Goal: Information Seeking & Learning: Get advice/opinions

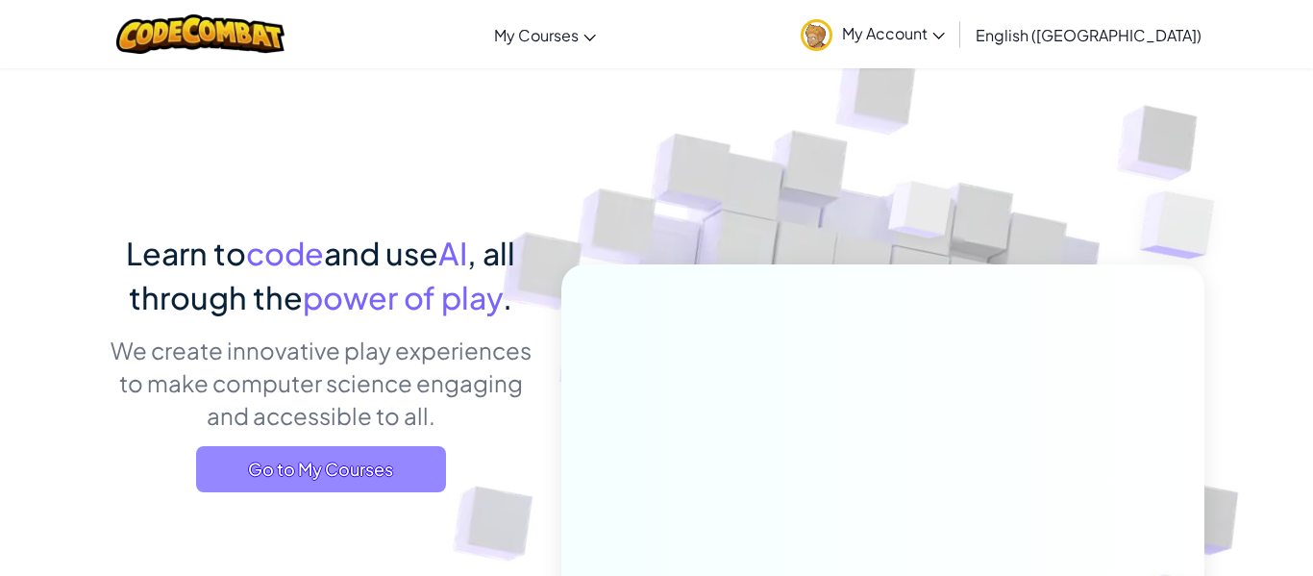
click at [327, 480] on span "Go to My Courses" at bounding box center [321, 469] width 250 height 46
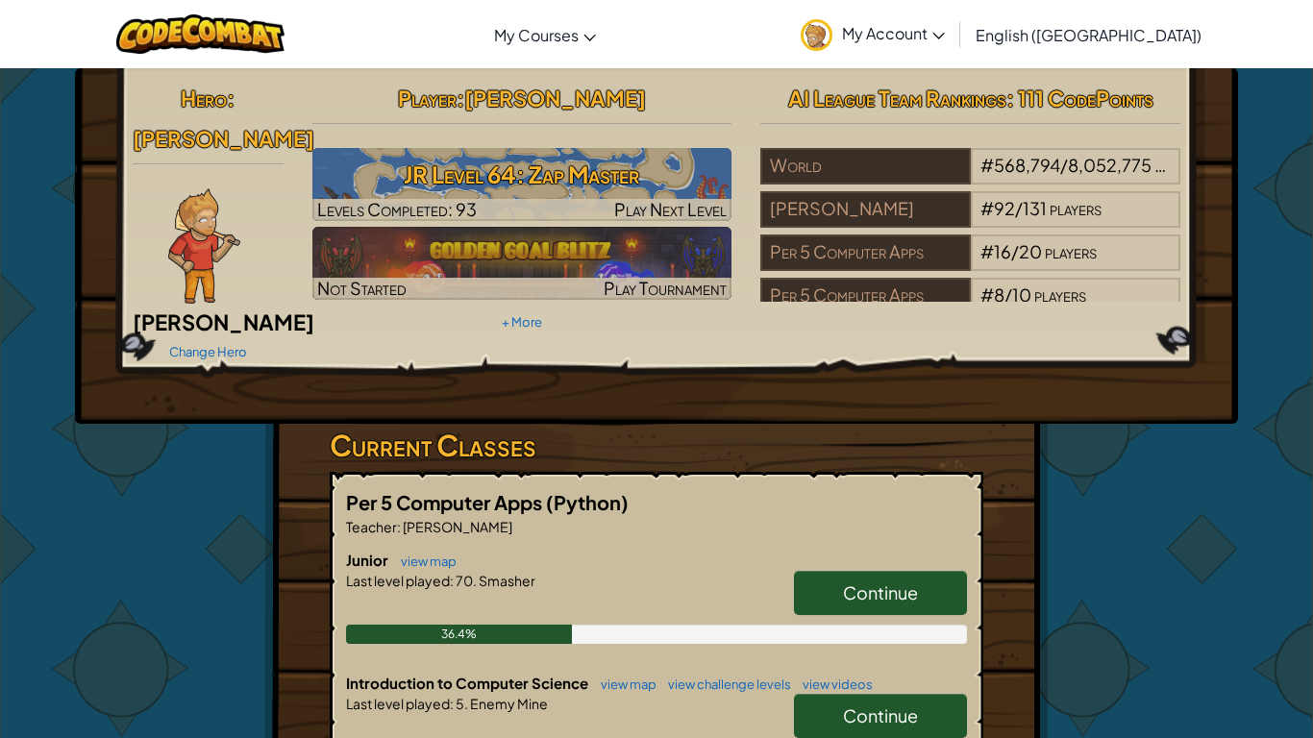
click at [860, 575] on link "Continue" at bounding box center [880, 593] width 173 height 44
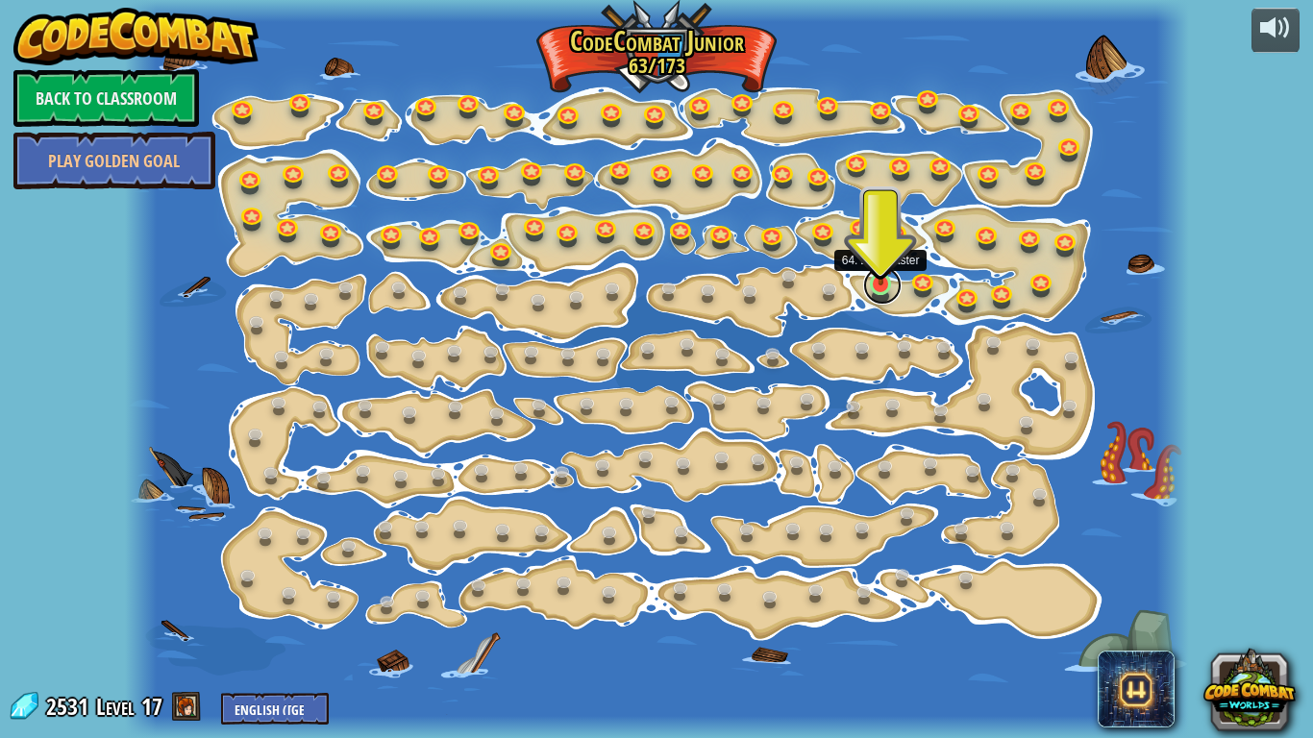
click at [886, 297] on link at bounding box center [882, 285] width 38 height 38
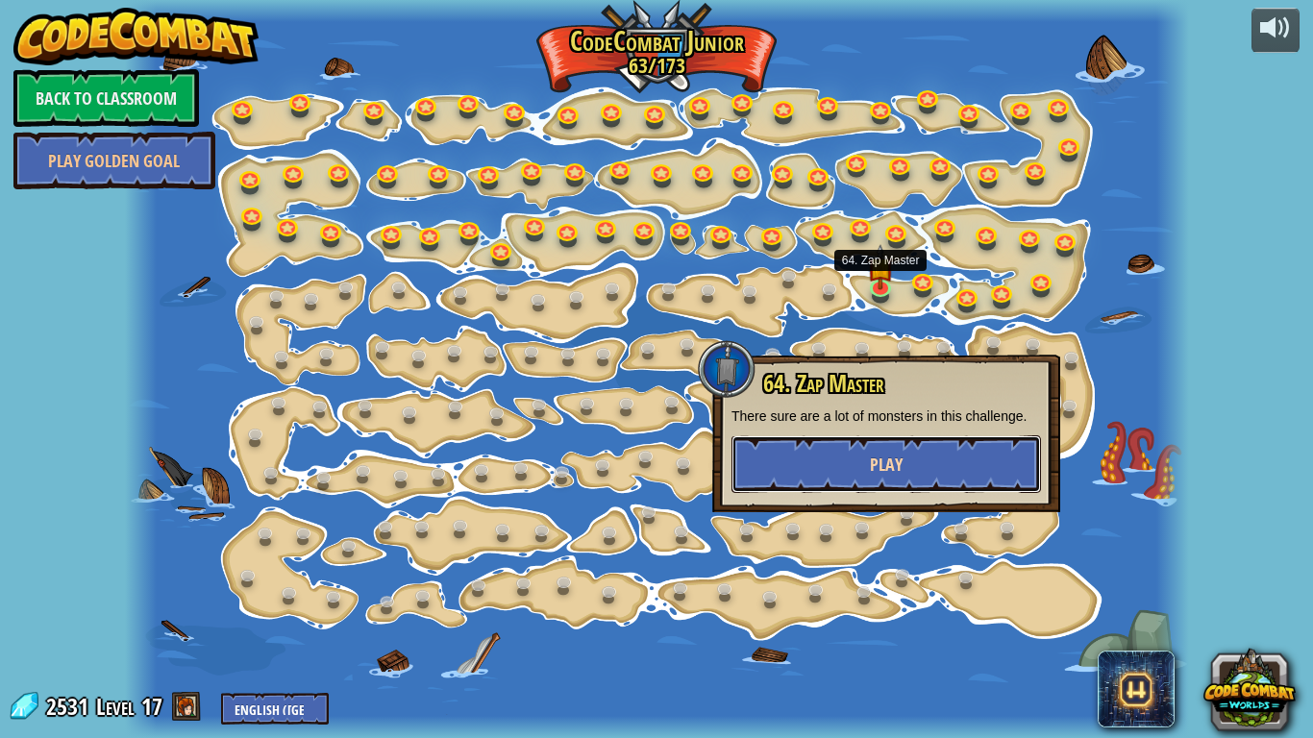
click at [926, 437] on button "Play" at bounding box center [885, 464] width 309 height 58
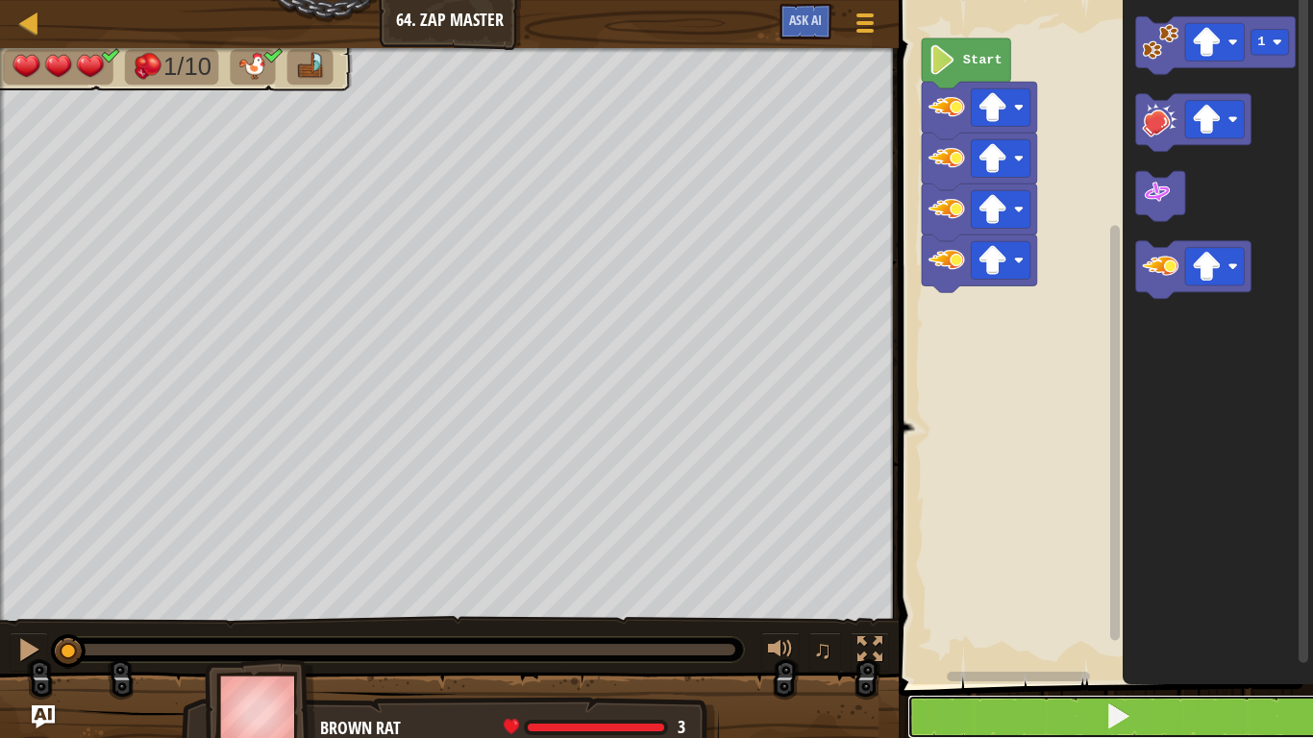
click at [984, 575] on button at bounding box center [1117, 717] width 420 height 44
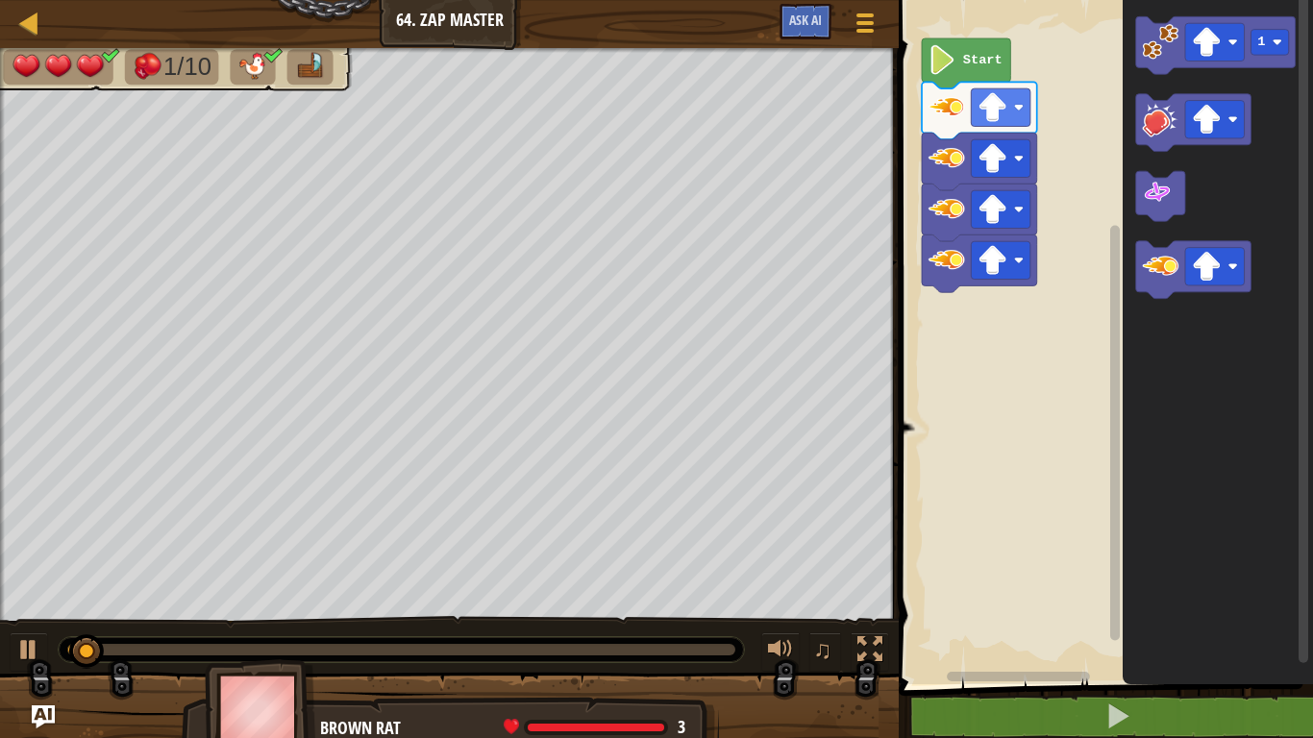
click at [1310, 361] on rect "Blockly Workspace" at bounding box center [1303, 337] width 14 height 689
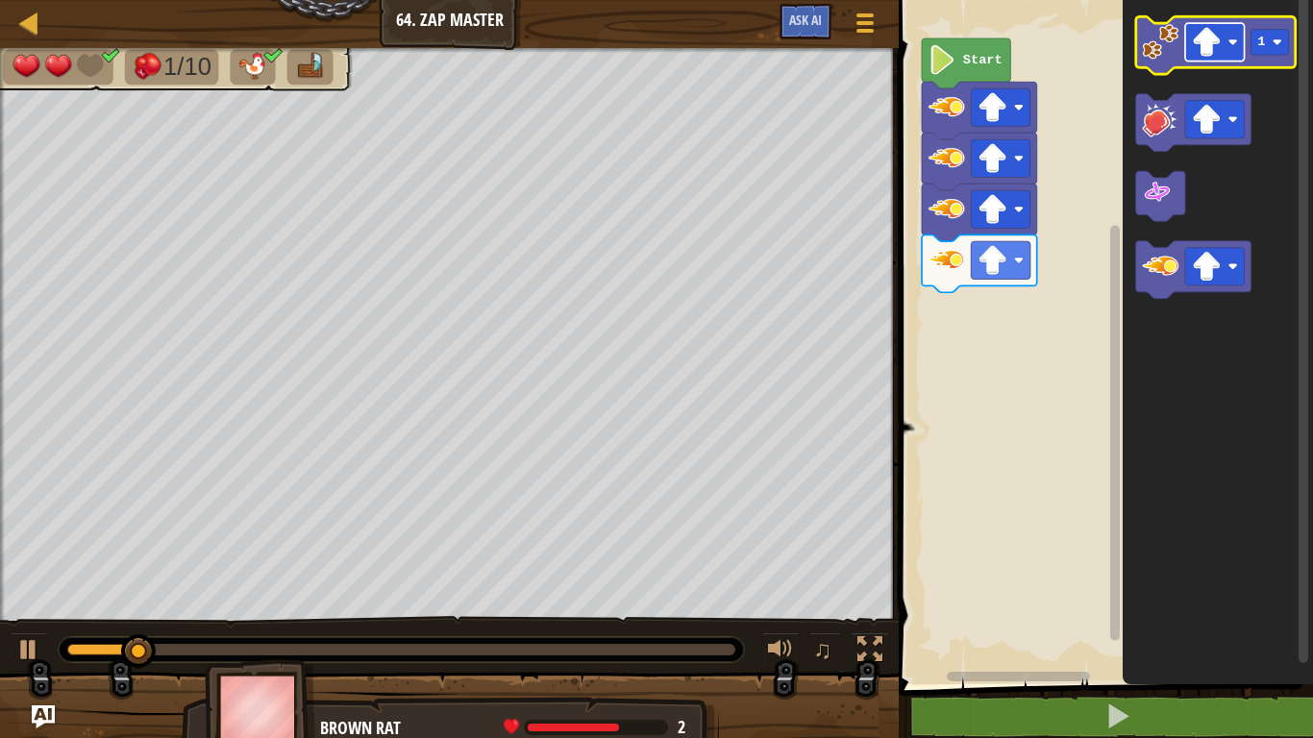
click at [1229, 42] on image "Blockly Workspace" at bounding box center [1233, 42] width 10 height 10
click at [1143, 46] on image "Blockly Workspace" at bounding box center [1161, 42] width 37 height 37
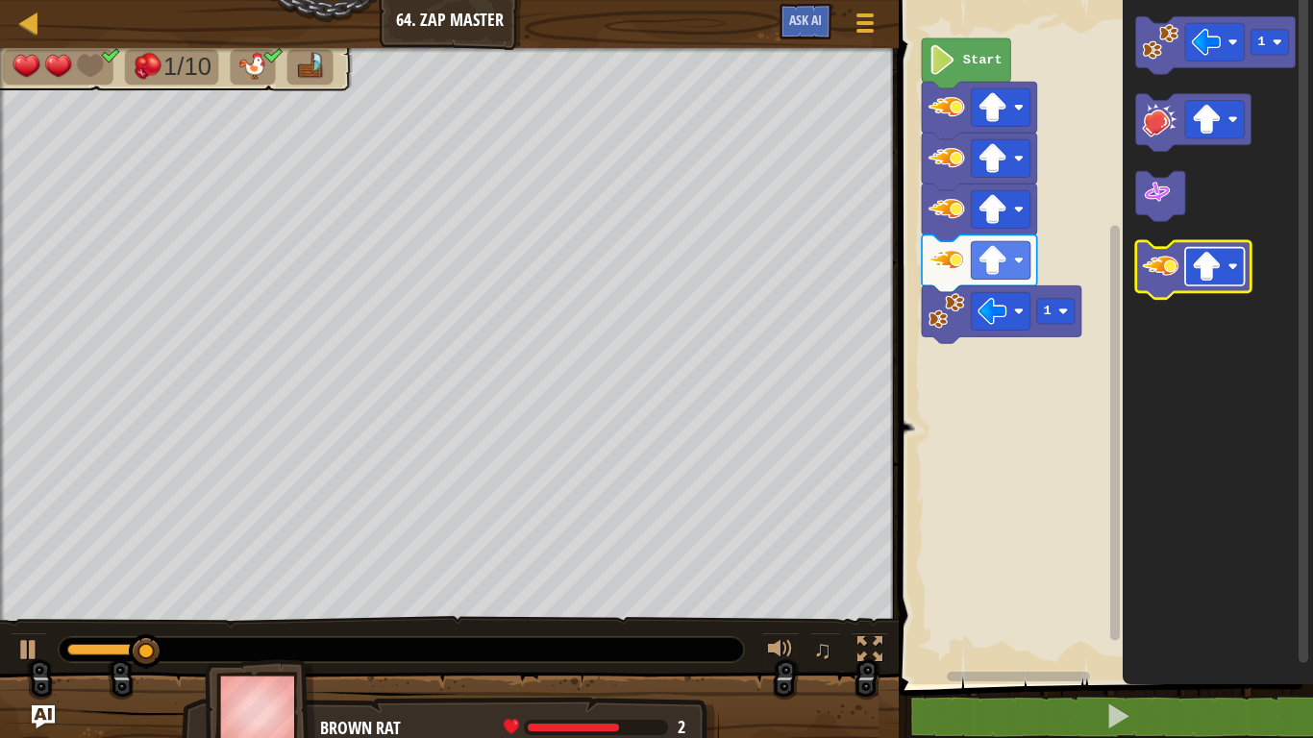
click at [1208, 282] on rect "Blockly Workspace" at bounding box center [1215, 266] width 60 height 37
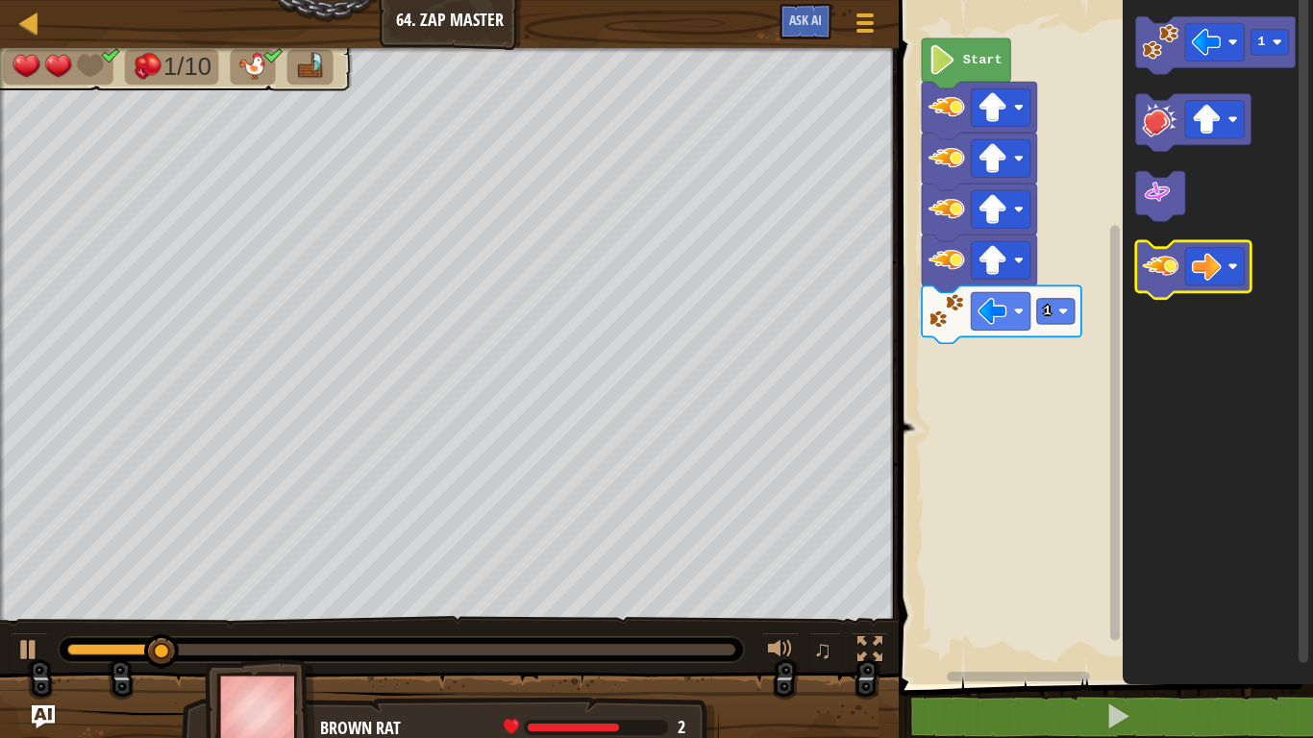
click at [1147, 259] on image "Blockly Workspace" at bounding box center [1161, 266] width 37 height 37
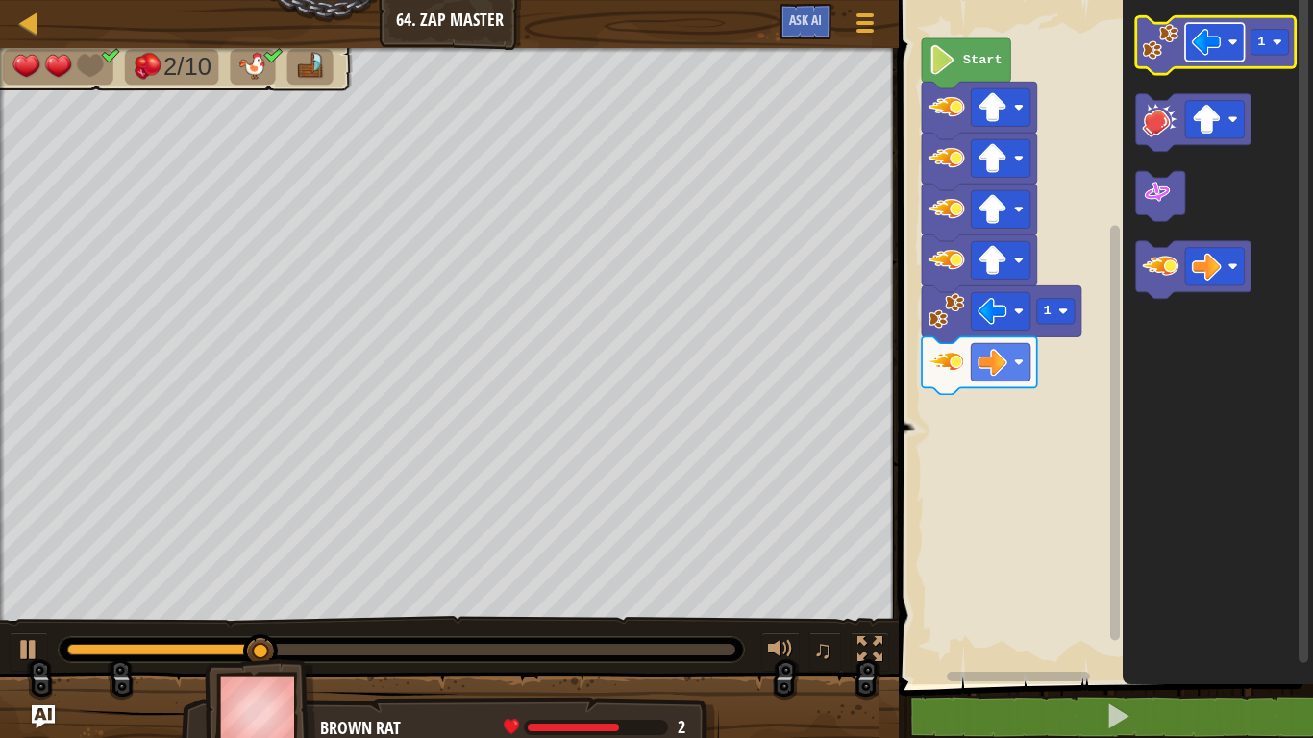
click at [1218, 31] on image "Blockly Workspace" at bounding box center [1207, 42] width 30 height 30
click at [1148, 56] on image "Blockly Workspace" at bounding box center [1161, 42] width 37 height 37
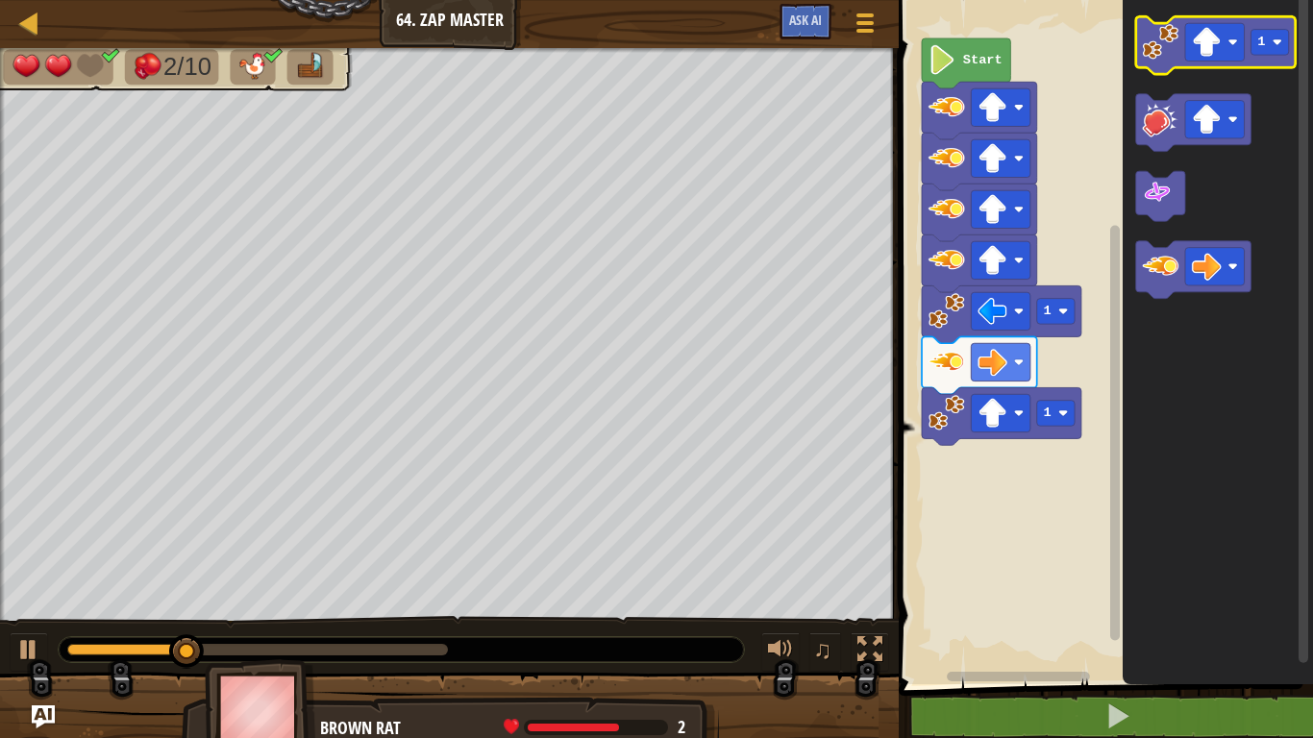
click at [1148, 56] on image "Blockly Workspace" at bounding box center [1161, 42] width 37 height 37
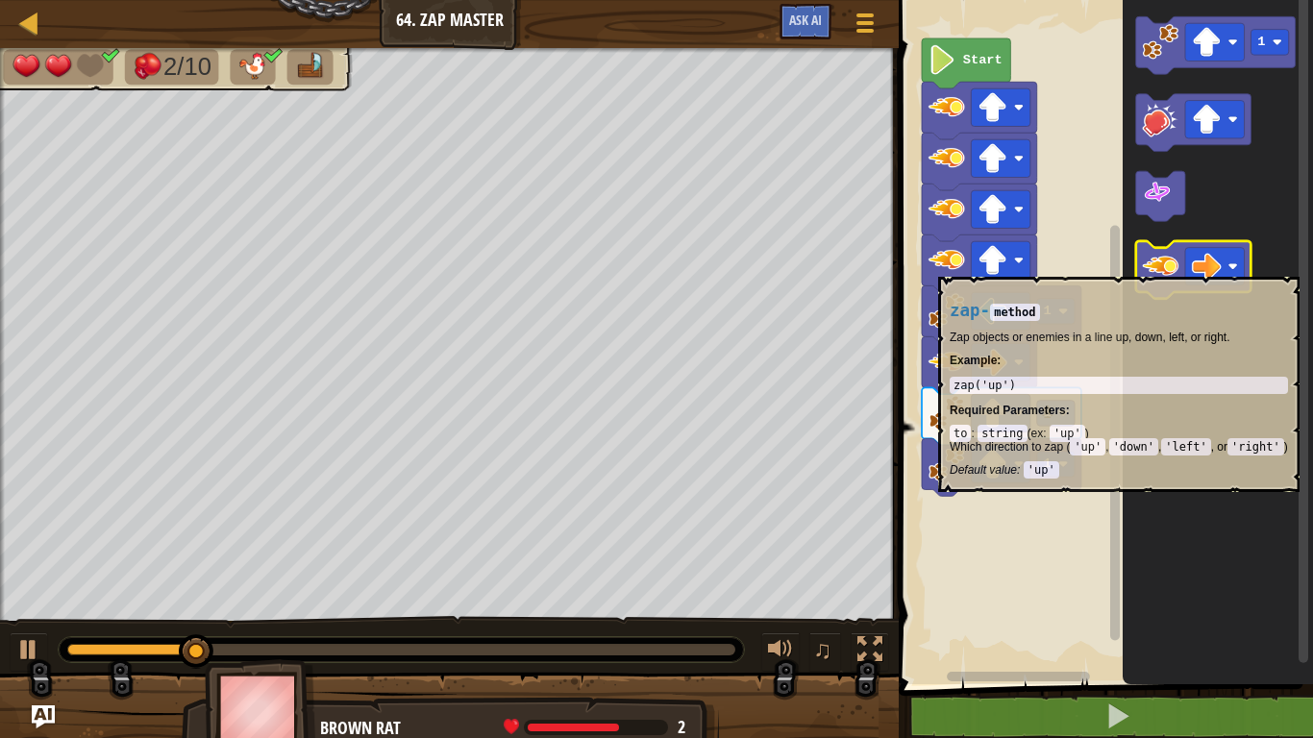
click at [1164, 267] on image "Blockly Workspace" at bounding box center [1161, 266] width 37 height 37
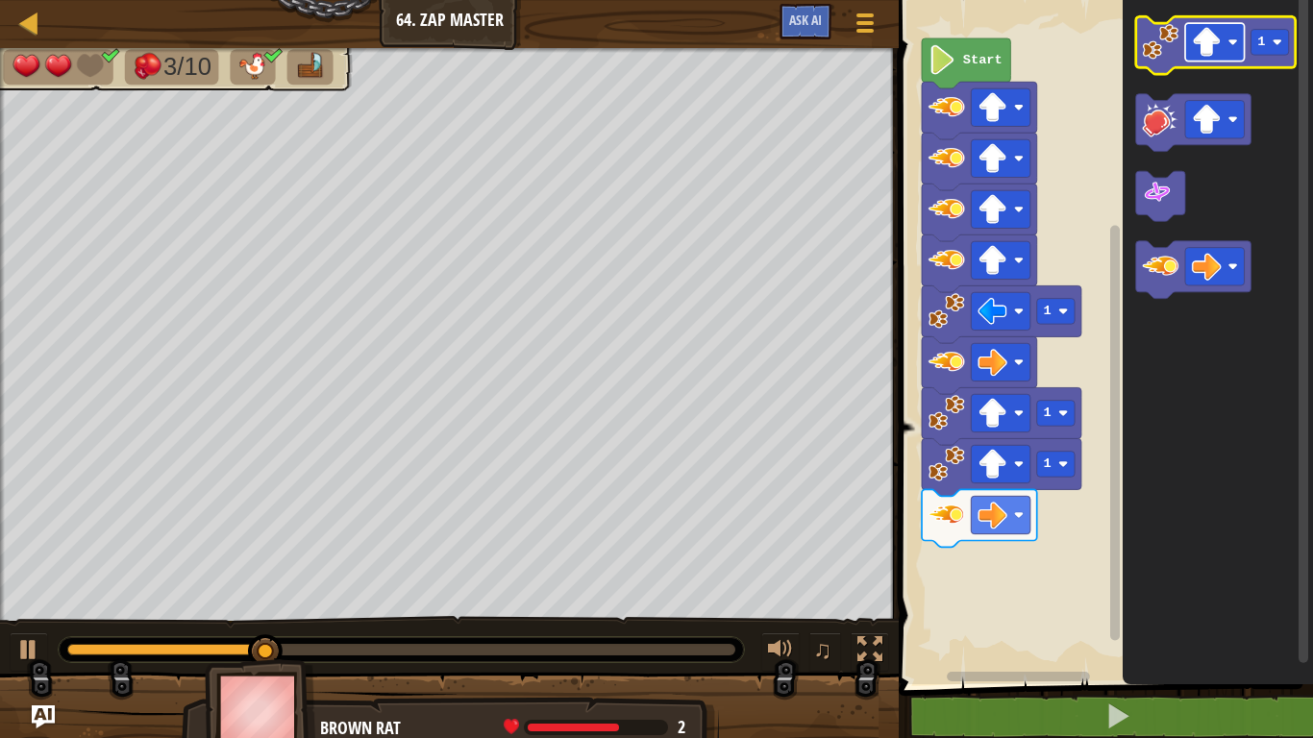
click at [1211, 51] on image "Blockly Workspace" at bounding box center [1207, 42] width 30 height 30
click at [1170, 64] on icon "Blockly Workspace" at bounding box center [1216, 45] width 160 height 58
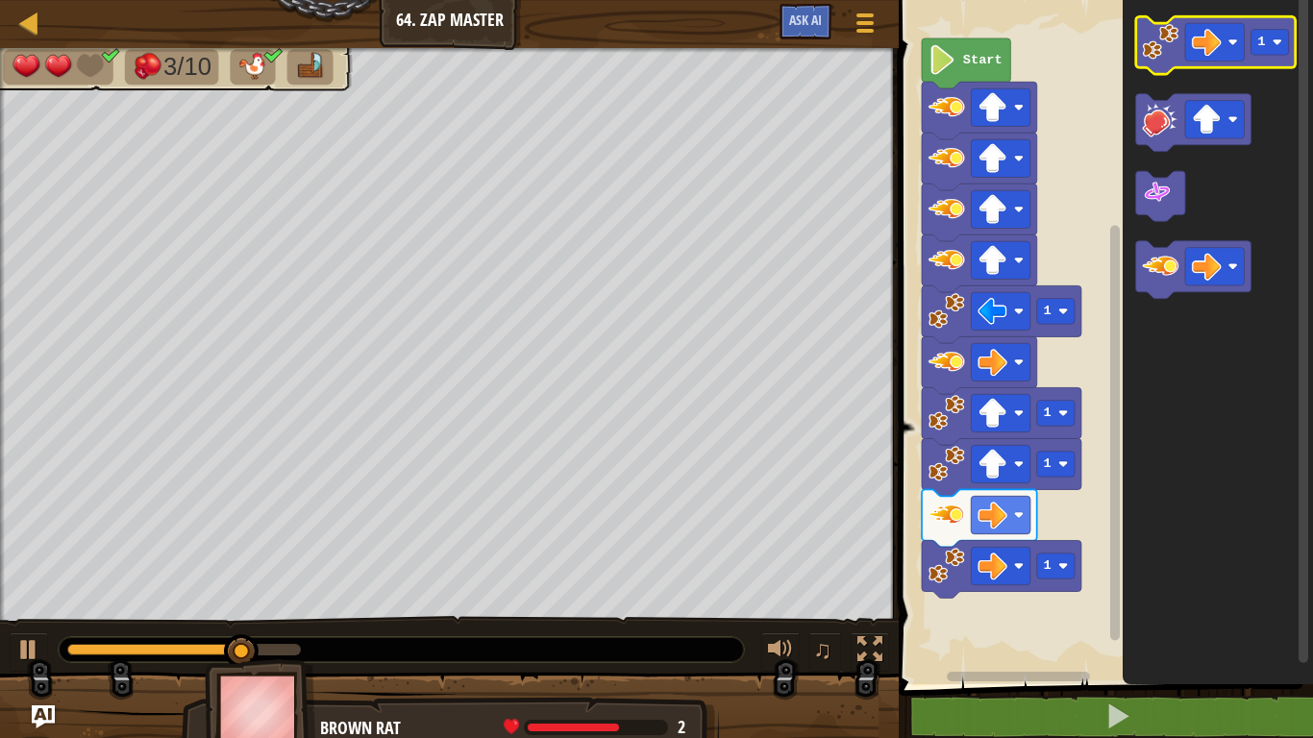
click at [1170, 64] on icon "Blockly Workspace" at bounding box center [1216, 45] width 160 height 58
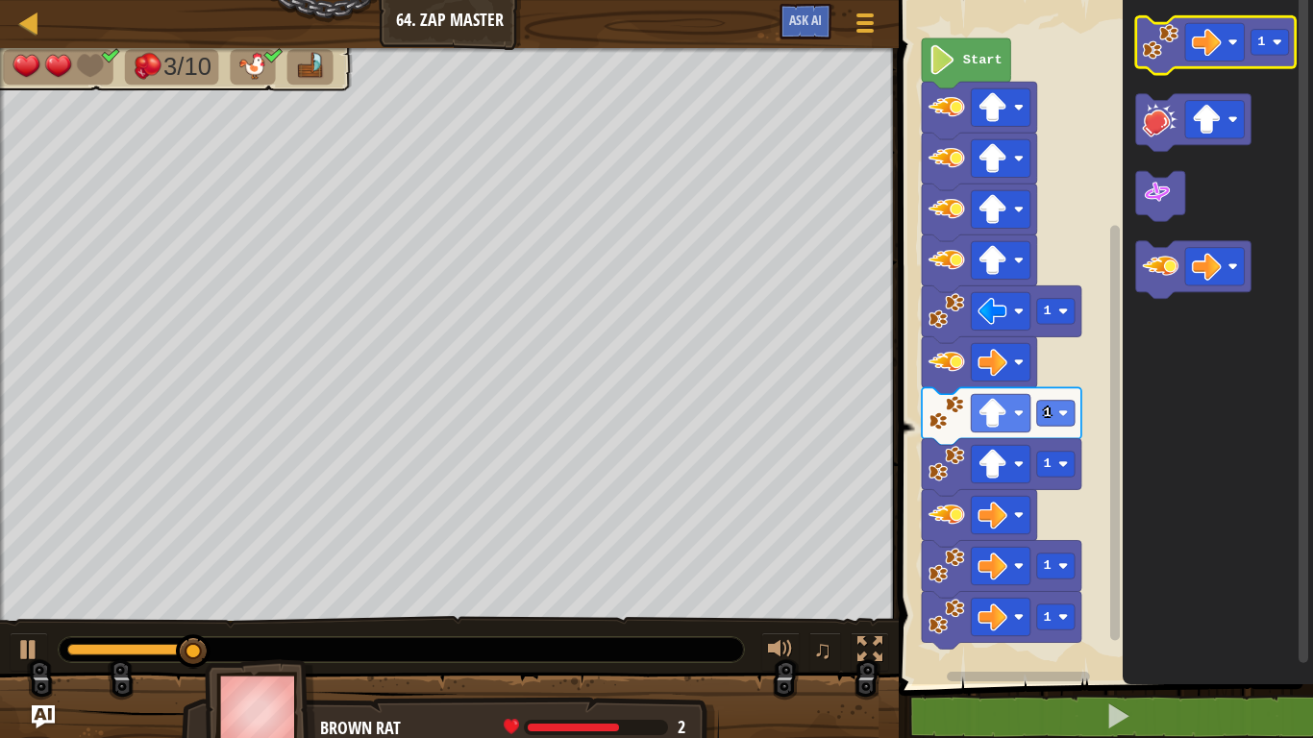
click at [1170, 64] on icon "Blockly Workspace" at bounding box center [1216, 45] width 160 height 58
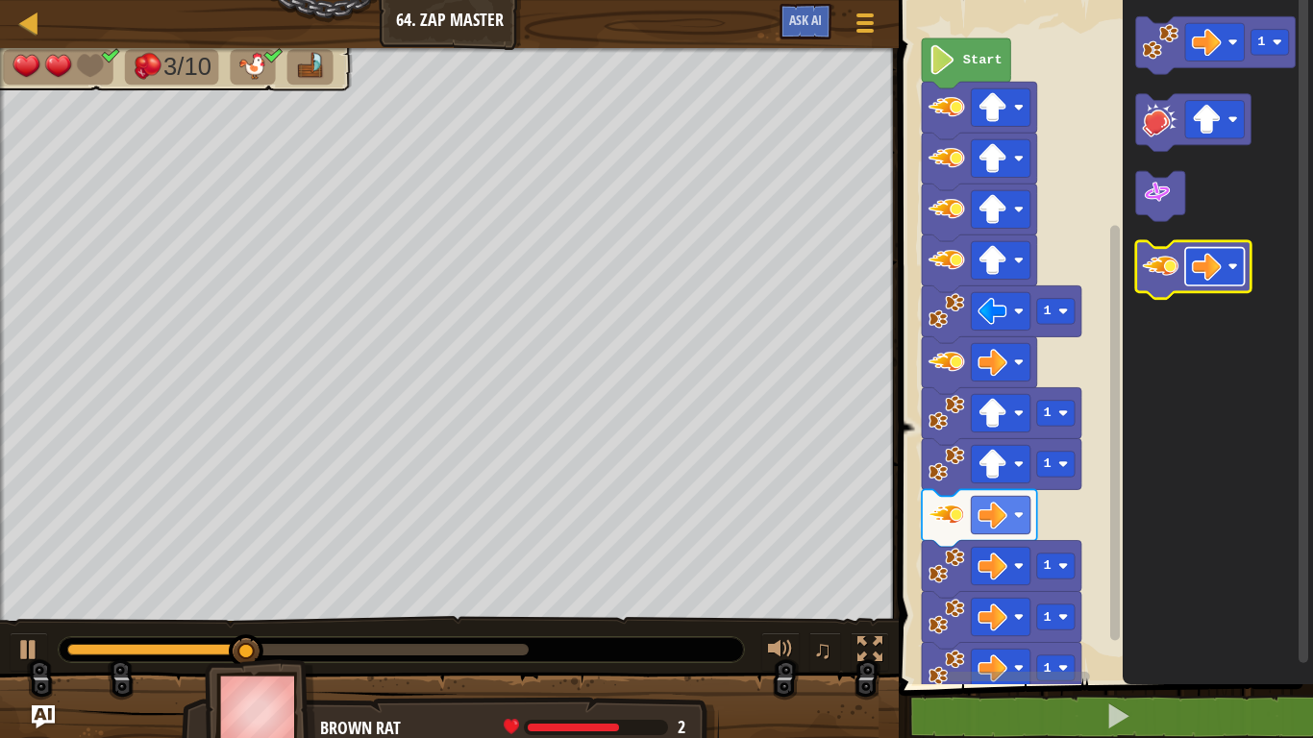
click at [1216, 256] on image "Blockly Workspace" at bounding box center [1207, 267] width 30 height 30
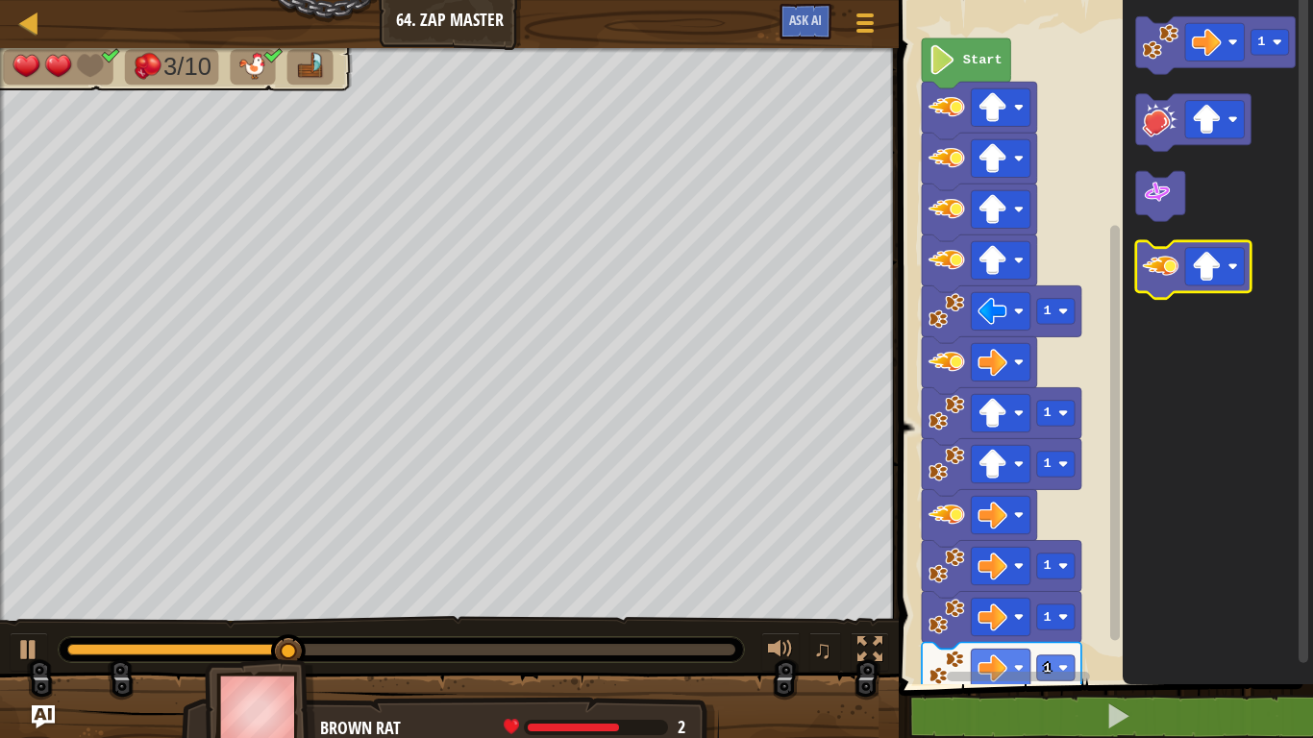
click at [1144, 269] on image "Blockly Workspace" at bounding box center [1161, 266] width 37 height 37
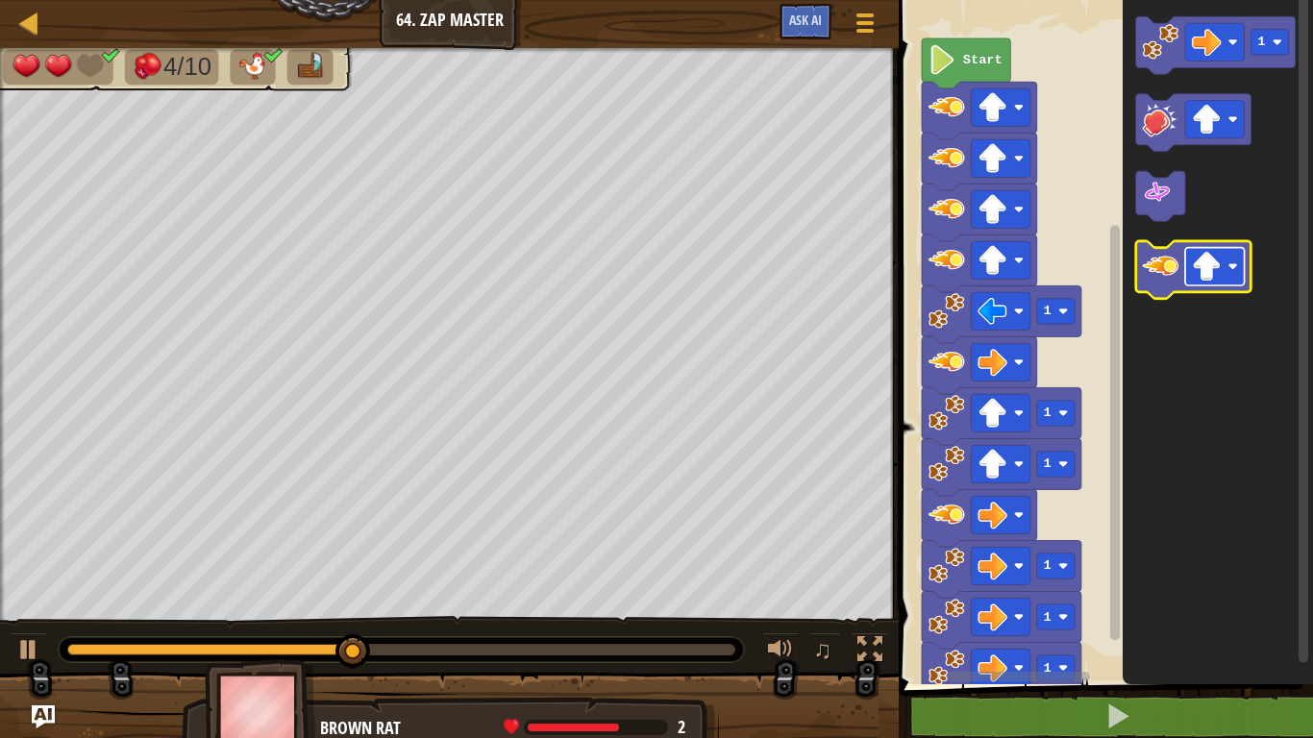
click at [1201, 264] on image "Blockly Workspace" at bounding box center [1207, 267] width 30 height 30
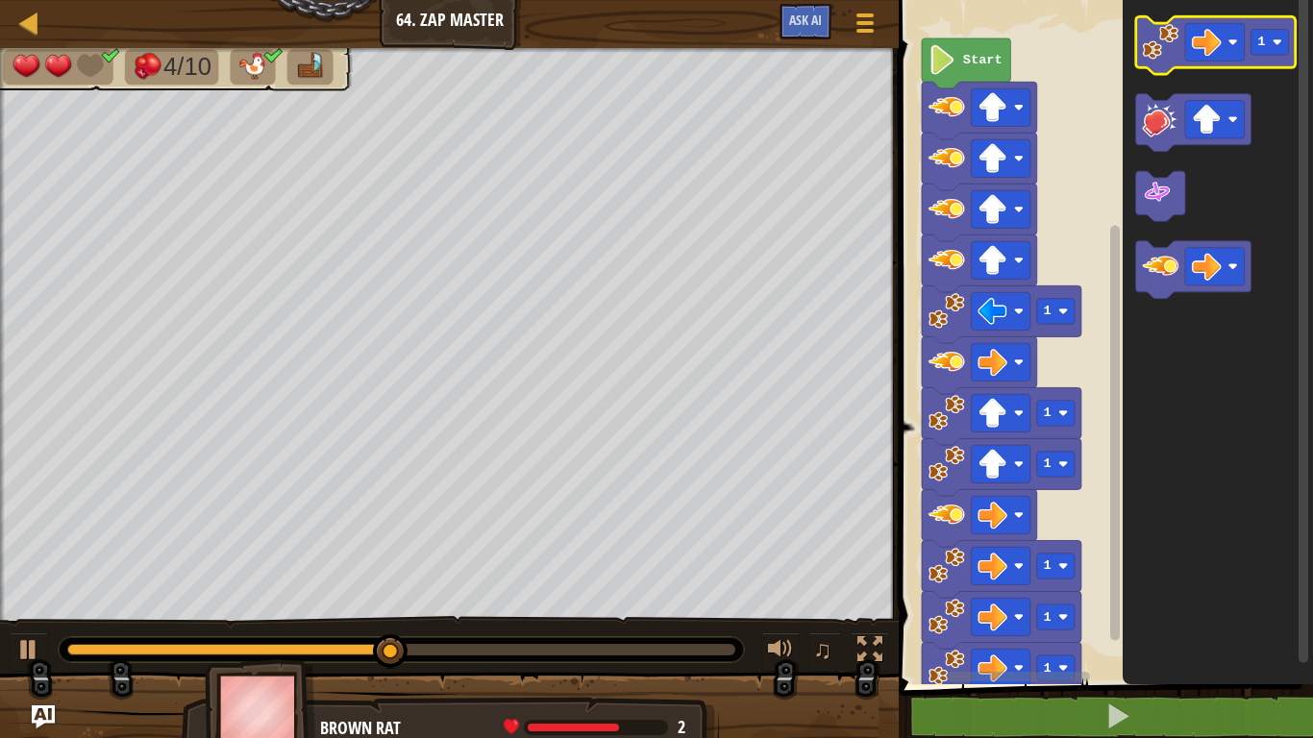
click at [1158, 37] on image "Blockly Workspace" at bounding box center [1161, 42] width 37 height 37
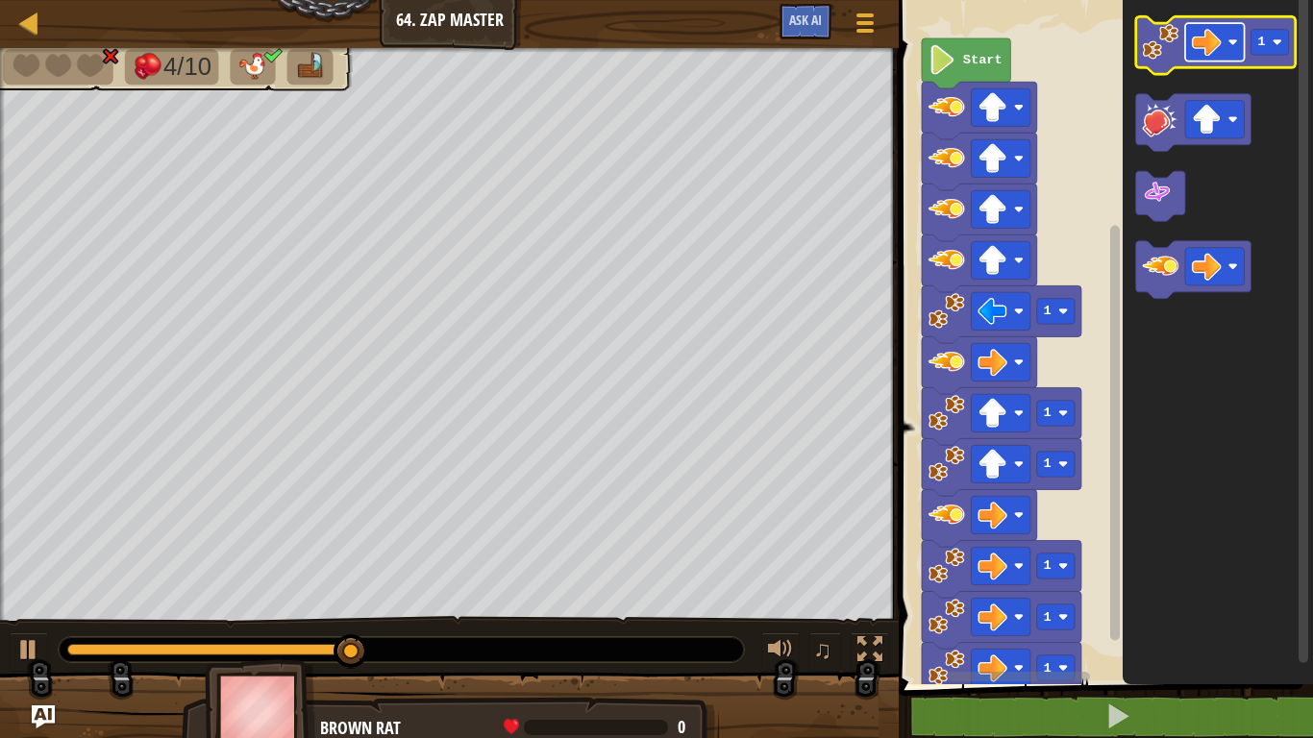
click at [1214, 43] on image "Blockly Workspace" at bounding box center [1207, 42] width 30 height 30
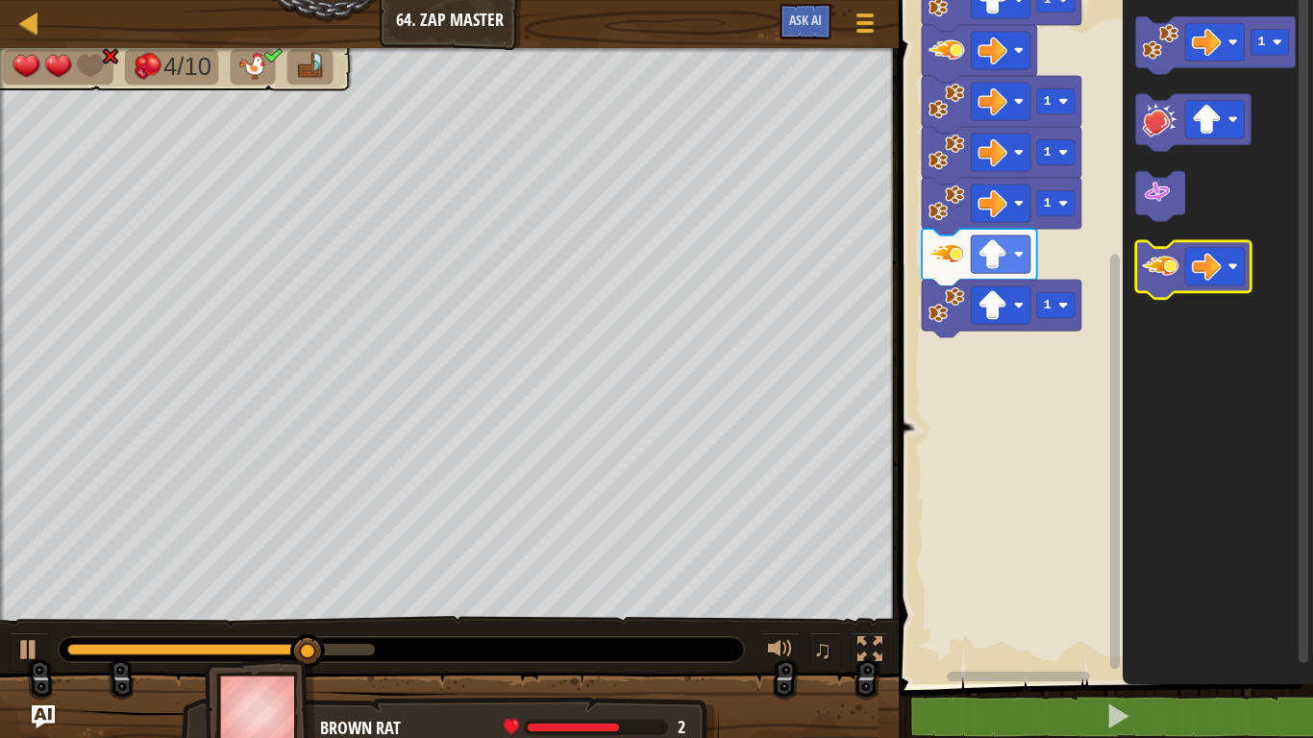
click at [1158, 265] on image "Blockly Workspace" at bounding box center [1161, 266] width 37 height 37
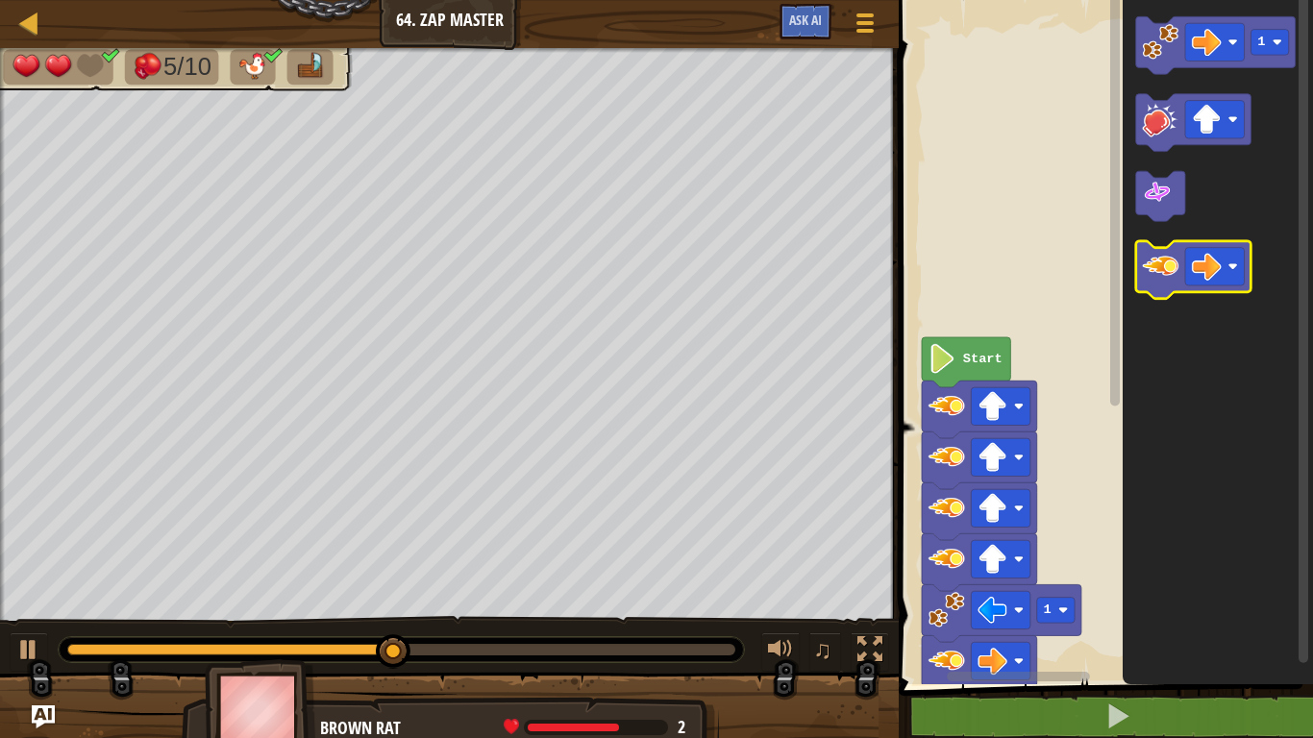
click at [1172, 262] on image "Blockly Workspace" at bounding box center [1161, 266] width 37 height 37
click at [1168, 264] on image "Blockly Workspace" at bounding box center [1161, 266] width 37 height 37
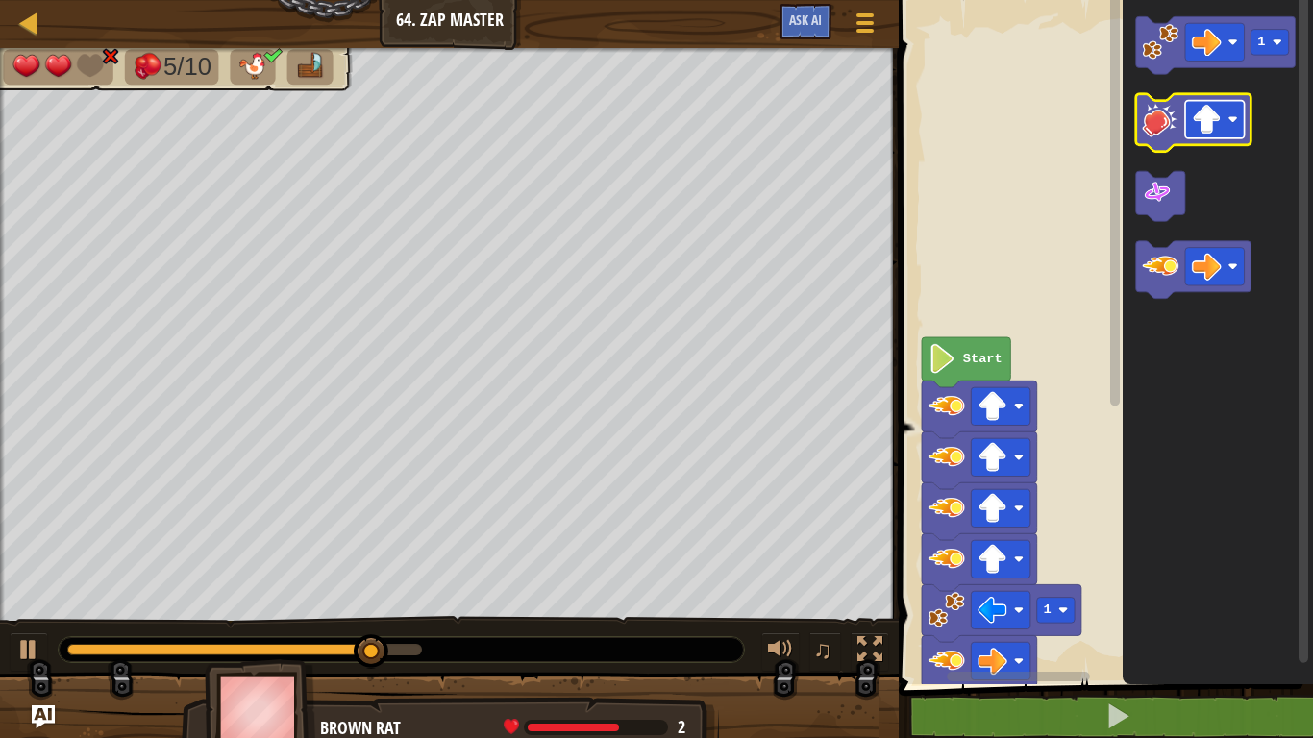
click at [1203, 111] on image "Blockly Workspace" at bounding box center [1207, 120] width 30 height 30
click at [1157, 135] on image "Blockly Workspace" at bounding box center [1161, 119] width 37 height 37
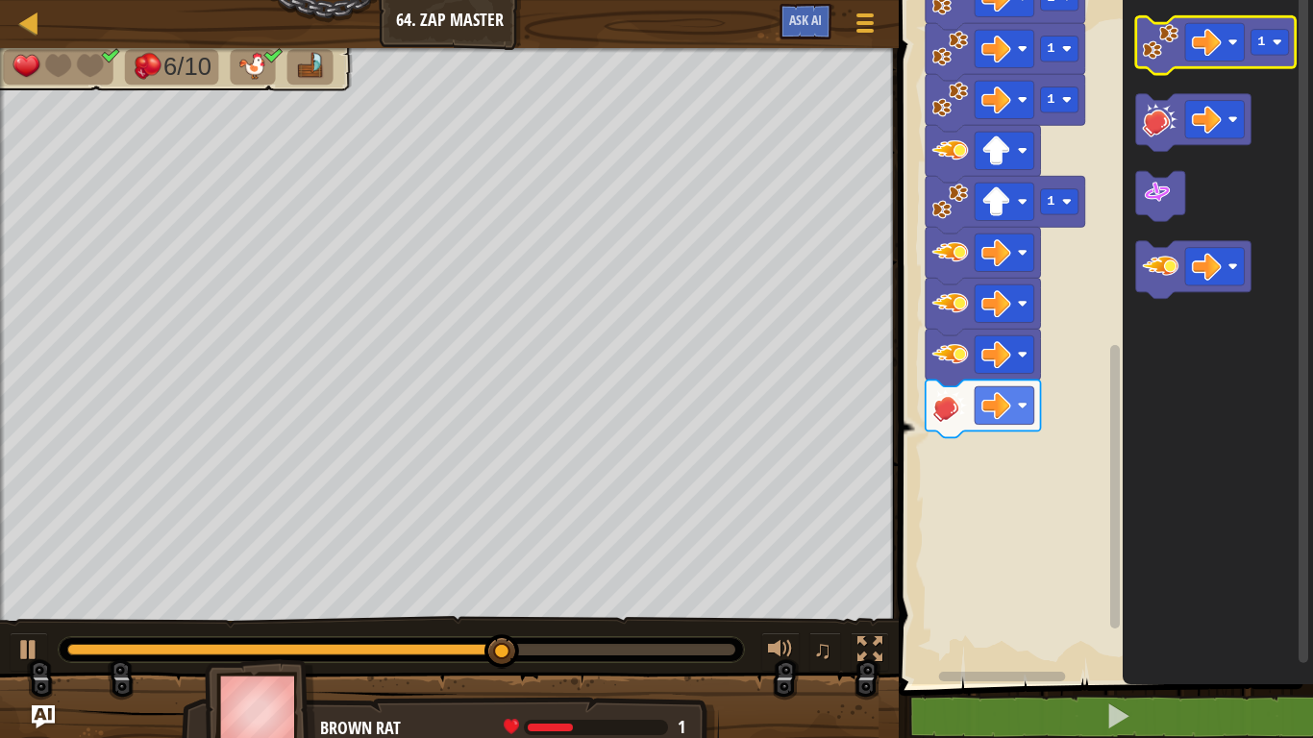
click at [1166, 48] on image "Blockly Workspace" at bounding box center [1161, 42] width 37 height 37
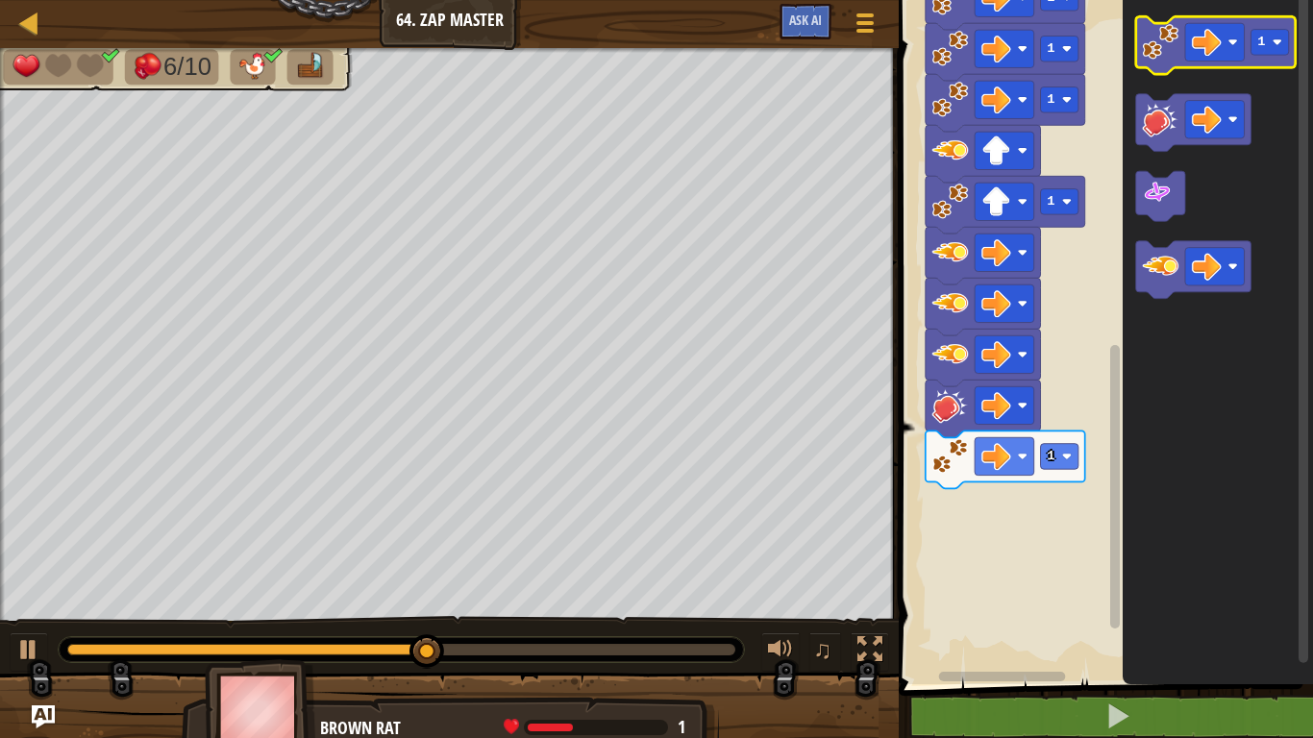
click at [1166, 48] on image "Blockly Workspace" at bounding box center [1161, 42] width 37 height 37
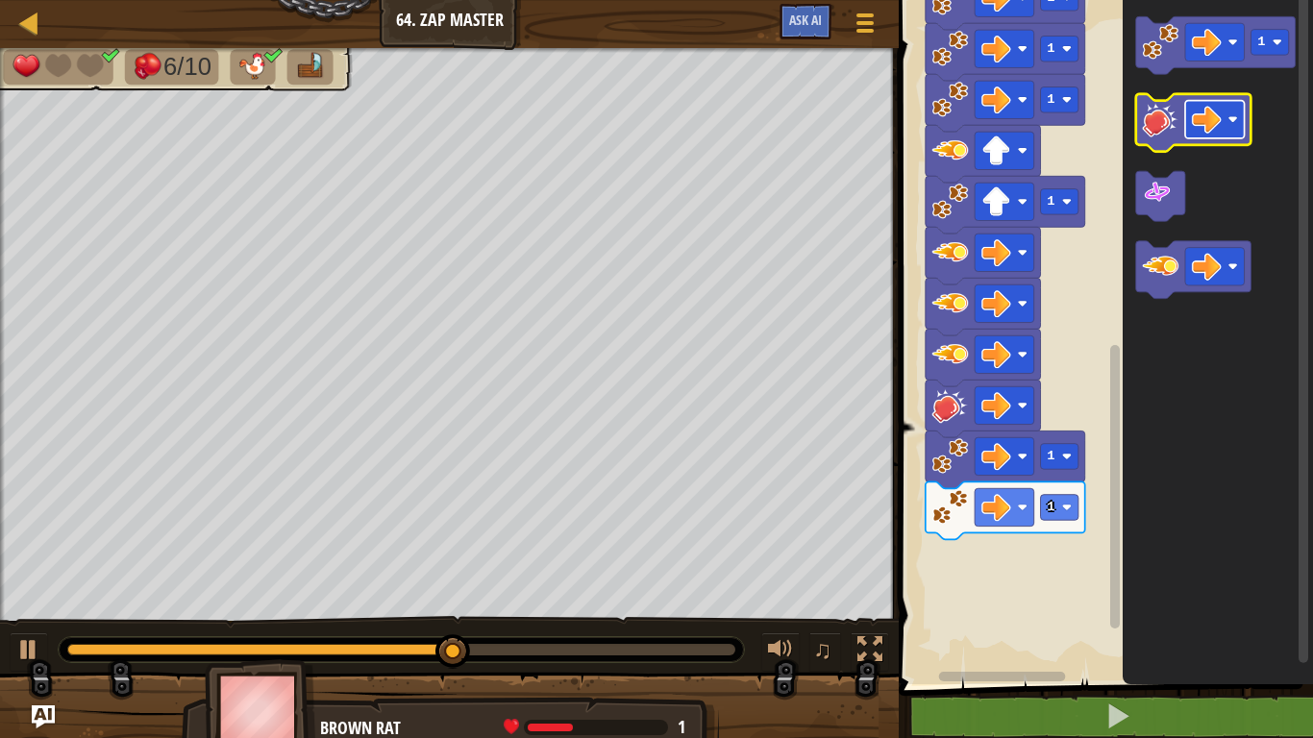
click at [1203, 123] on image "Blockly Workspace" at bounding box center [1207, 120] width 30 height 30
click at [1156, 100] on icon "Blockly Workspace" at bounding box center [1193, 123] width 115 height 58
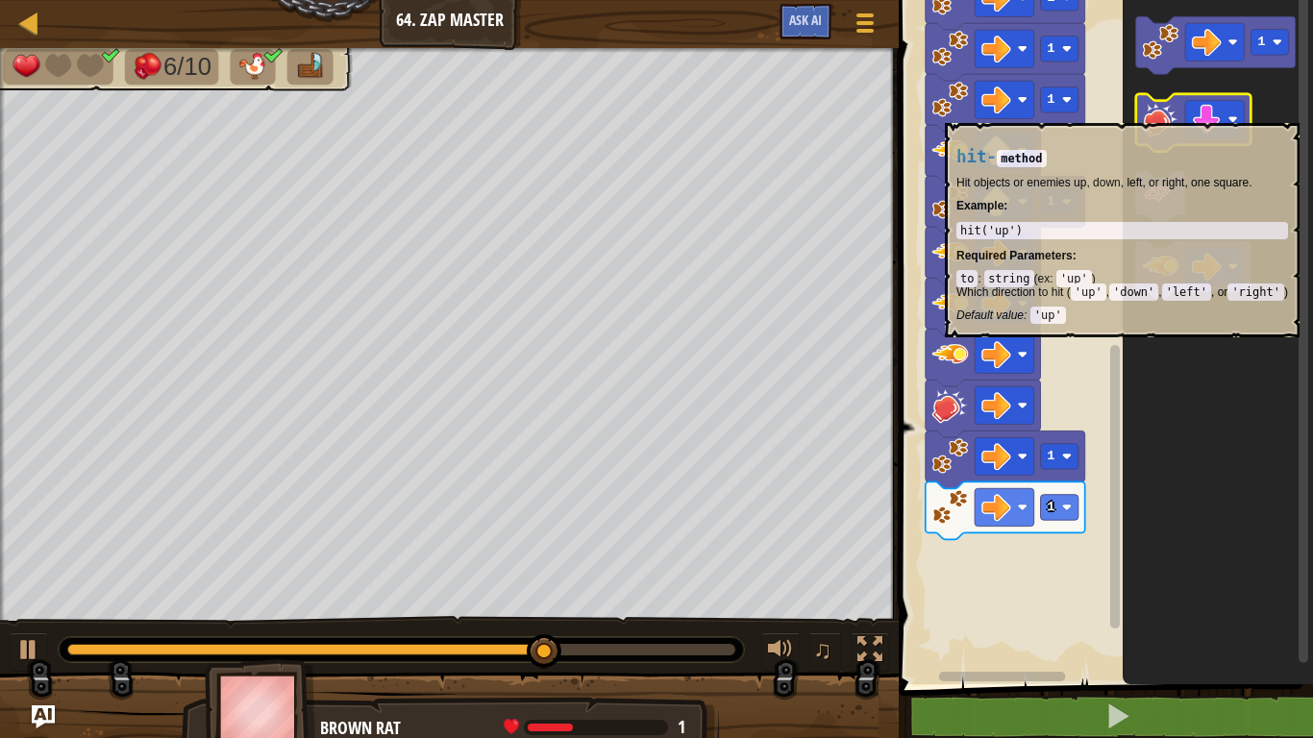
click at [1149, 112] on image "Blockly Workspace" at bounding box center [1161, 119] width 37 height 37
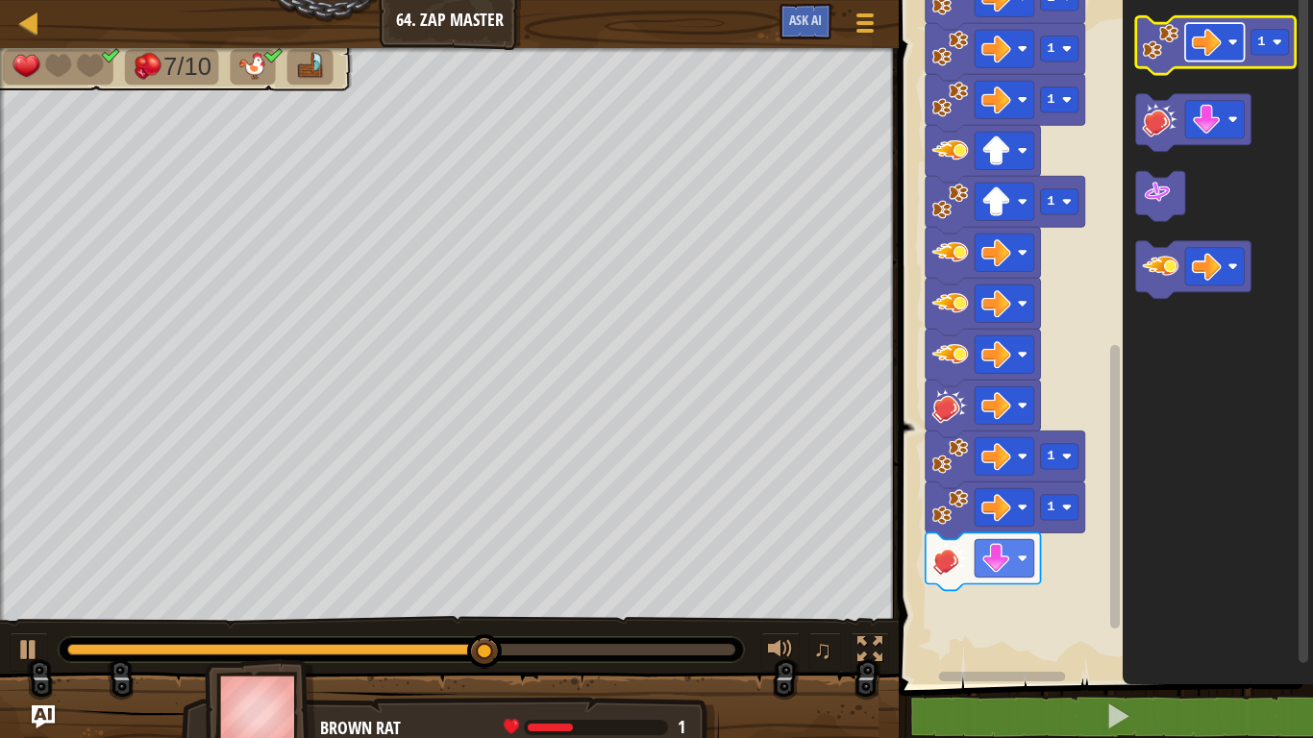
click at [1215, 56] on image "Blockly Workspace" at bounding box center [1207, 42] width 30 height 30
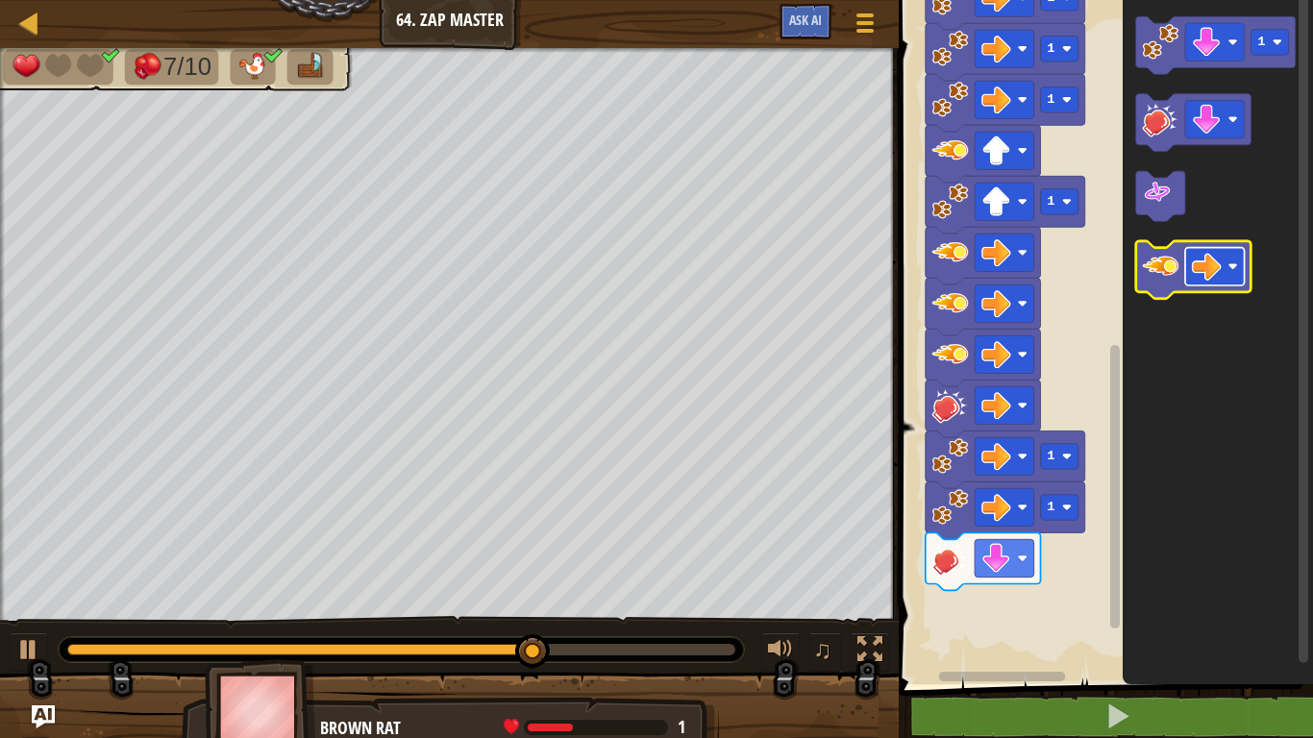
click at [1220, 261] on image "Blockly Workspace" at bounding box center [1207, 267] width 30 height 30
click at [1170, 283] on image "Blockly Workspace" at bounding box center [1161, 266] width 37 height 37
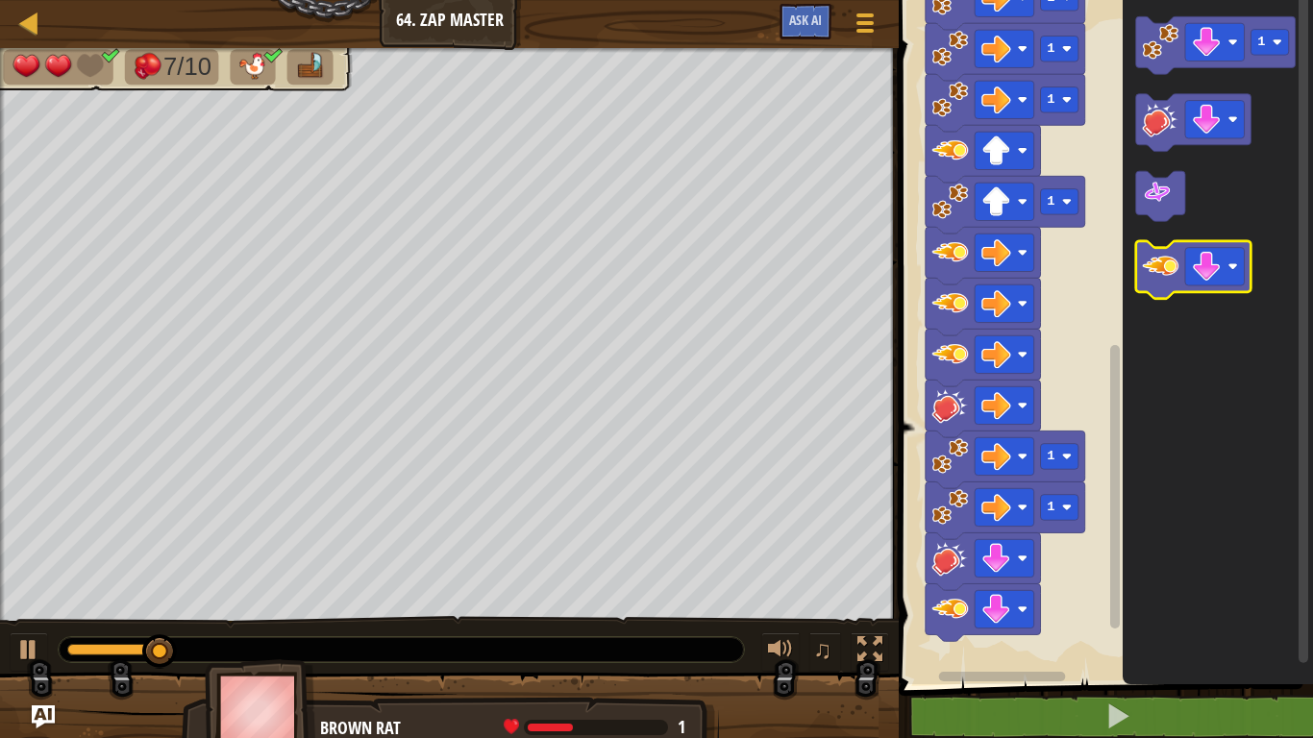
click at [1170, 283] on image "Blockly Workspace" at bounding box center [1161, 266] width 37 height 37
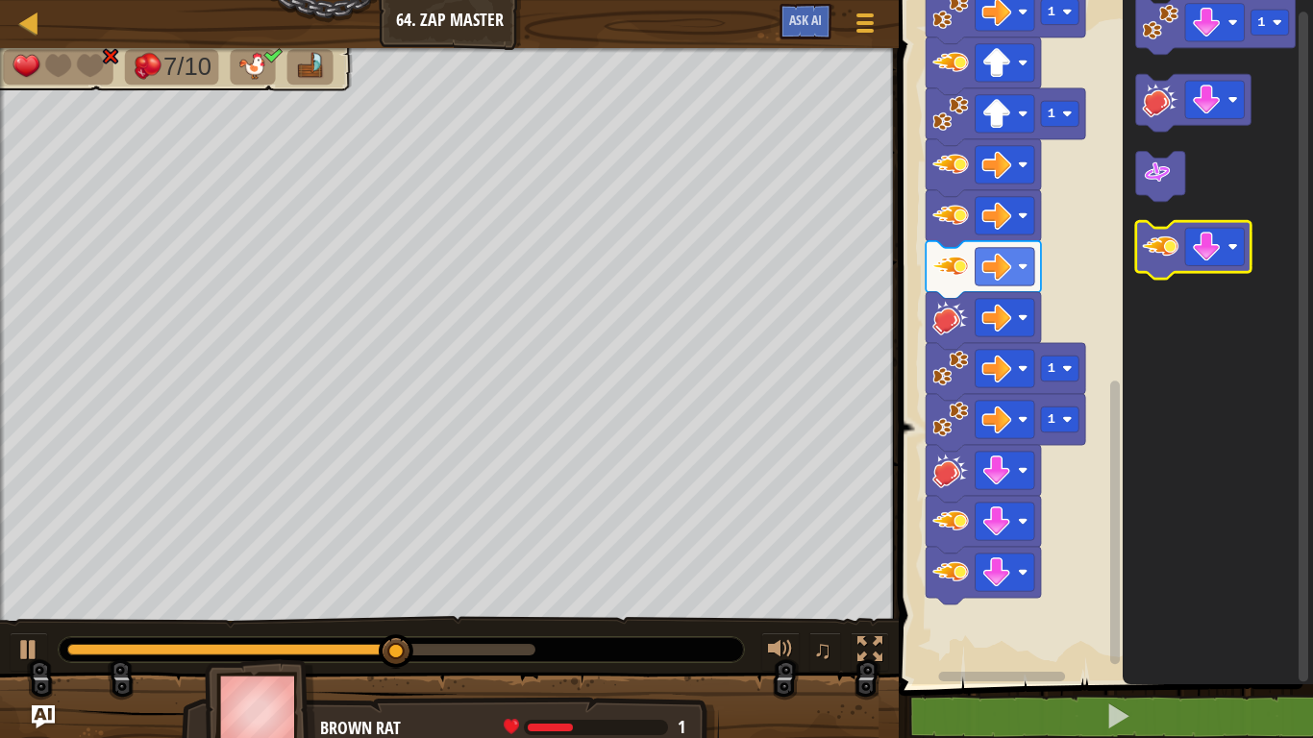
click at [1156, 249] on image "Blockly Workspace" at bounding box center [1161, 247] width 37 height 37
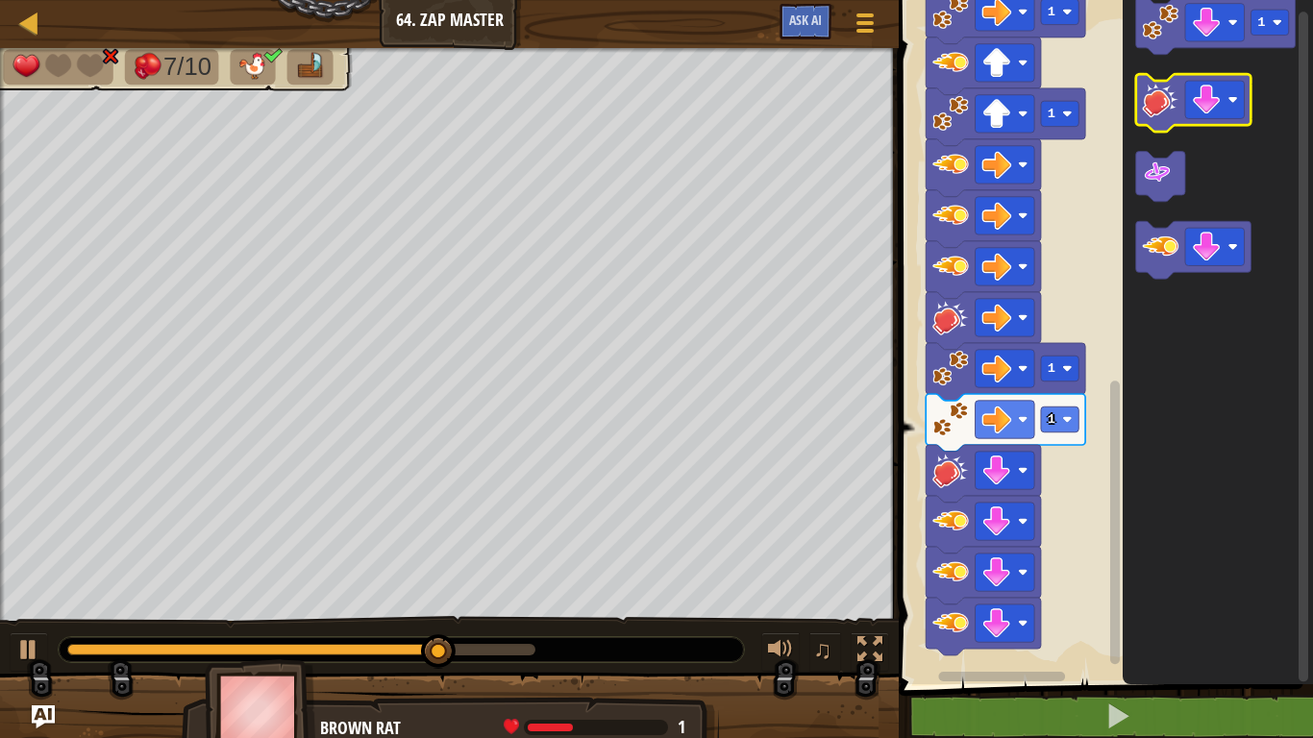
click at [1150, 94] on image "Blockly Workspace" at bounding box center [1161, 99] width 37 height 37
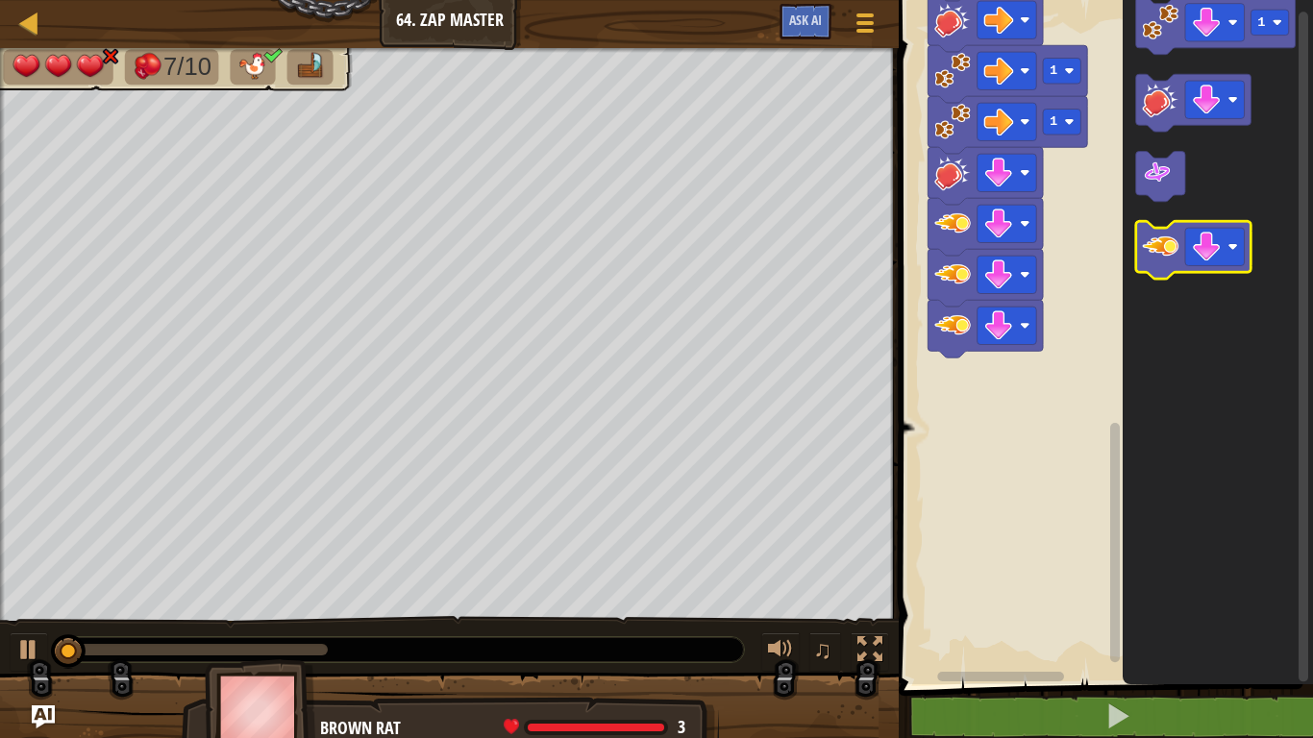
click at [1154, 239] on image "Blockly Workspace" at bounding box center [1161, 247] width 37 height 37
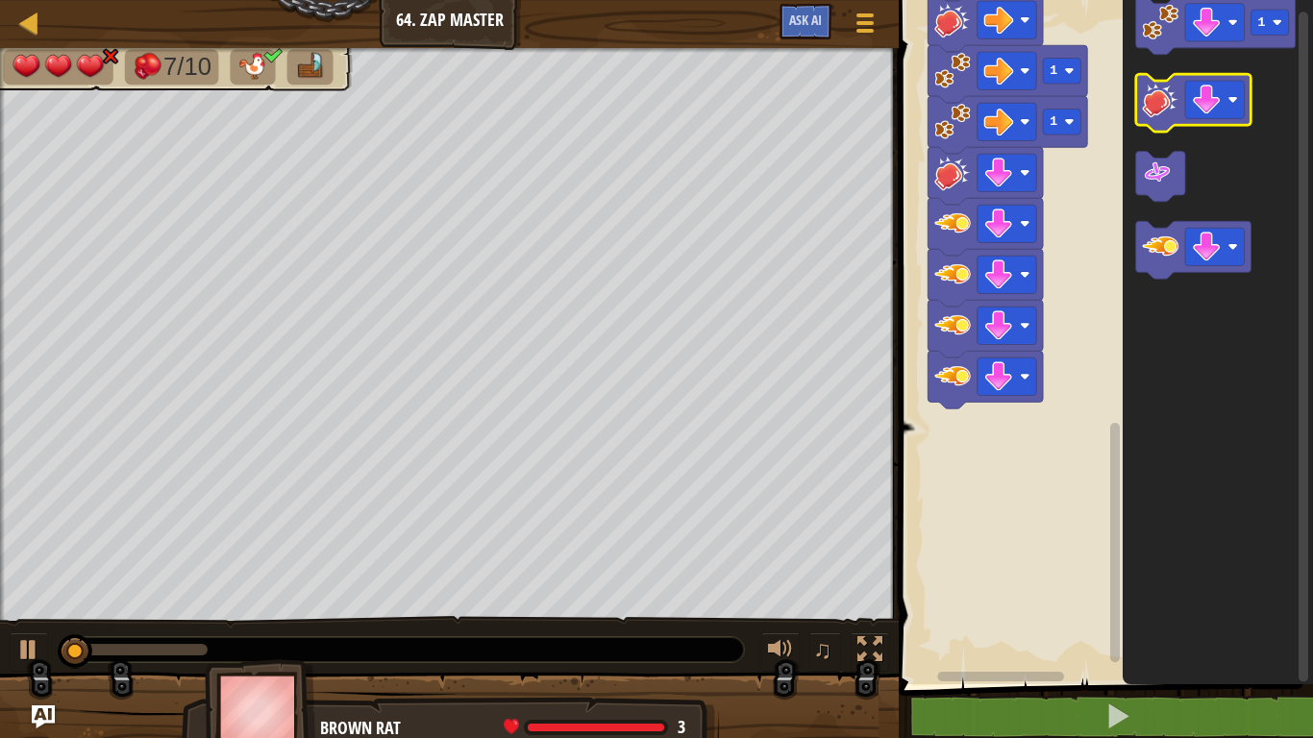
click at [1151, 110] on image "Blockly Workspace" at bounding box center [1161, 99] width 37 height 37
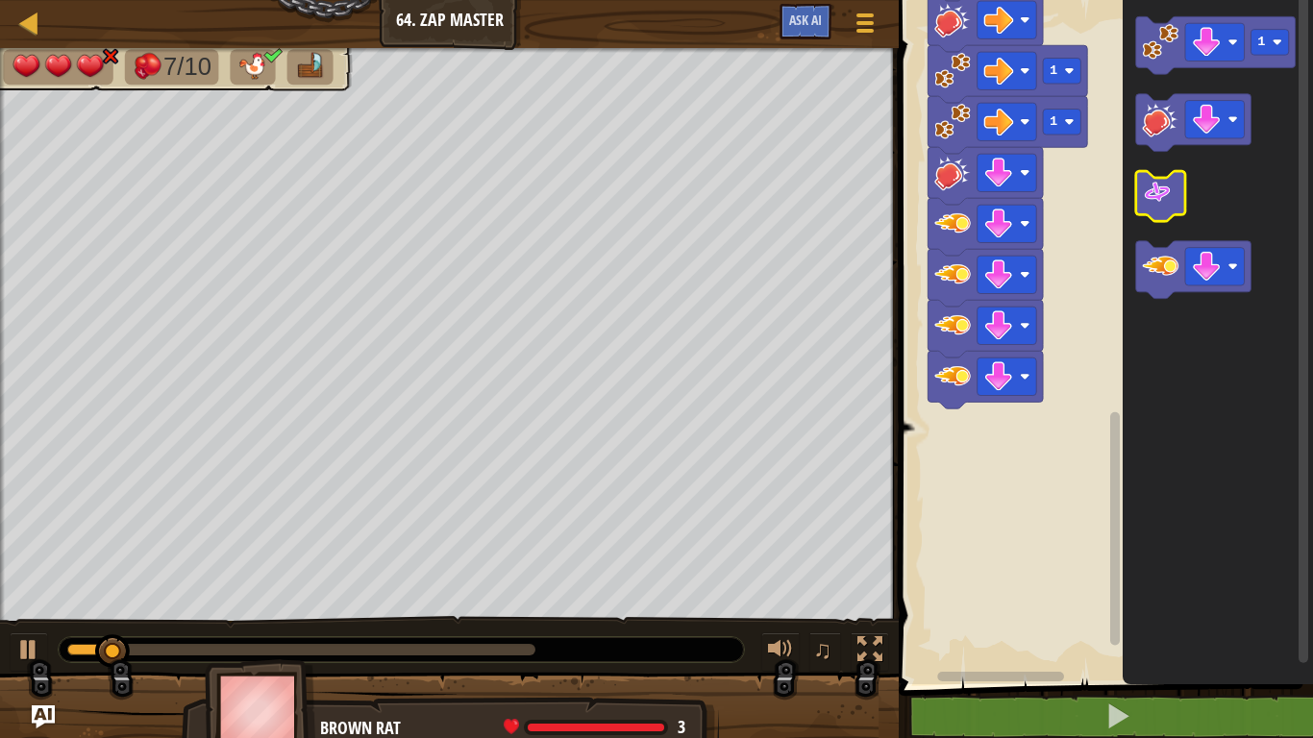
click at [1147, 183] on image "Blockly Workspace" at bounding box center [1158, 193] width 30 height 30
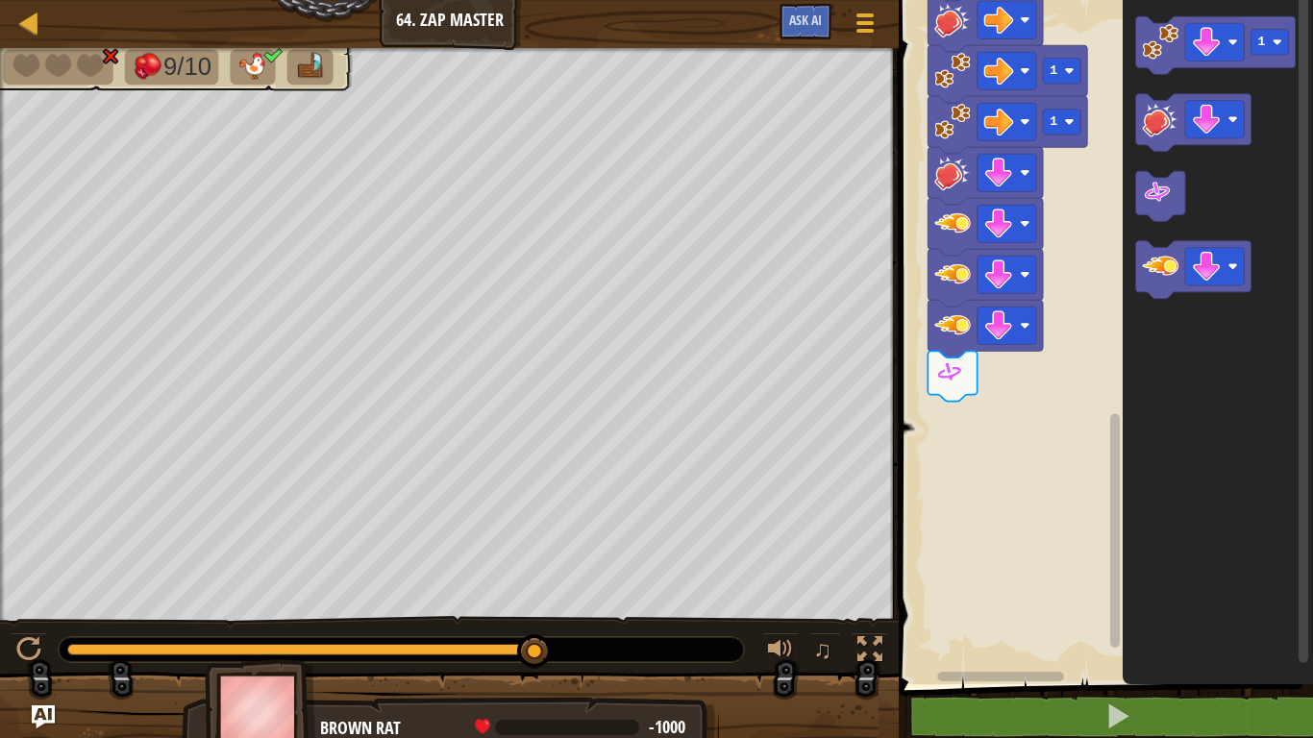
click at [1148, 395] on icon "Blockly Workspace" at bounding box center [1217, 337] width 190 height 694
click at [1205, 271] on image "Blockly Workspace" at bounding box center [1207, 267] width 30 height 30
click at [1157, 274] on image "Blockly Workspace" at bounding box center [1161, 266] width 37 height 37
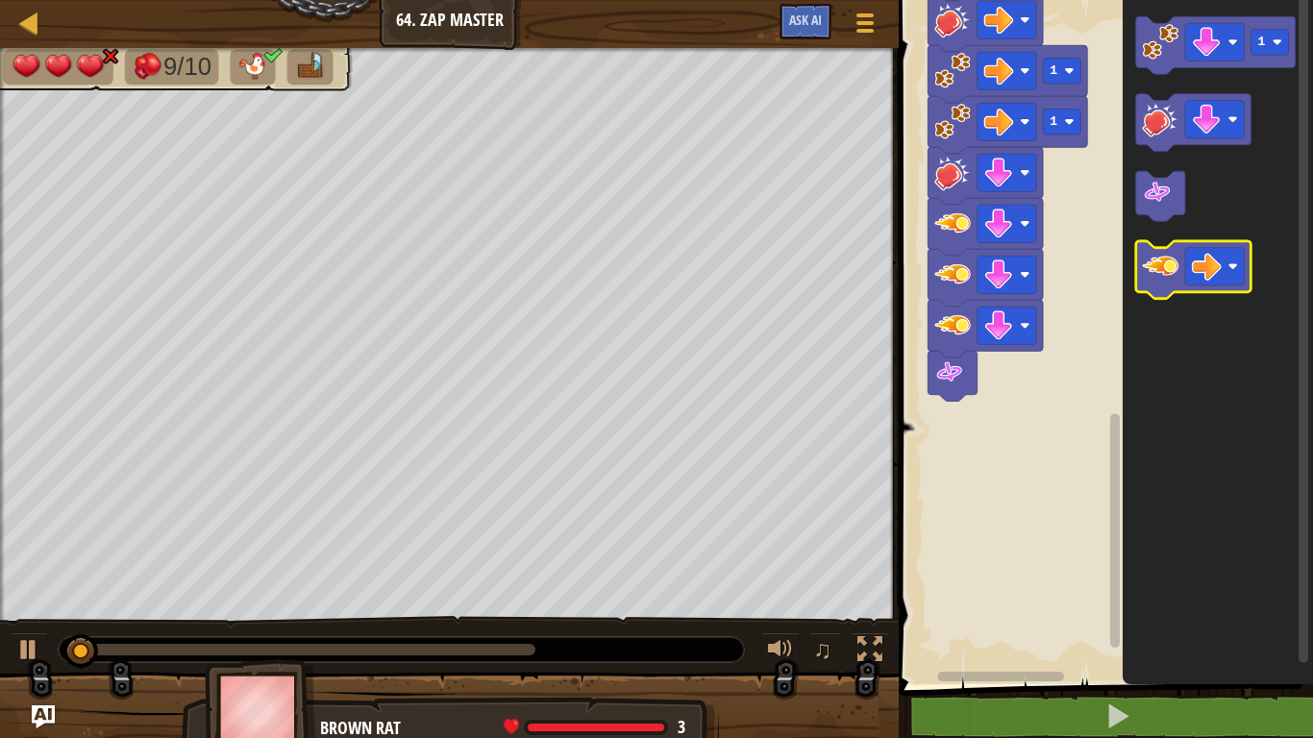
click at [1181, 281] on icon "Blockly Workspace" at bounding box center [1193, 270] width 115 height 58
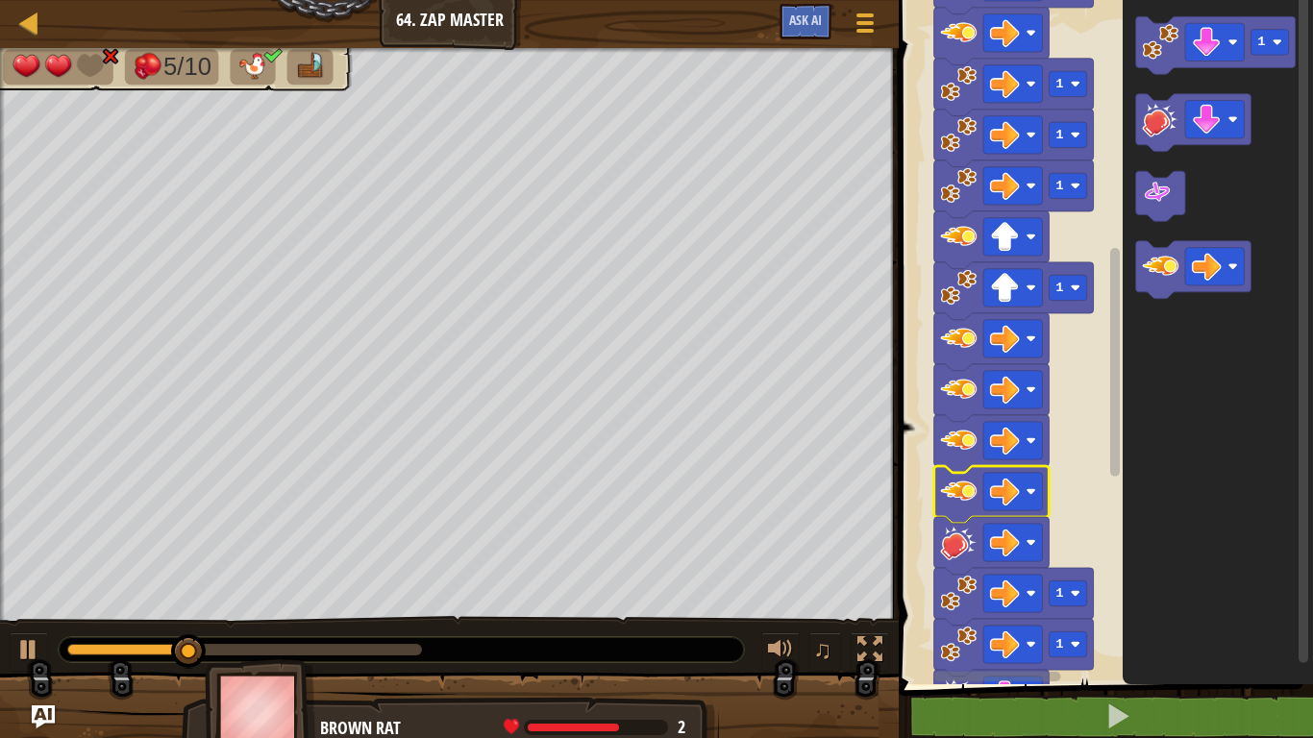
click at [1091, 512] on rect "Blockly Workspace" at bounding box center [1103, 337] width 420 height 694
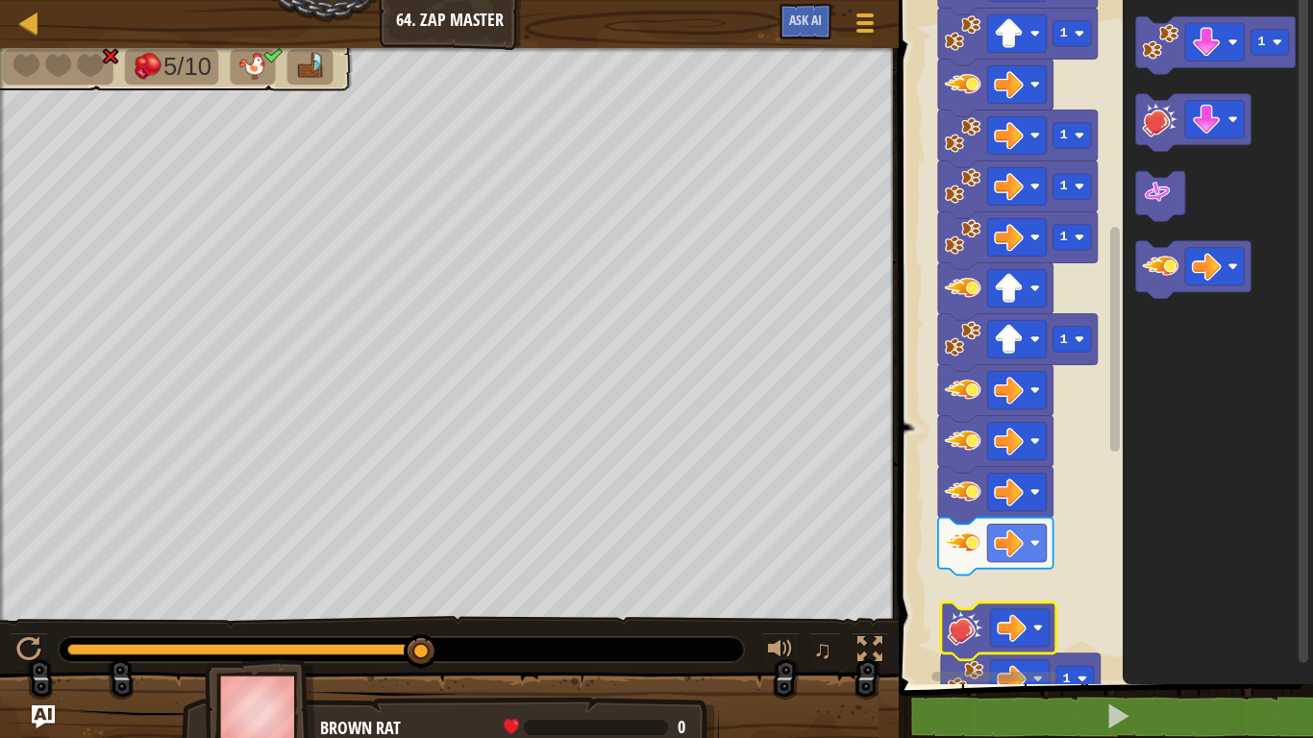
drag, startPoint x: 1053, startPoint y: 669, endPoint x: 1059, endPoint y: 678, distance: 11.2
click at [1059, 575] on icon "Blockly Workspace" at bounding box center [1001, 677] width 214 height 14
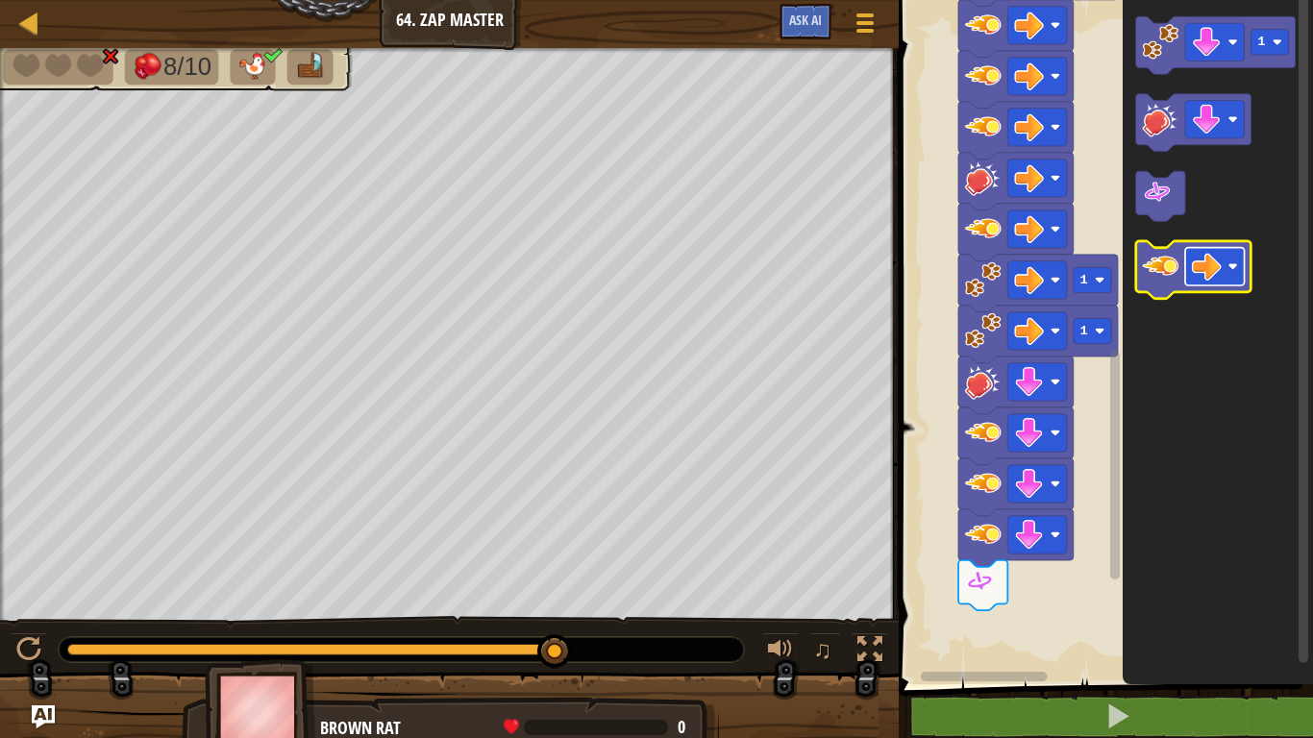
click at [1202, 269] on image "Blockly Workspace" at bounding box center [1207, 267] width 30 height 30
click at [1149, 266] on image "Blockly Workspace" at bounding box center [1161, 266] width 37 height 37
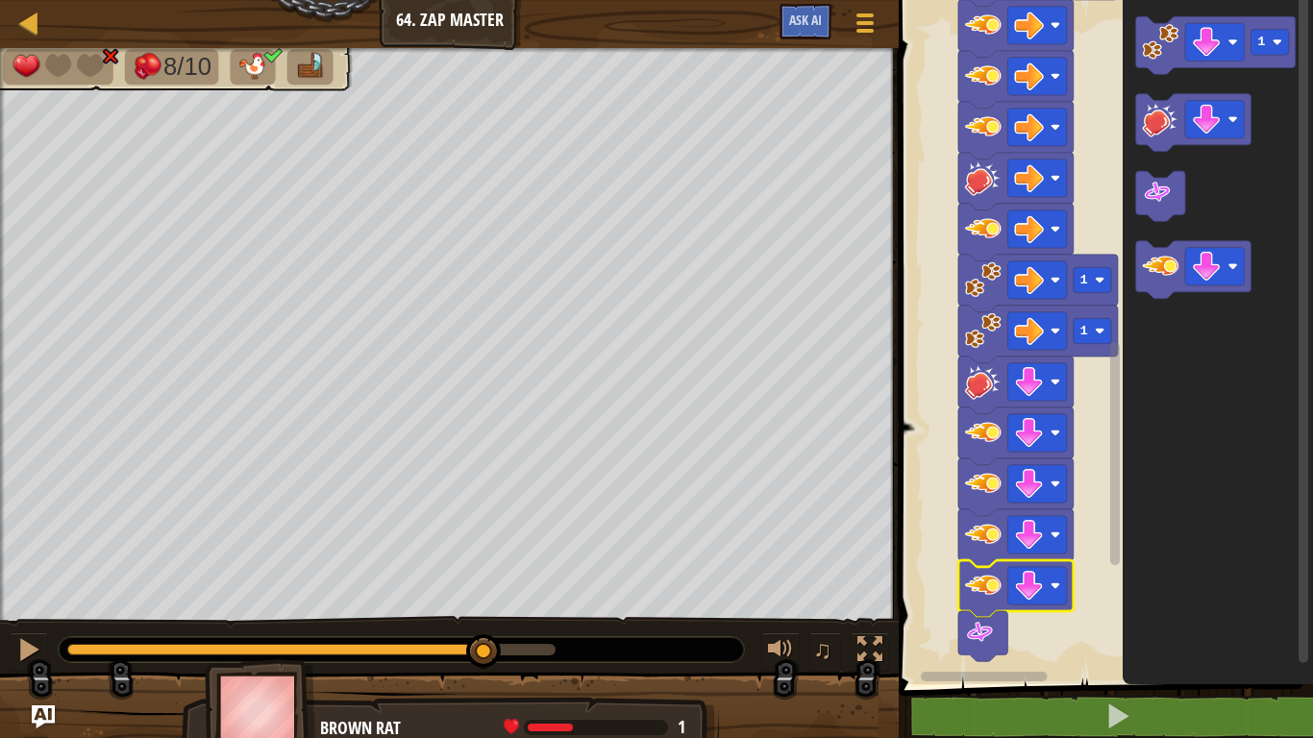
click at [485, 575] on div "0:21.9 Now: 0:02.3 Max: 0:25.6" at bounding box center [311, 650] width 488 height 12
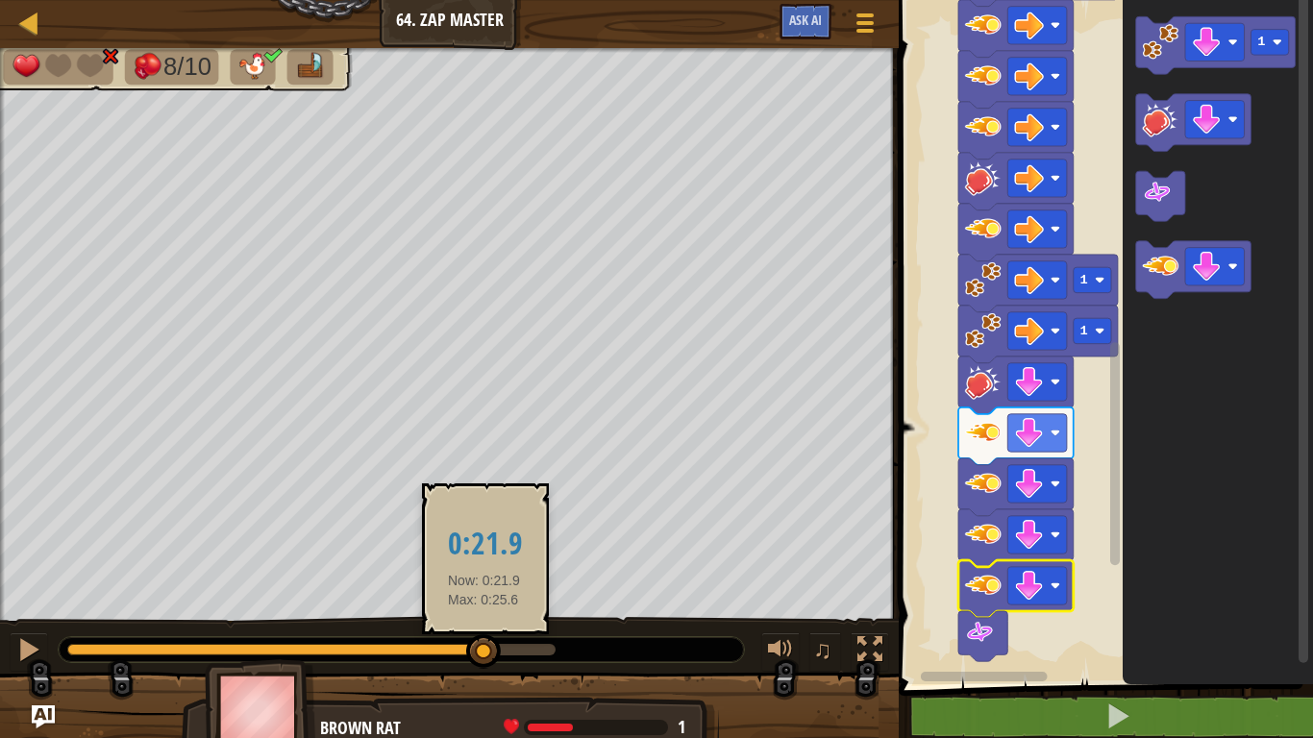
drag, startPoint x: 498, startPoint y: 657, endPoint x: 482, endPoint y: 655, distance: 15.5
click at [482, 575] on div at bounding box center [483, 651] width 35 height 35
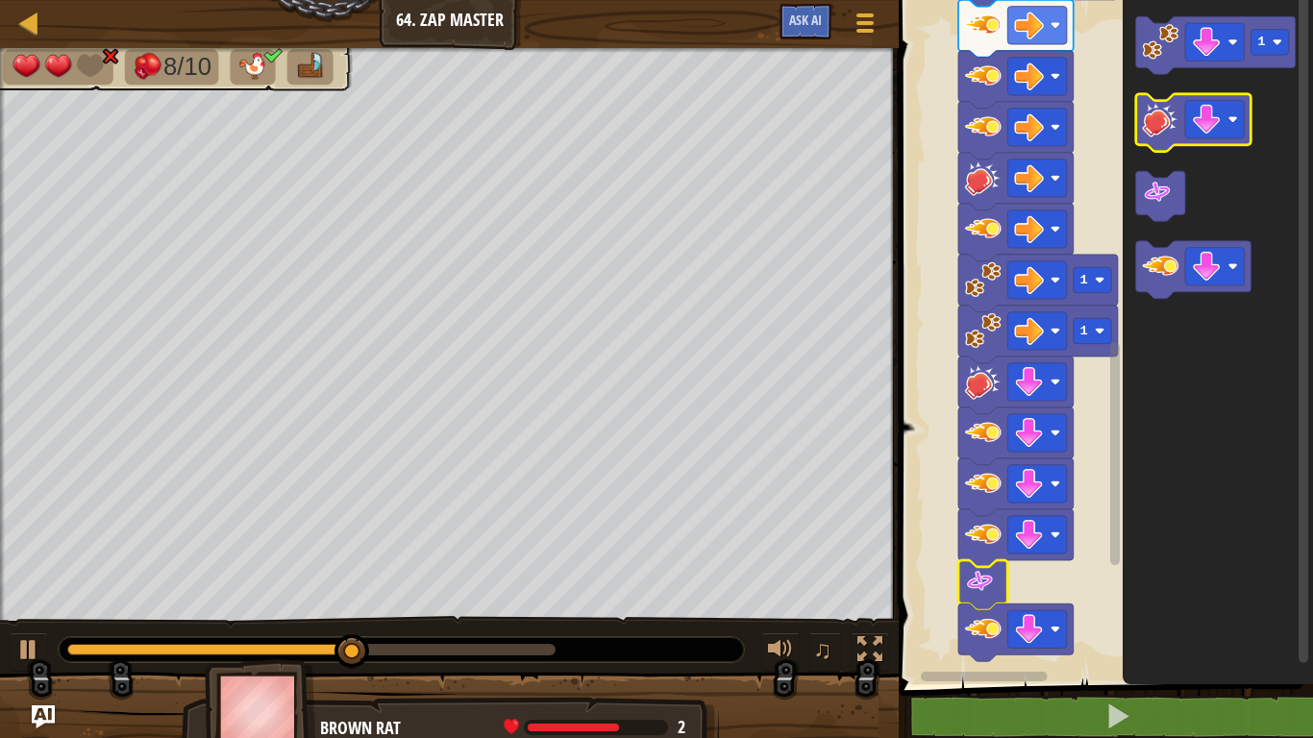
click at [1143, 119] on image "Blockly Workspace" at bounding box center [1161, 119] width 37 height 37
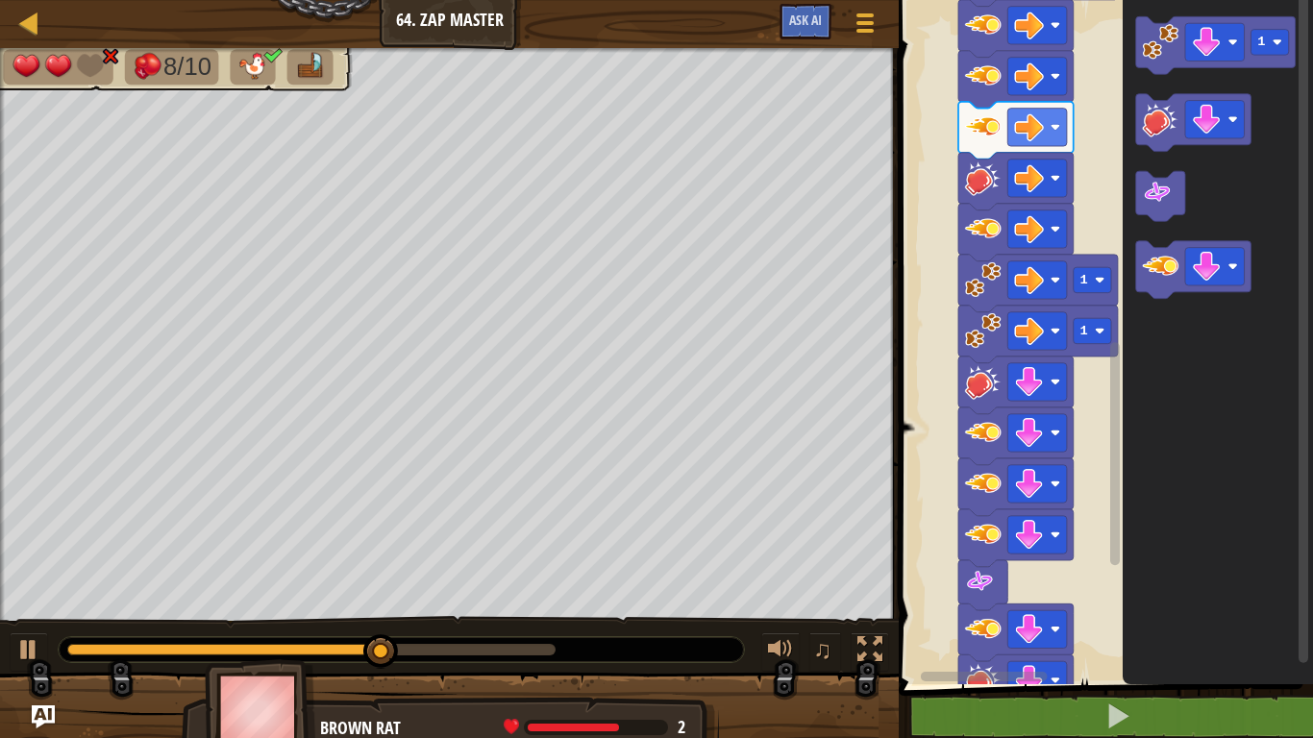
click at [1029, 575] on div "1 1 1 1 1 1 1 1 1 Start 1" at bounding box center [1103, 337] width 420 height 694
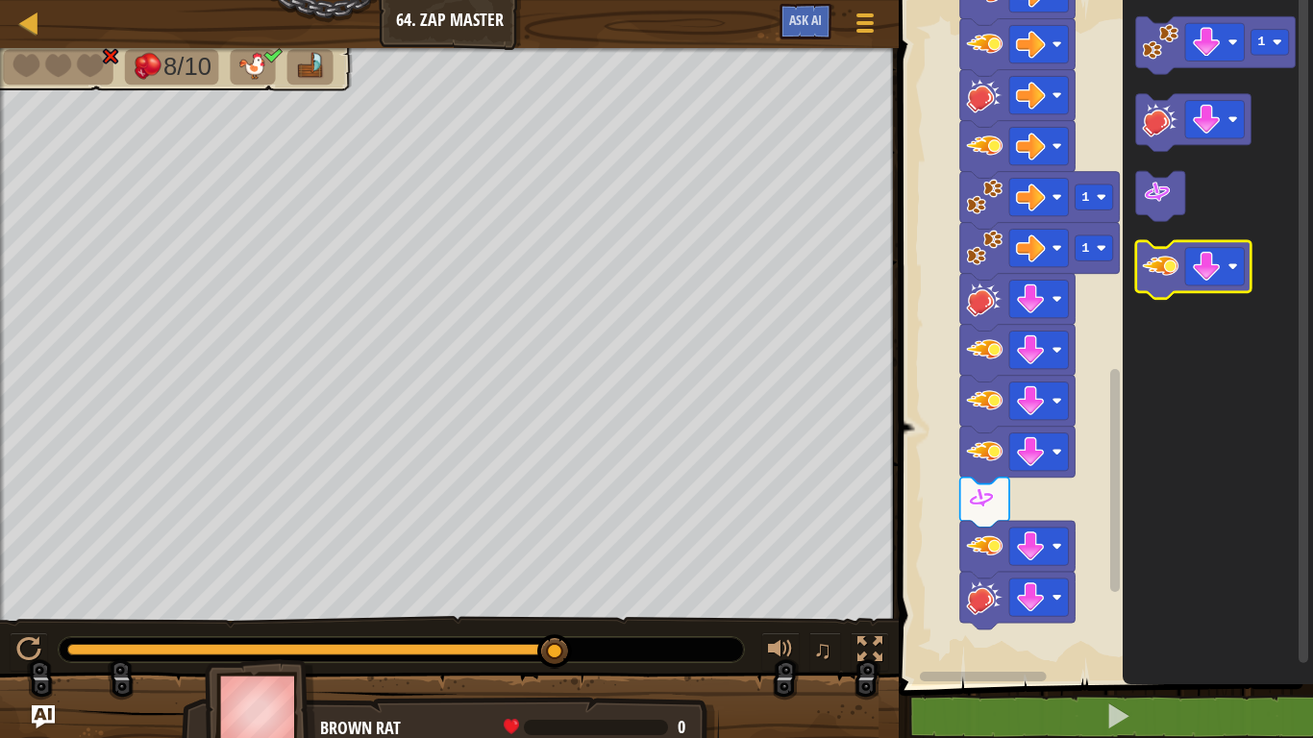
click at [1166, 269] on image "Blockly Workspace" at bounding box center [1161, 266] width 37 height 37
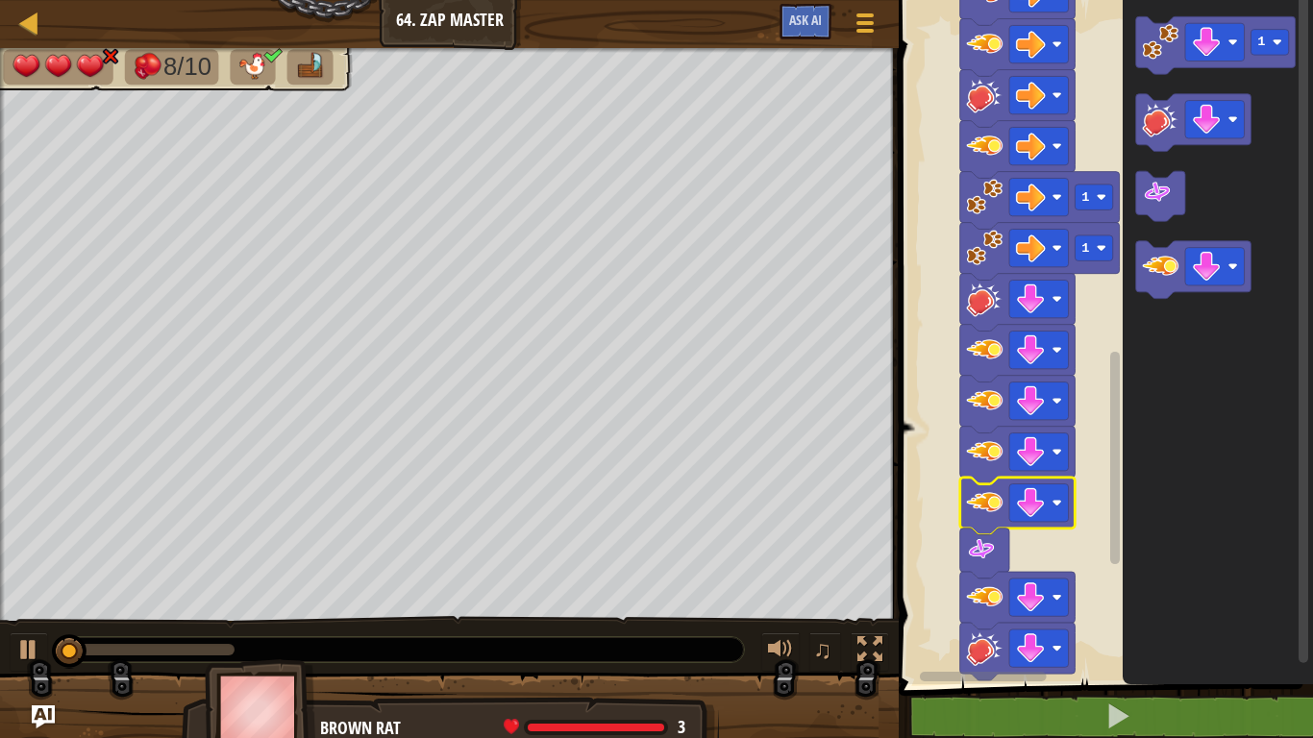
click at [1013, 575] on span at bounding box center [1108, 316] width 430 height 762
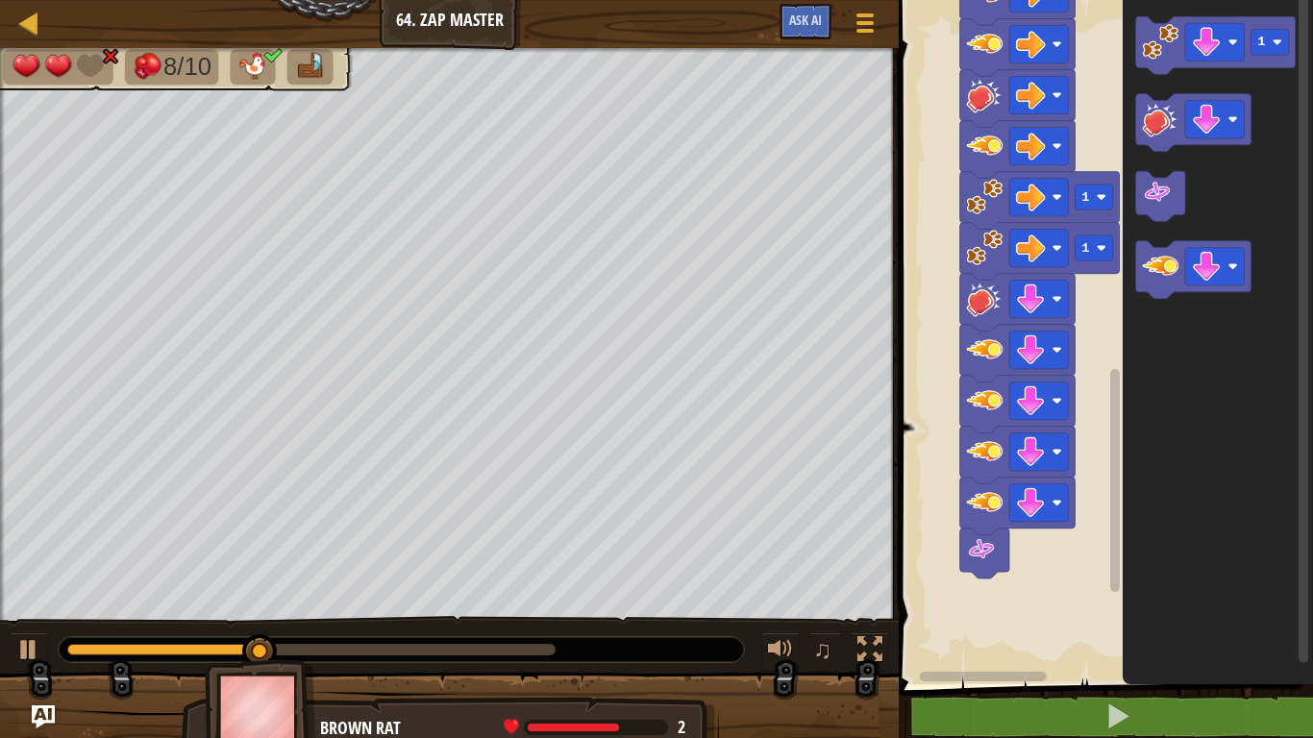
click at [467, 575] on div at bounding box center [401, 649] width 687 height 27
click at [474, 575] on div at bounding box center [401, 649] width 685 height 25
click at [477, 575] on div at bounding box center [311, 650] width 488 height 12
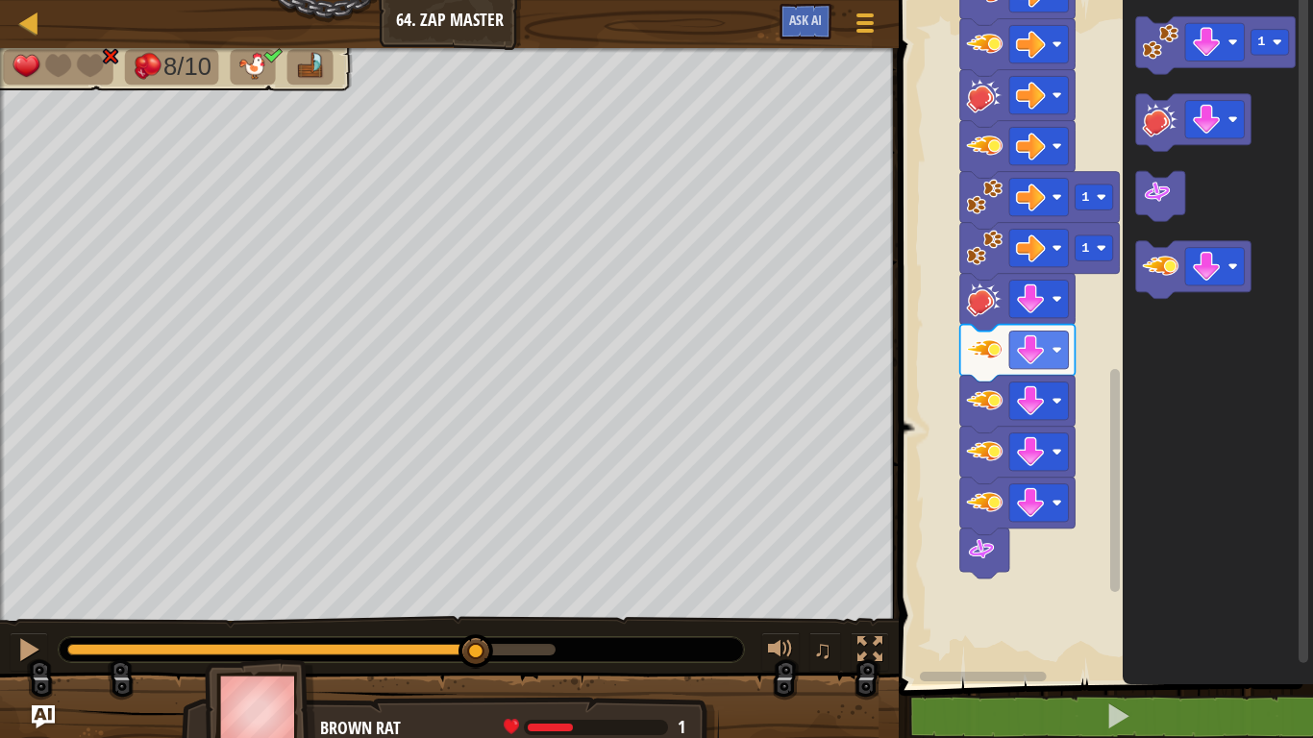
click at [1151, 575] on icon "Blockly Workspace" at bounding box center [1217, 337] width 190 height 694
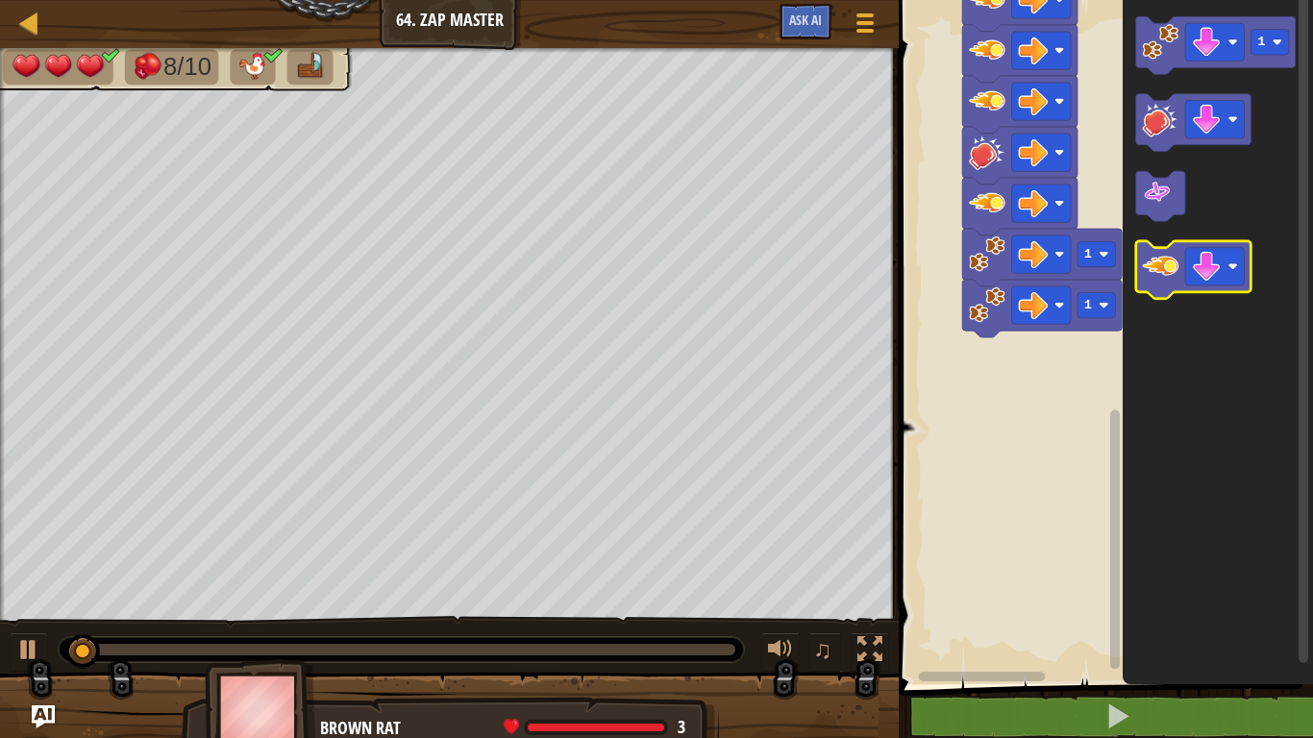
click at [1159, 281] on image "Blockly Workspace" at bounding box center [1161, 266] width 37 height 37
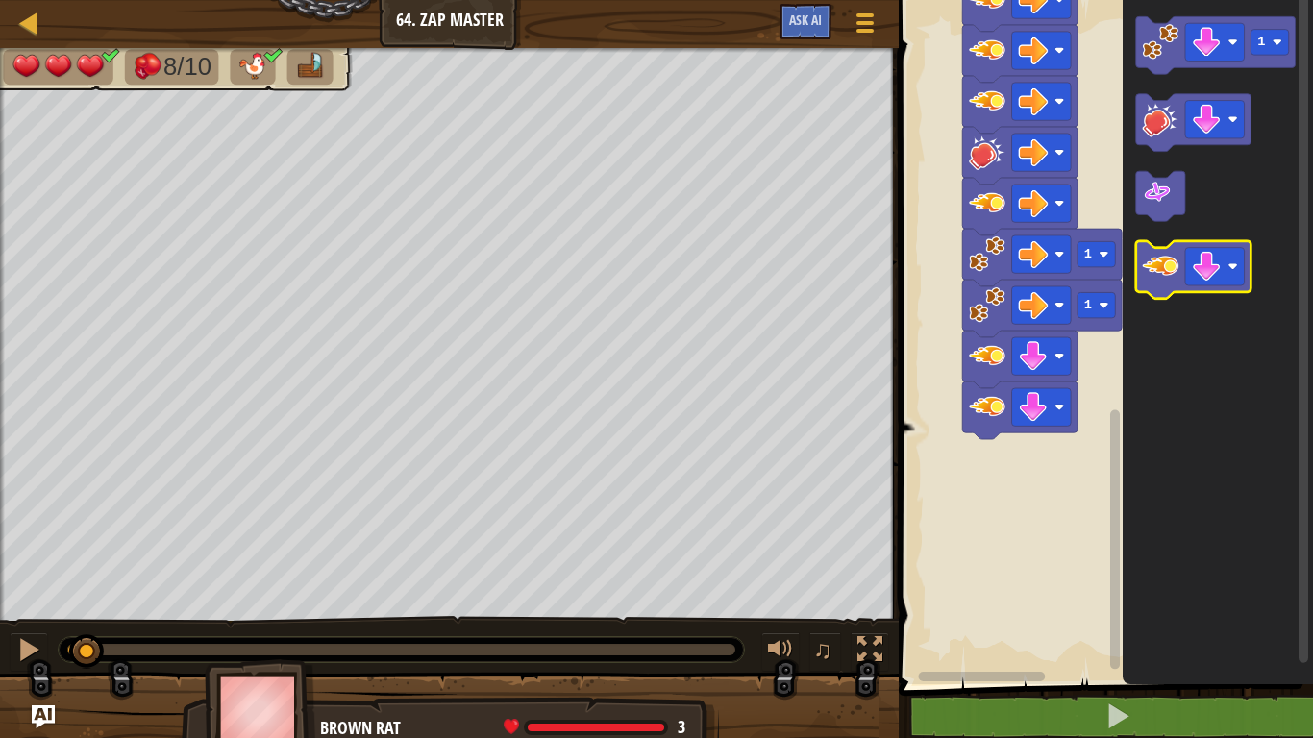
click at [1159, 281] on image "Blockly Workspace" at bounding box center [1161, 266] width 37 height 37
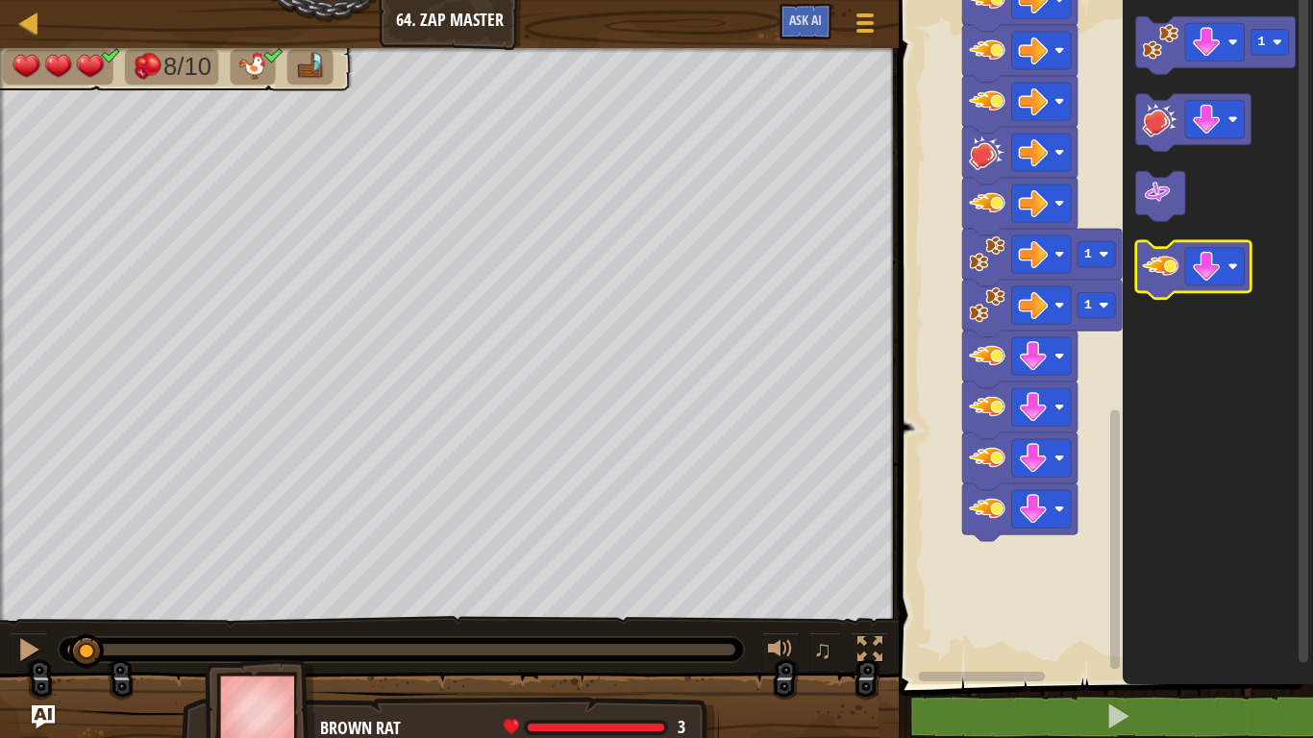
click at [1159, 281] on image "Blockly Workspace" at bounding box center [1161, 266] width 37 height 37
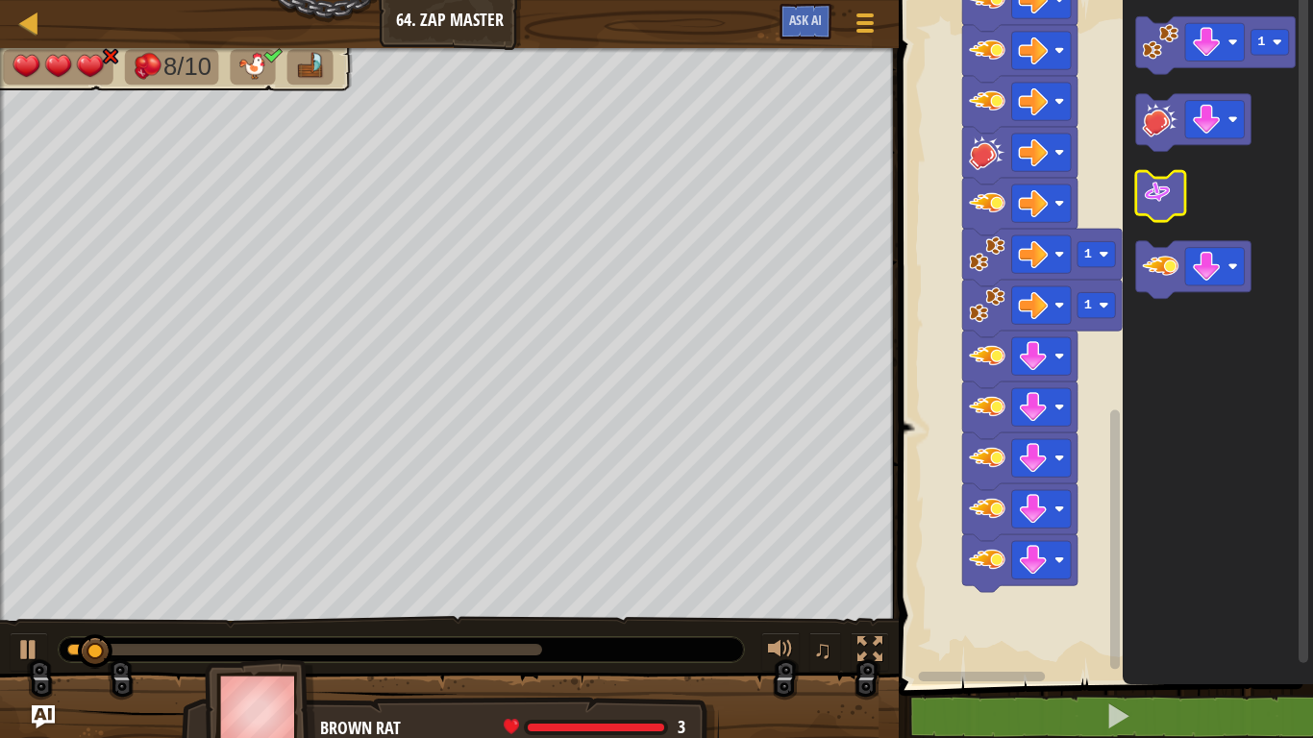
click at [1146, 175] on icon "Blockly Workspace" at bounding box center [1160, 196] width 49 height 50
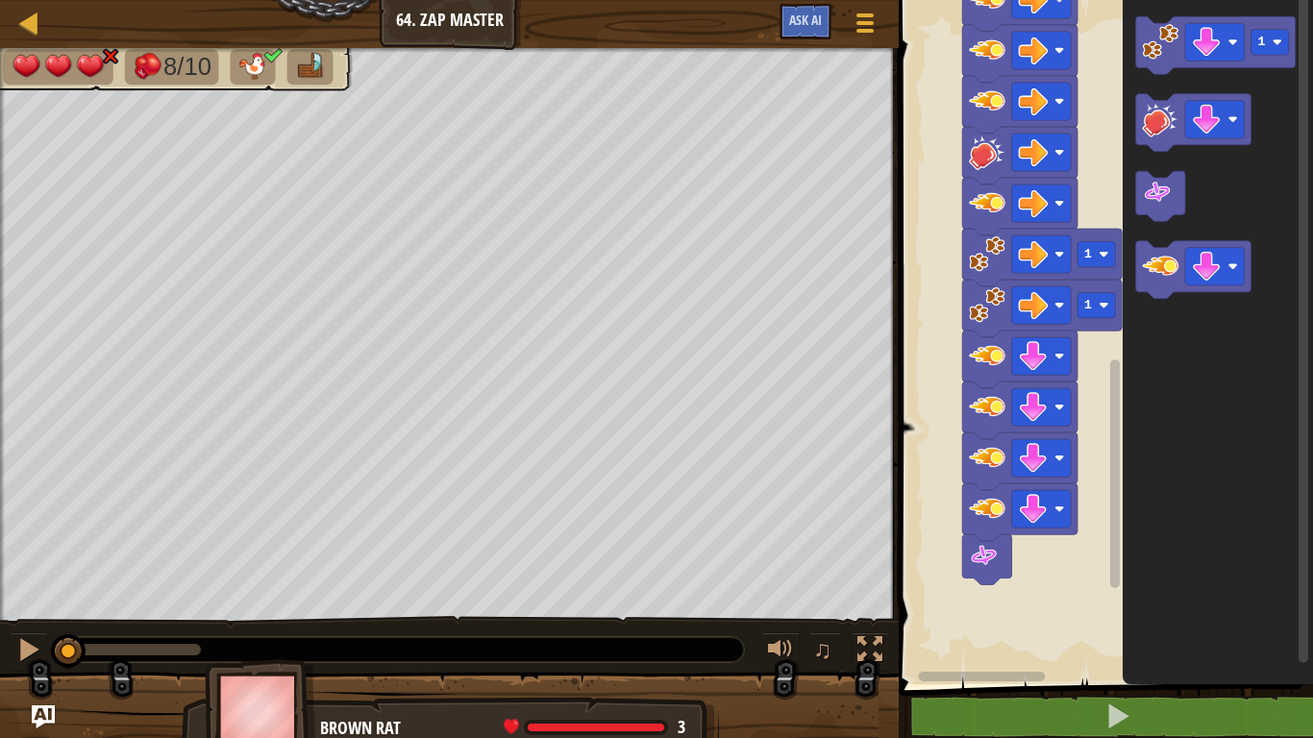
click at [1206, 508] on icon "Blockly Workspace" at bounding box center [1217, 337] width 190 height 694
click at [444, 575] on div at bounding box center [401, 649] width 685 height 25
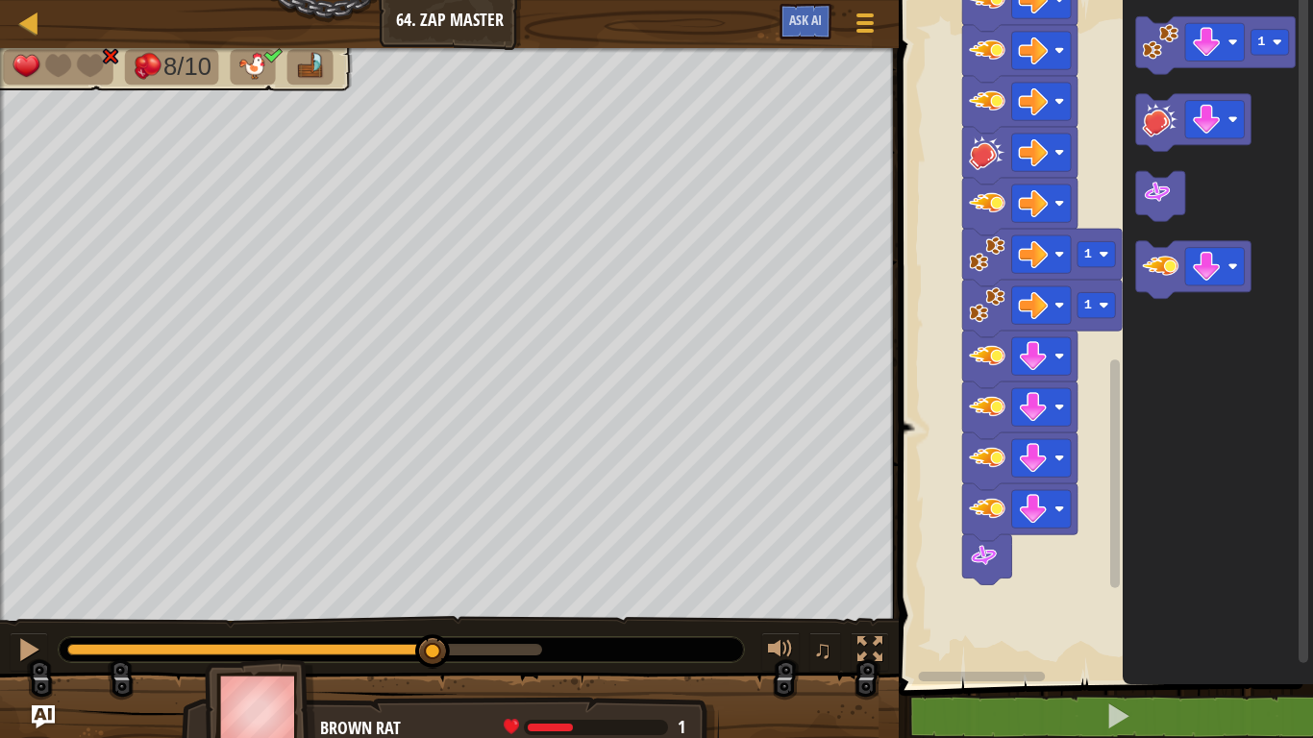
click at [433, 575] on div at bounding box center [304, 650] width 475 height 12
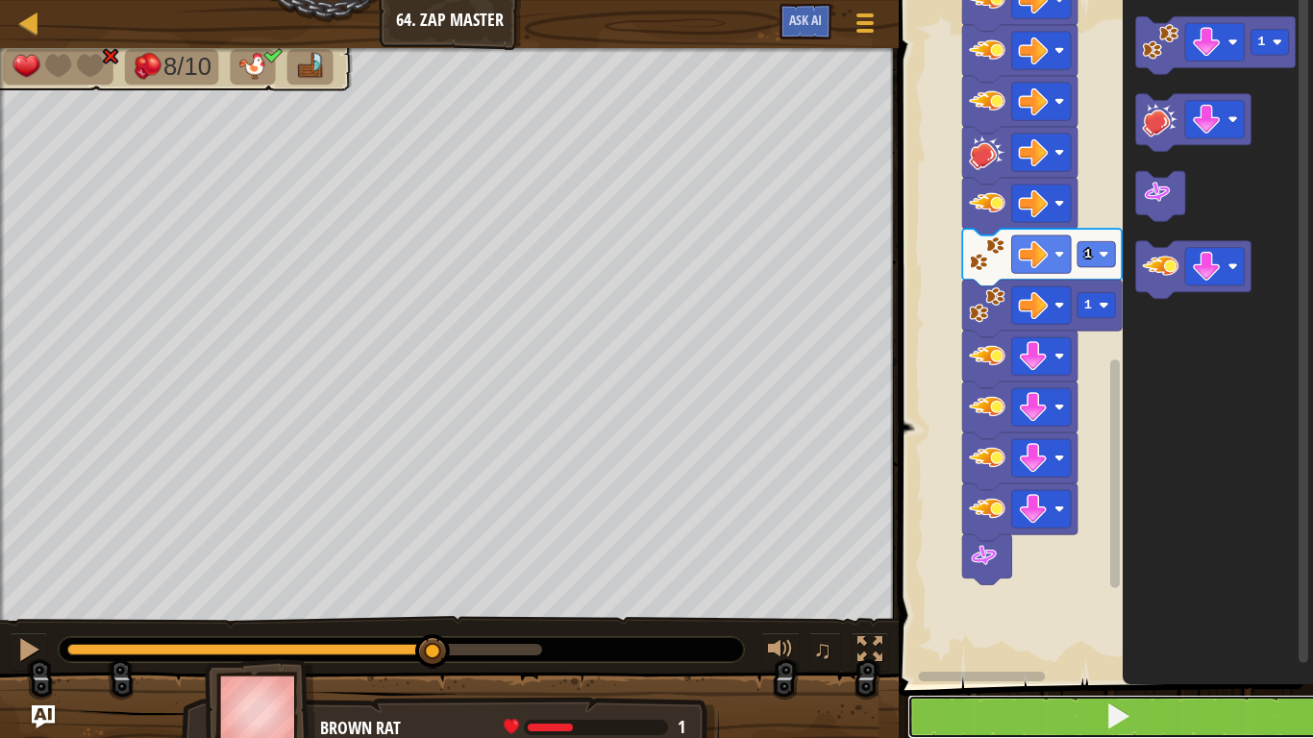
click at [1027, 575] on button at bounding box center [1117, 717] width 420 height 44
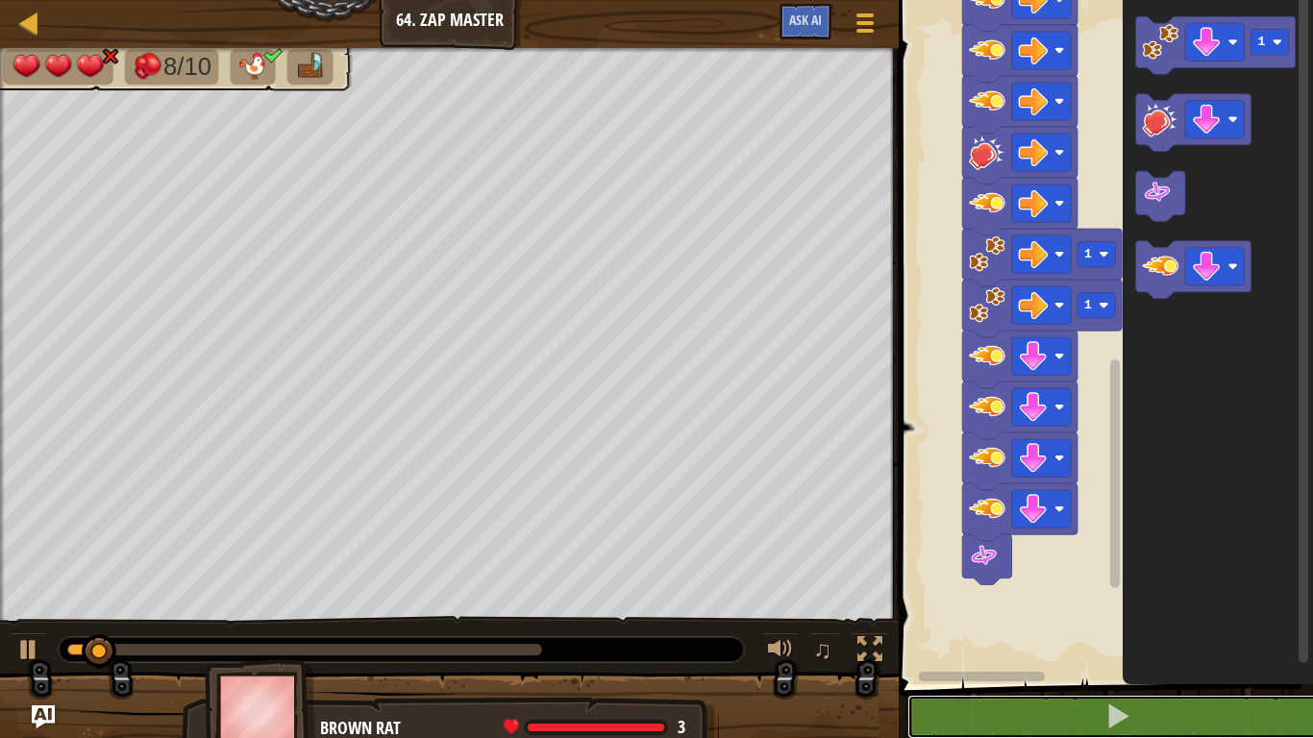
click at [450, 575] on div at bounding box center [304, 650] width 475 height 12
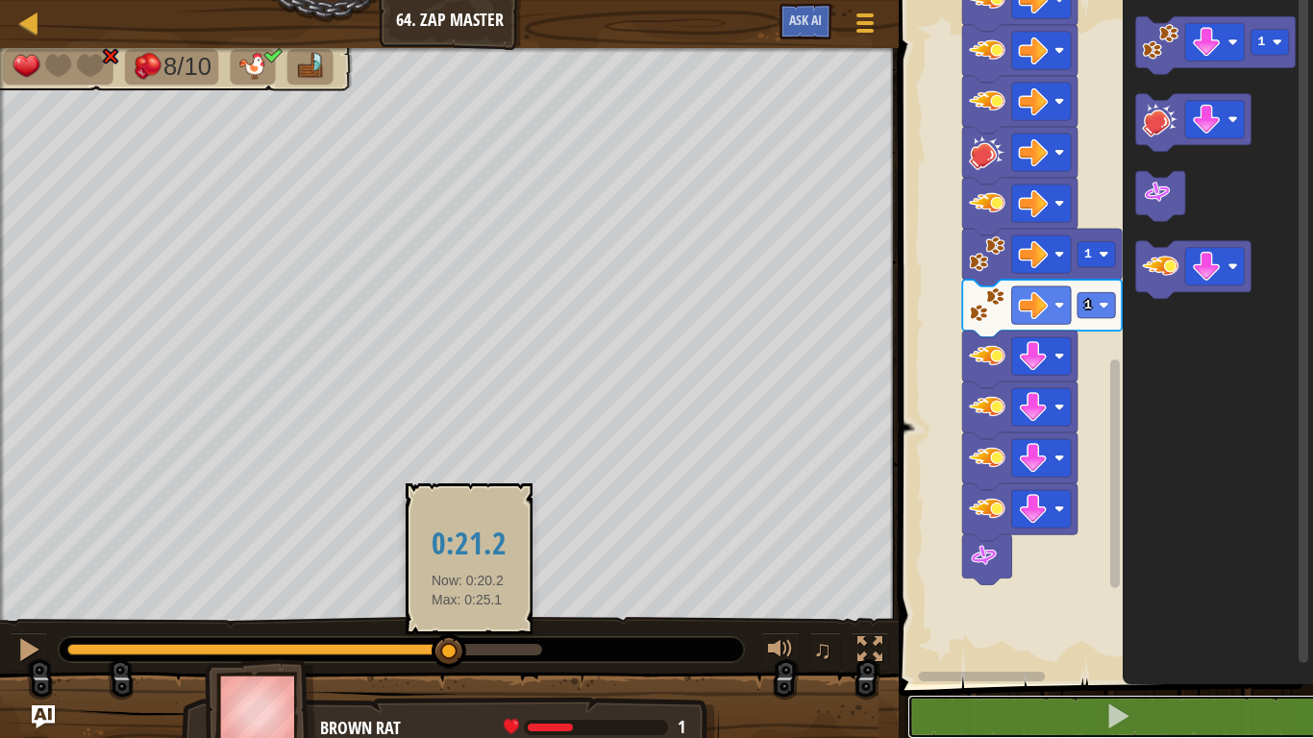
click at [468, 575] on div at bounding box center [304, 650] width 475 height 12
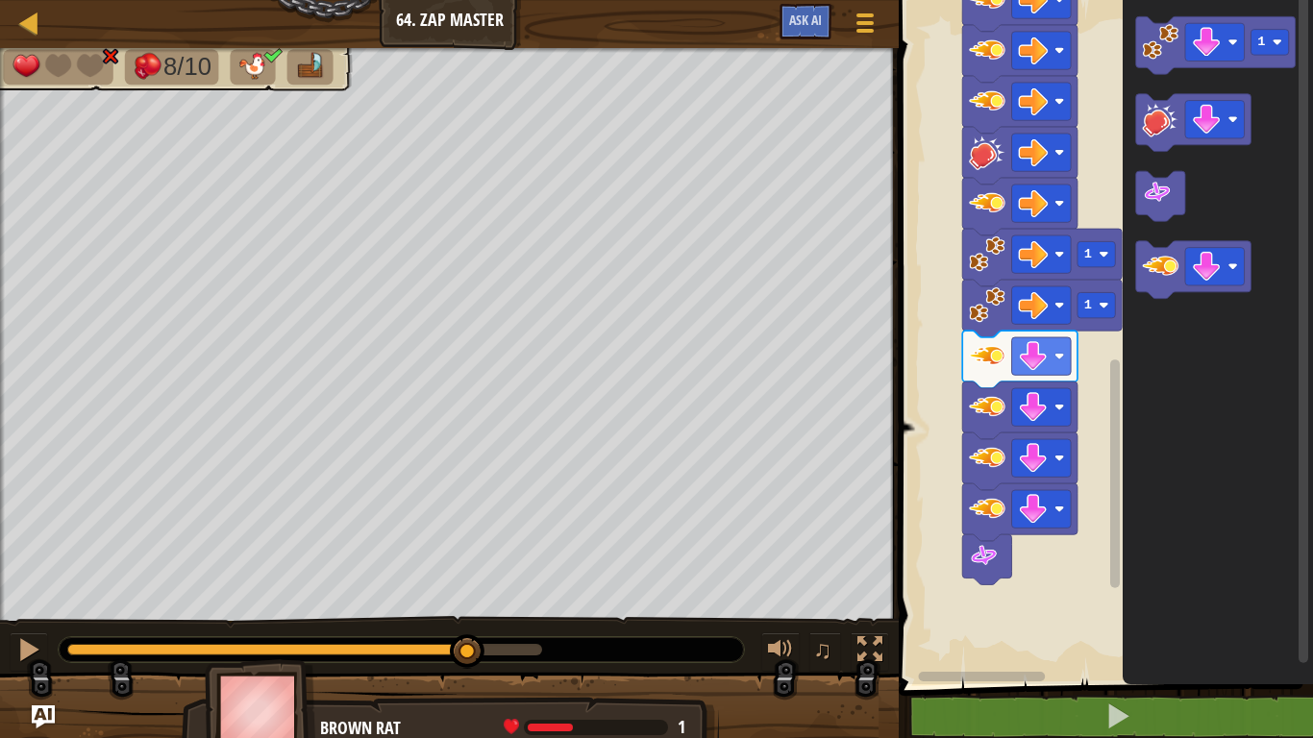
click at [1117, 431] on rect "Blockly Workspace" at bounding box center [1115, 473] width 10 height 229
click at [12, 575] on button at bounding box center [29, 651] width 38 height 39
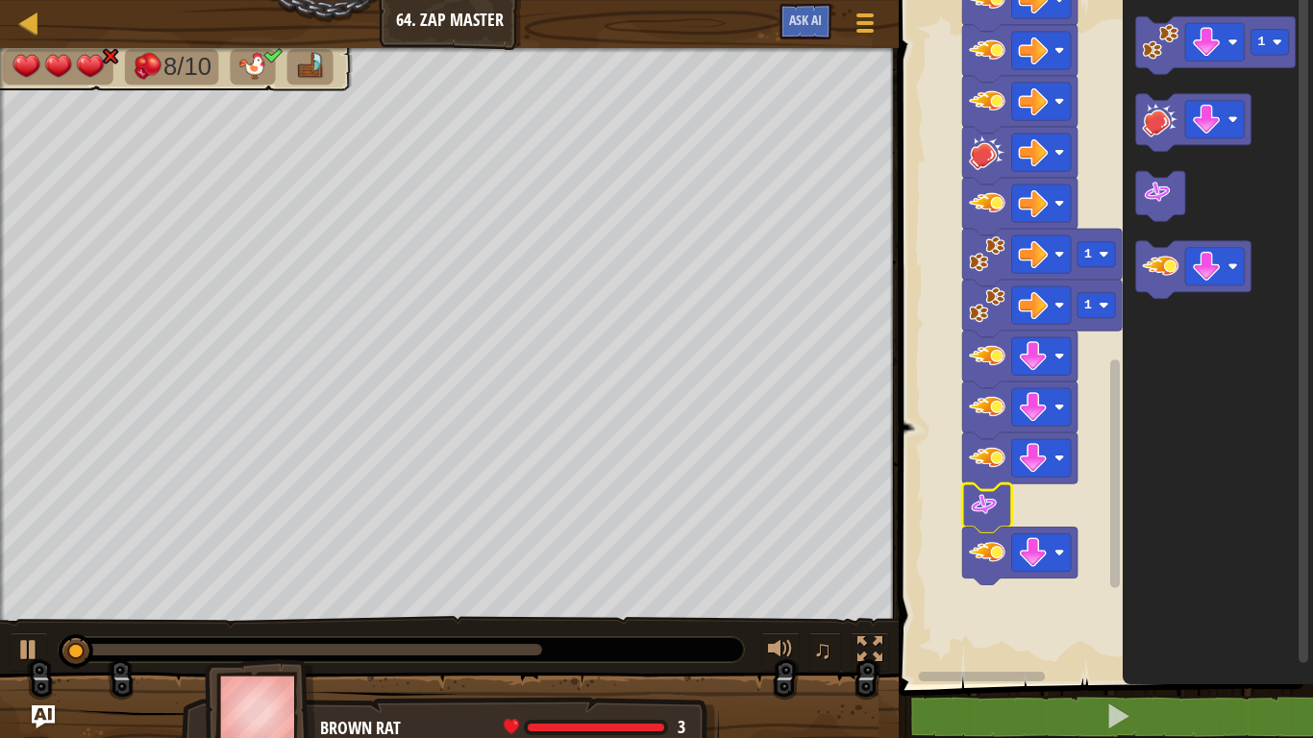
click at [482, 575] on div at bounding box center [304, 650] width 475 height 12
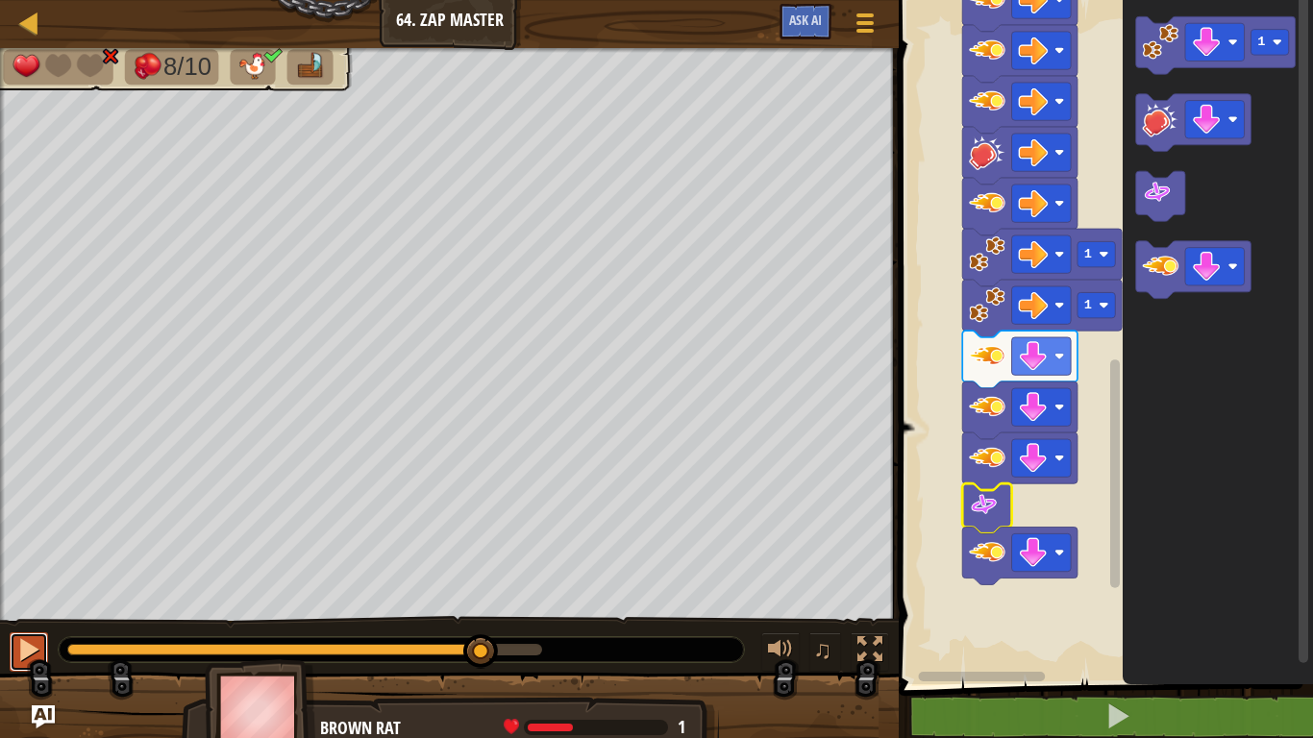
click at [32, 575] on div at bounding box center [28, 649] width 25 height 25
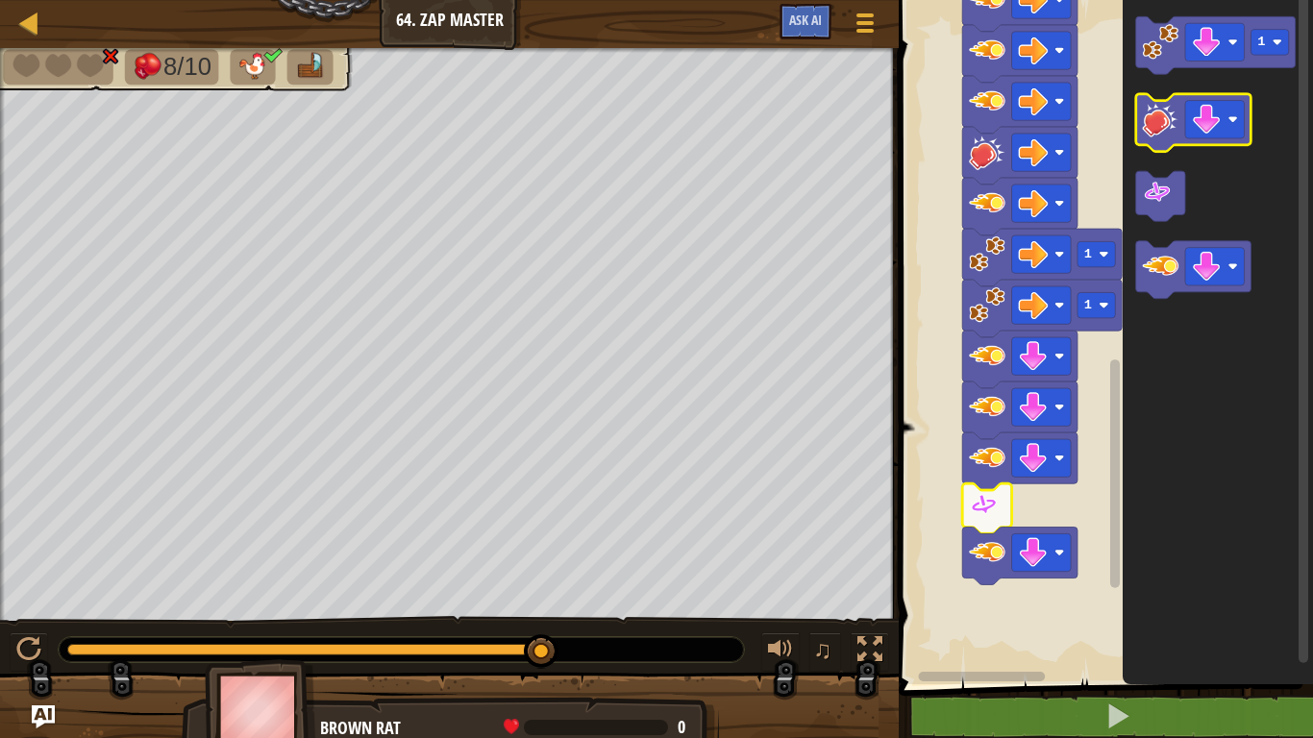
click at [1172, 106] on image "Blockly Workspace" at bounding box center [1161, 119] width 37 height 37
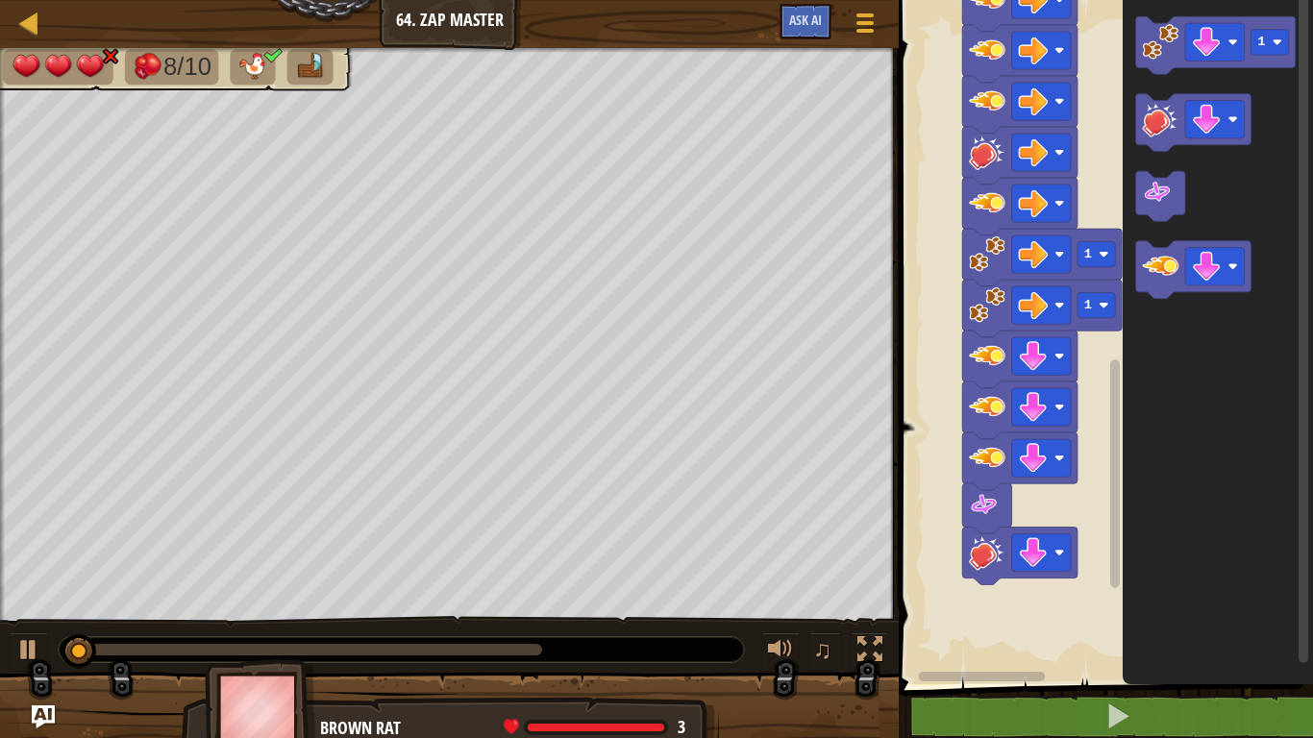
click at [456, 575] on div at bounding box center [304, 650] width 475 height 12
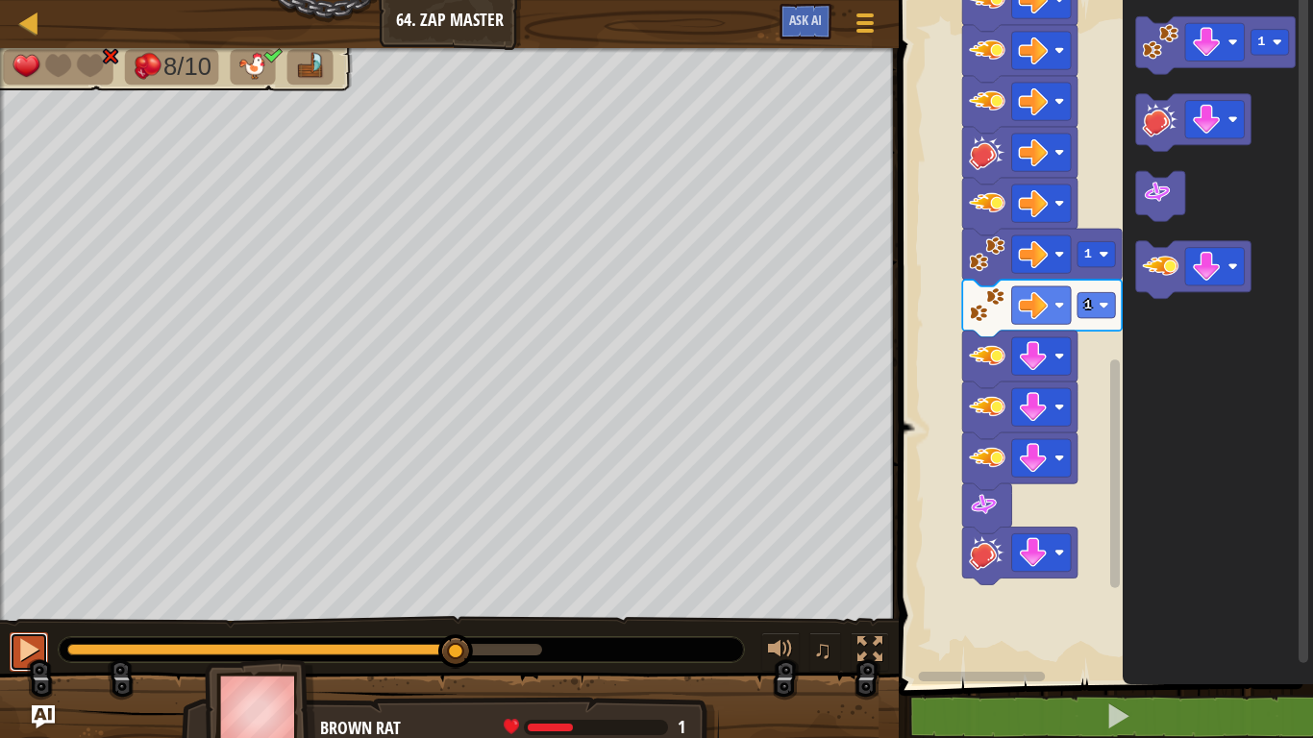
click at [22, 575] on div at bounding box center [28, 649] width 25 height 25
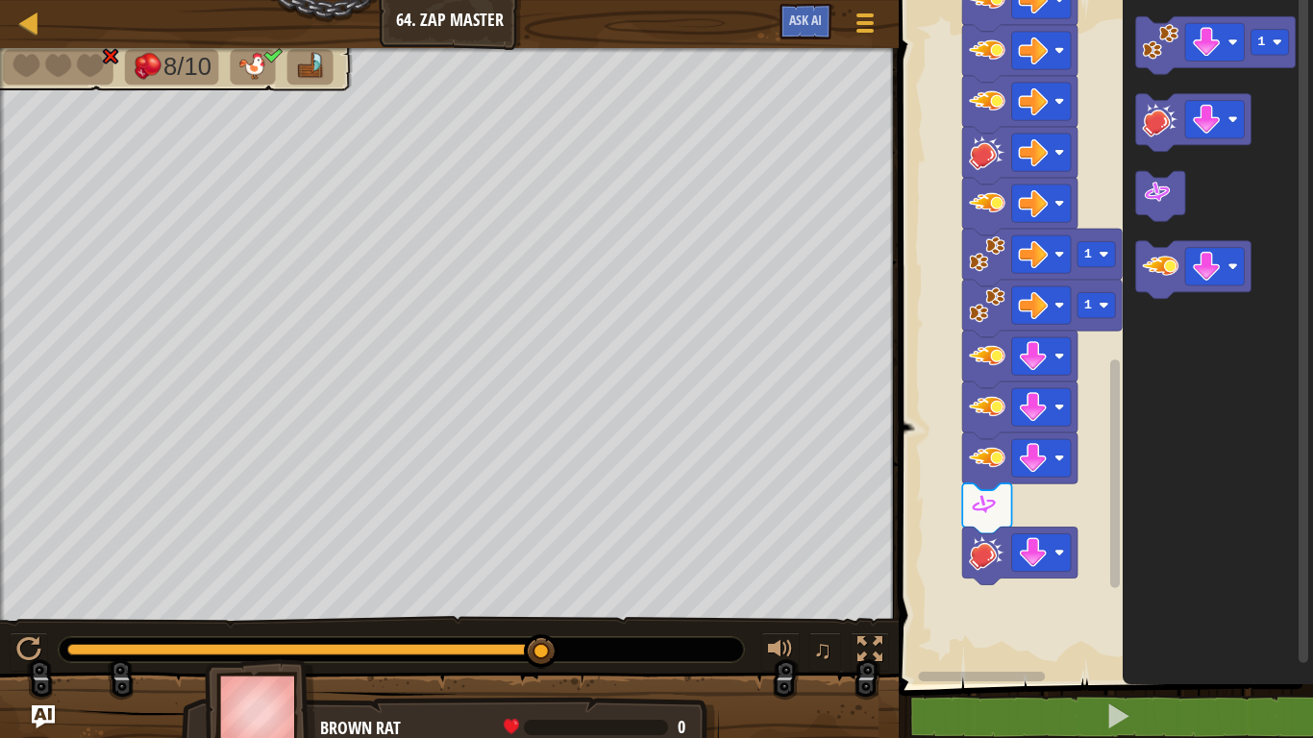
click at [1036, 517] on rect "Blockly Workspace" at bounding box center [1103, 337] width 420 height 694
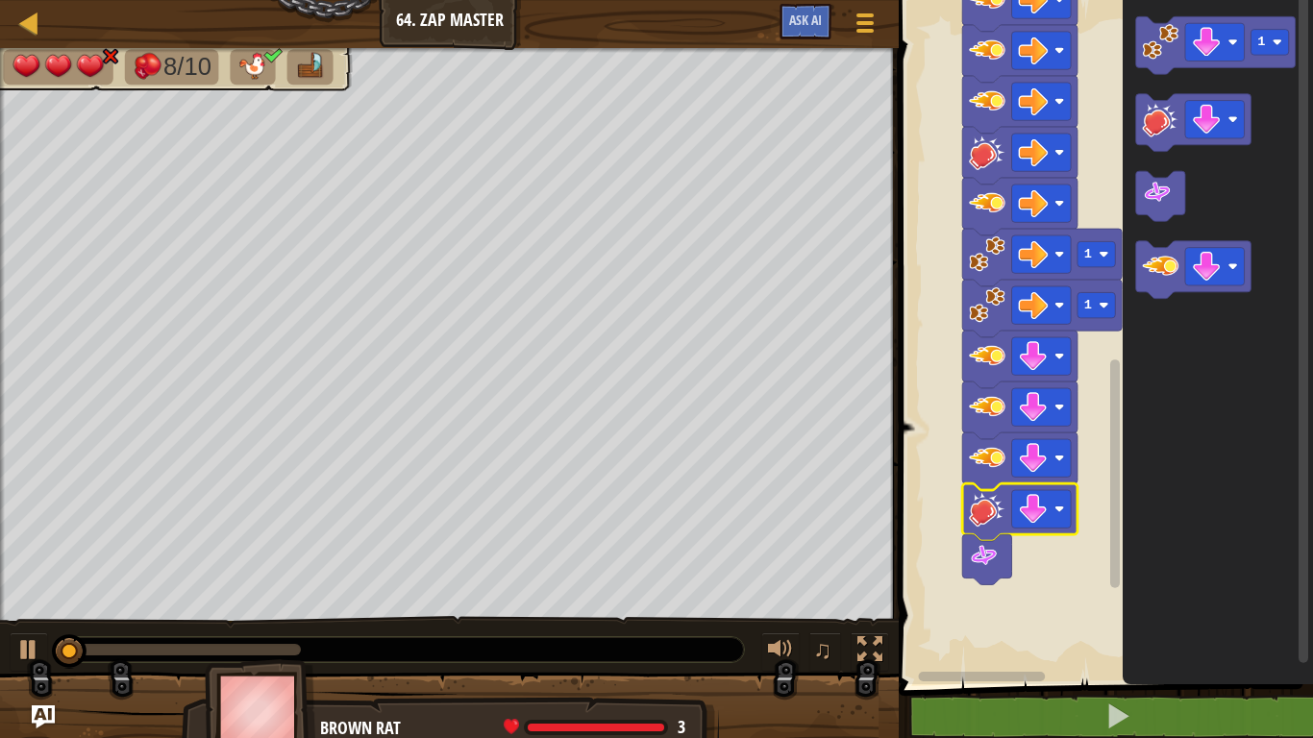
click at [1227, 487] on icon "Blockly Workspace" at bounding box center [1217, 337] width 190 height 694
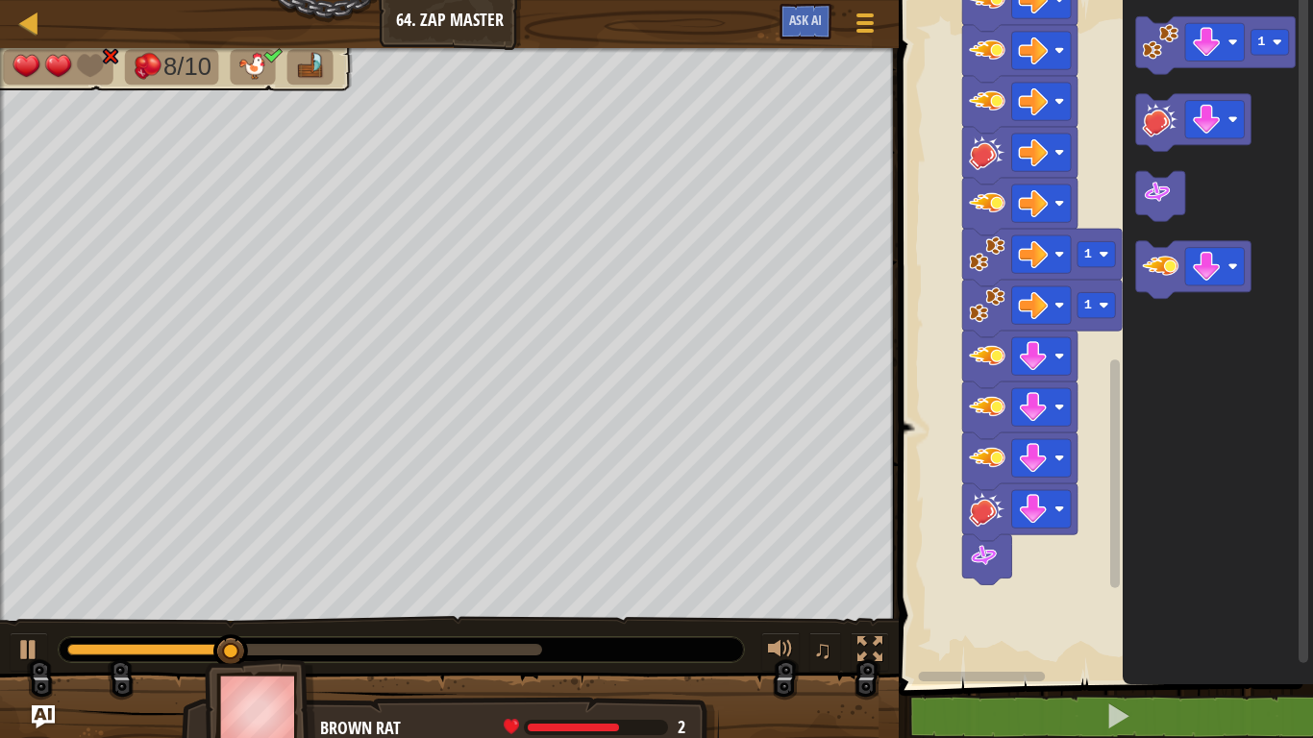
click at [502, 575] on div at bounding box center [304, 650] width 475 height 12
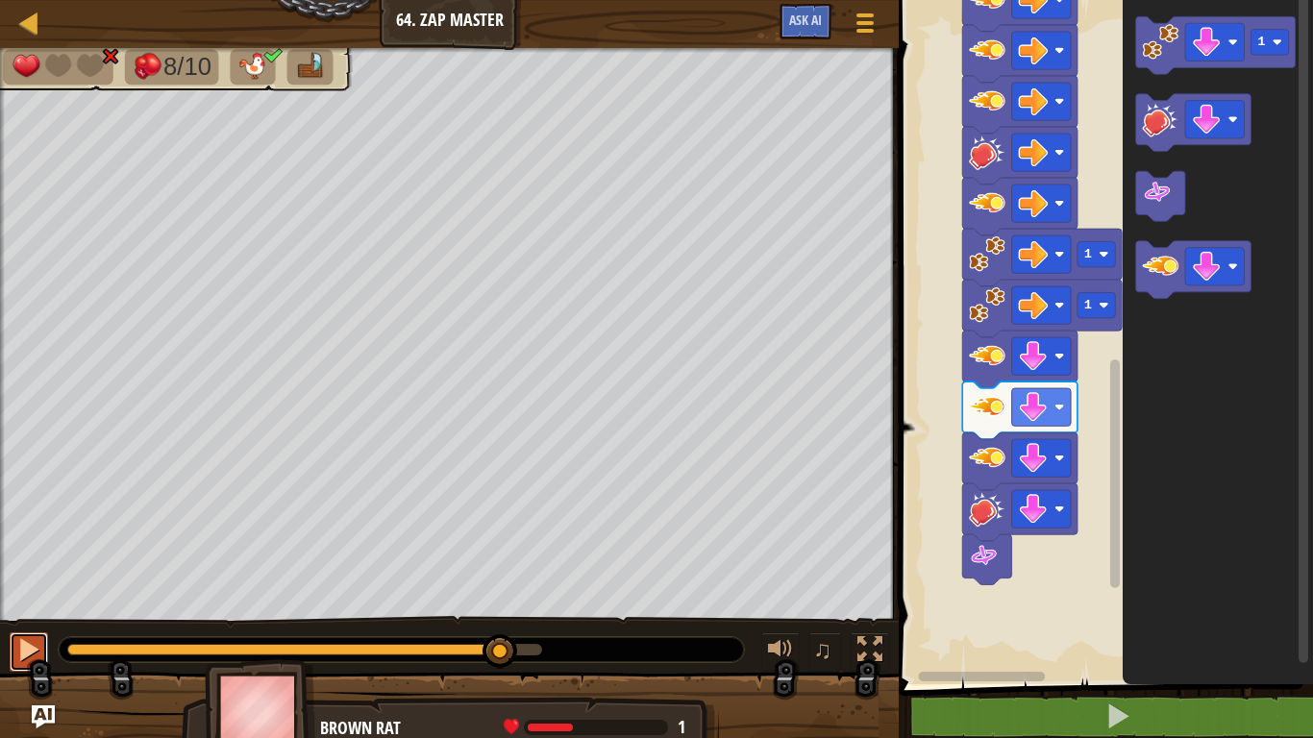
click at [20, 575] on div at bounding box center [28, 649] width 25 height 25
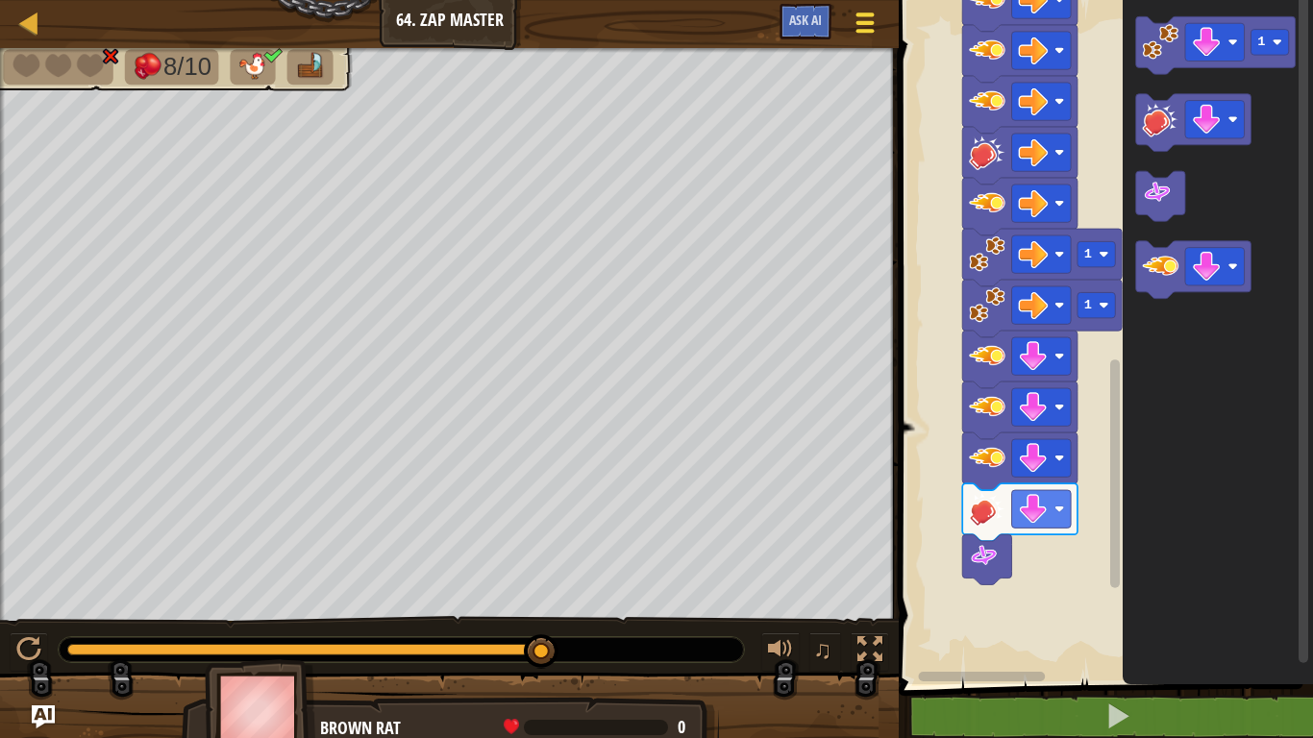
click at [863, 25] on div at bounding box center [865, 23] width 26 height 28
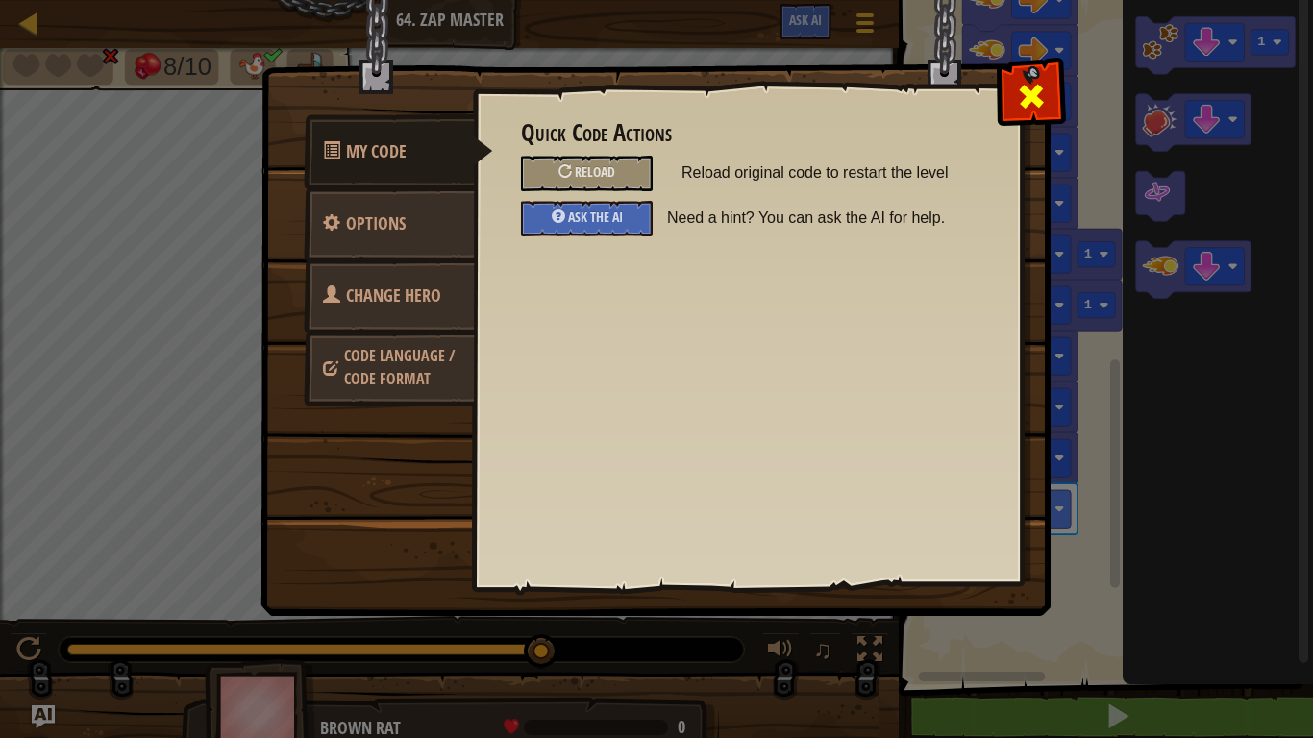
click at [1039, 81] on span at bounding box center [1031, 96] width 31 height 31
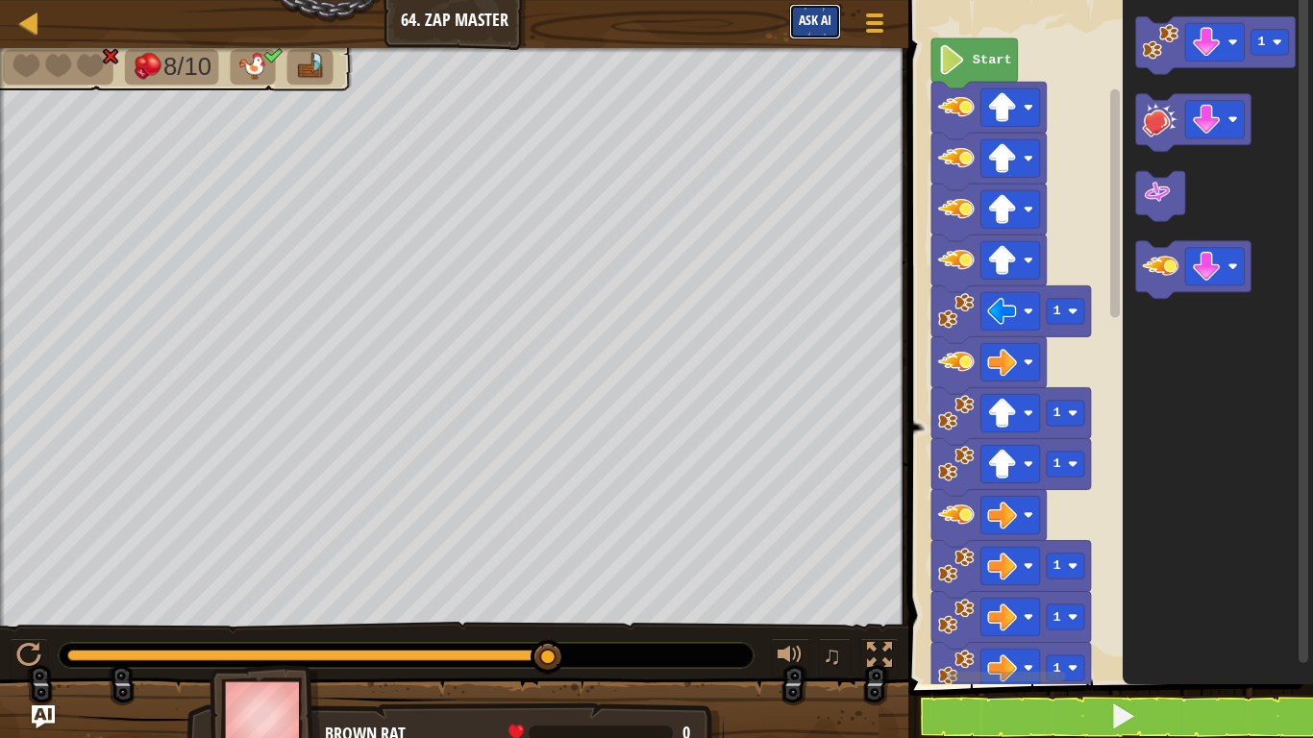
click at [800, 23] on span "Ask AI" at bounding box center [815, 20] width 33 height 18
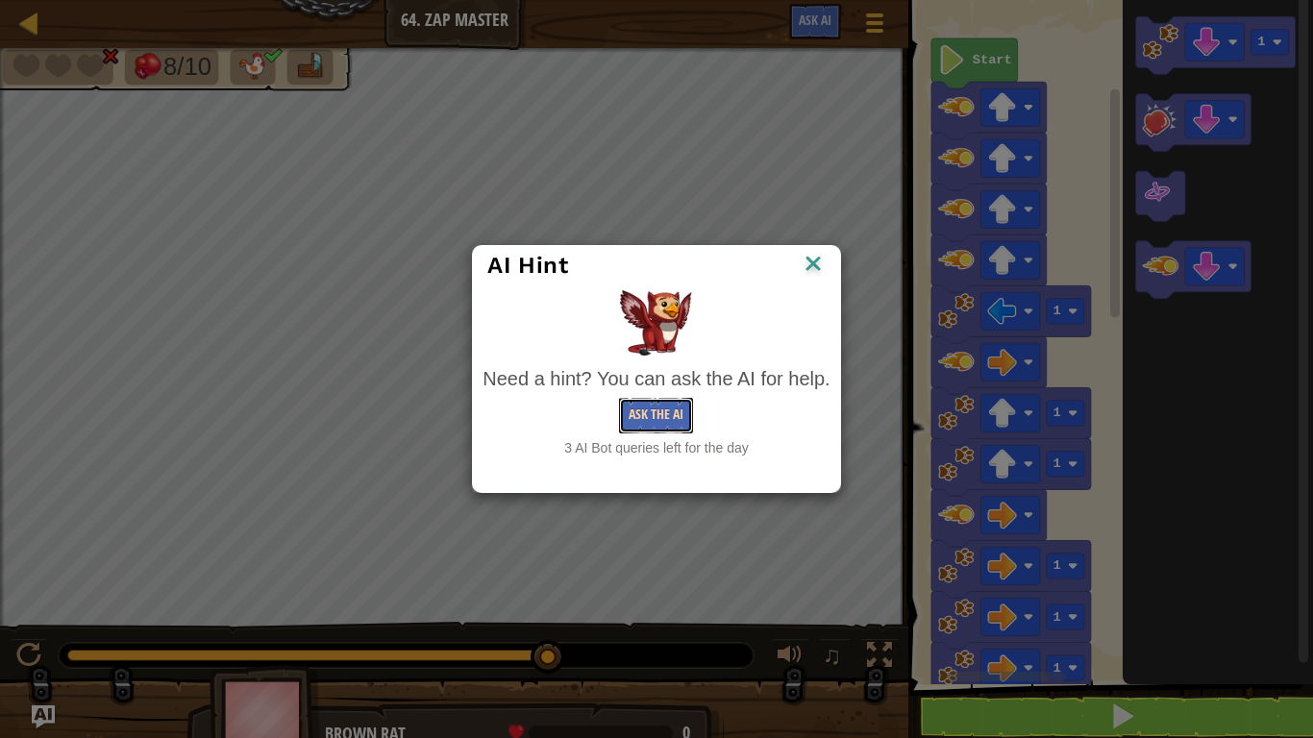
click at [665, 422] on button "Ask the AI" at bounding box center [656, 416] width 74 height 36
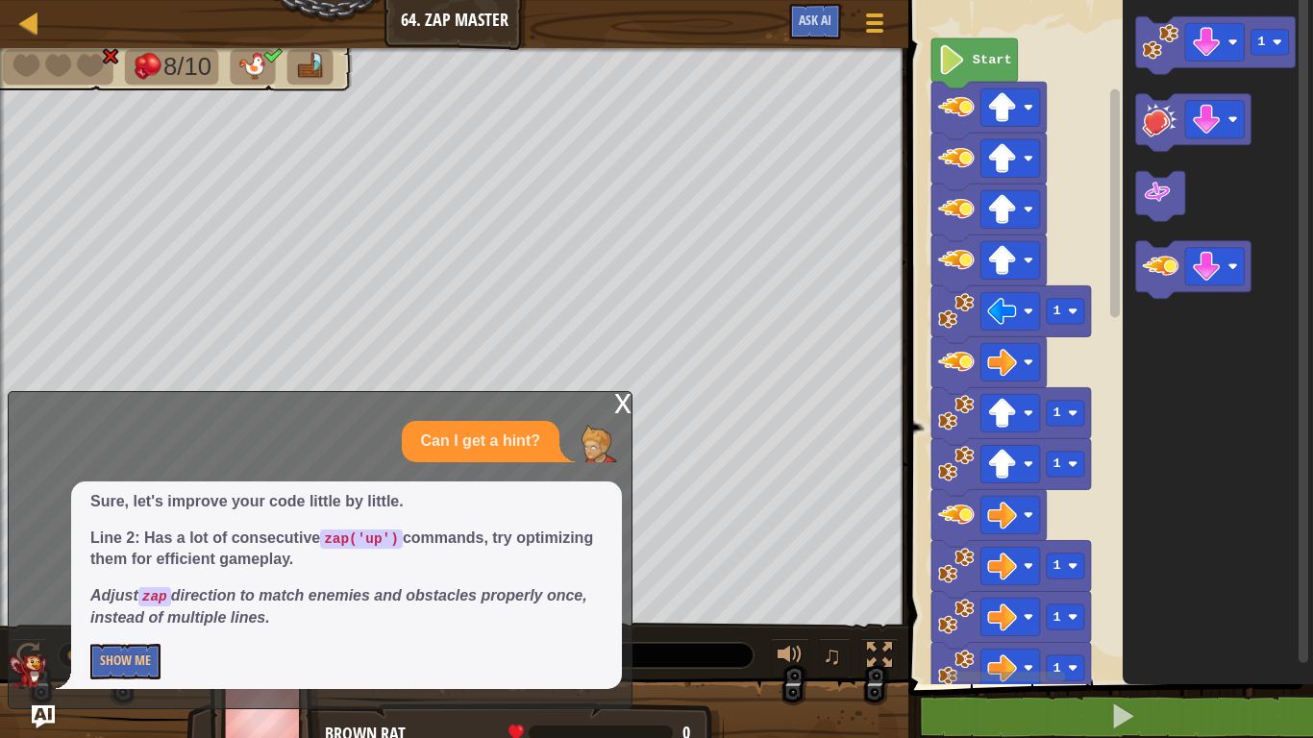
click at [620, 407] on div "x" at bounding box center [622, 401] width 17 height 19
